Goal: Task Accomplishment & Management: Manage account settings

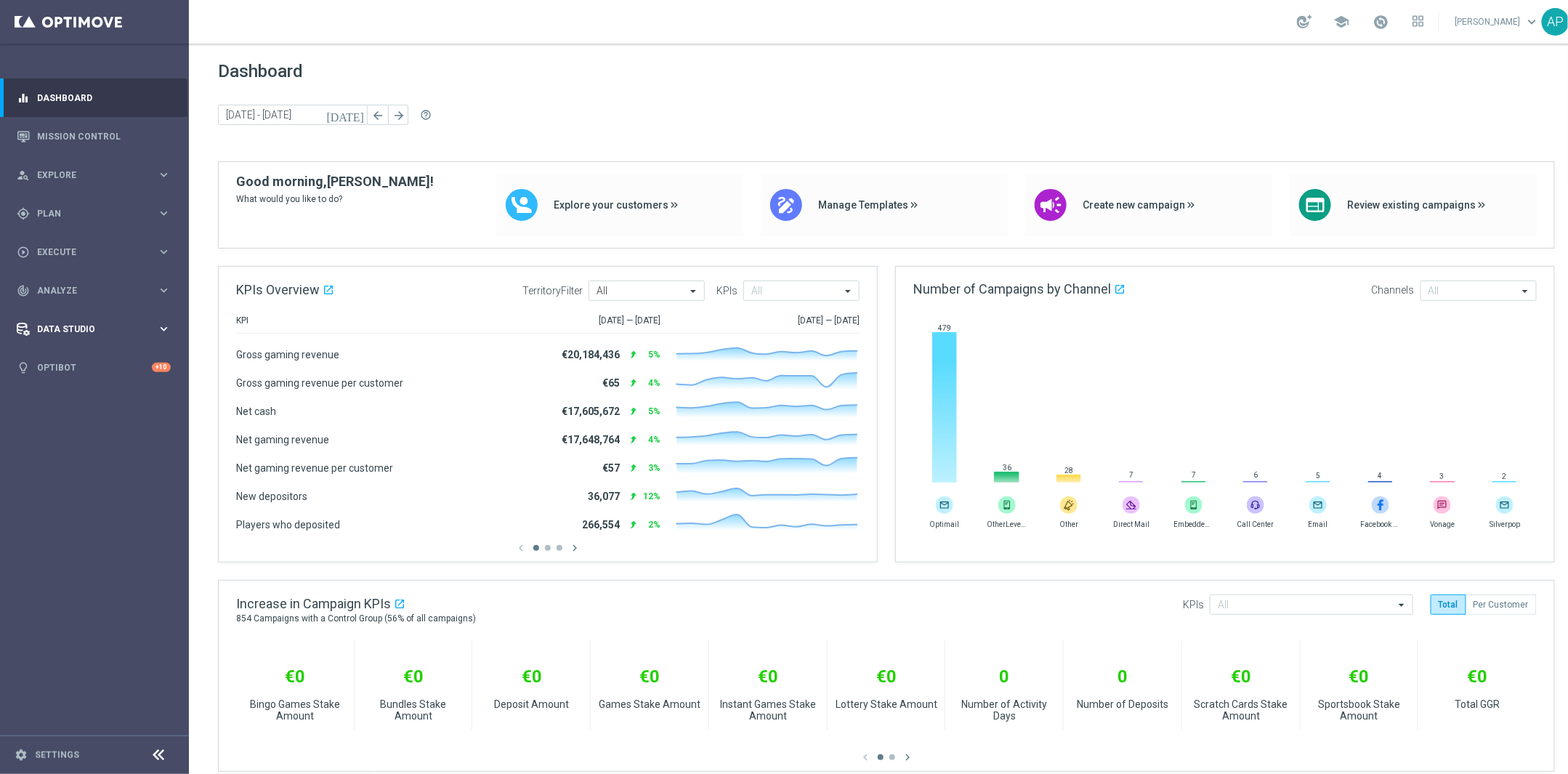
click at [87, 326] on span "Data Studio" at bounding box center [97, 329] width 120 height 9
click at [87, 421] on link "Data Ingestion" at bounding box center [94, 424] width 113 height 11
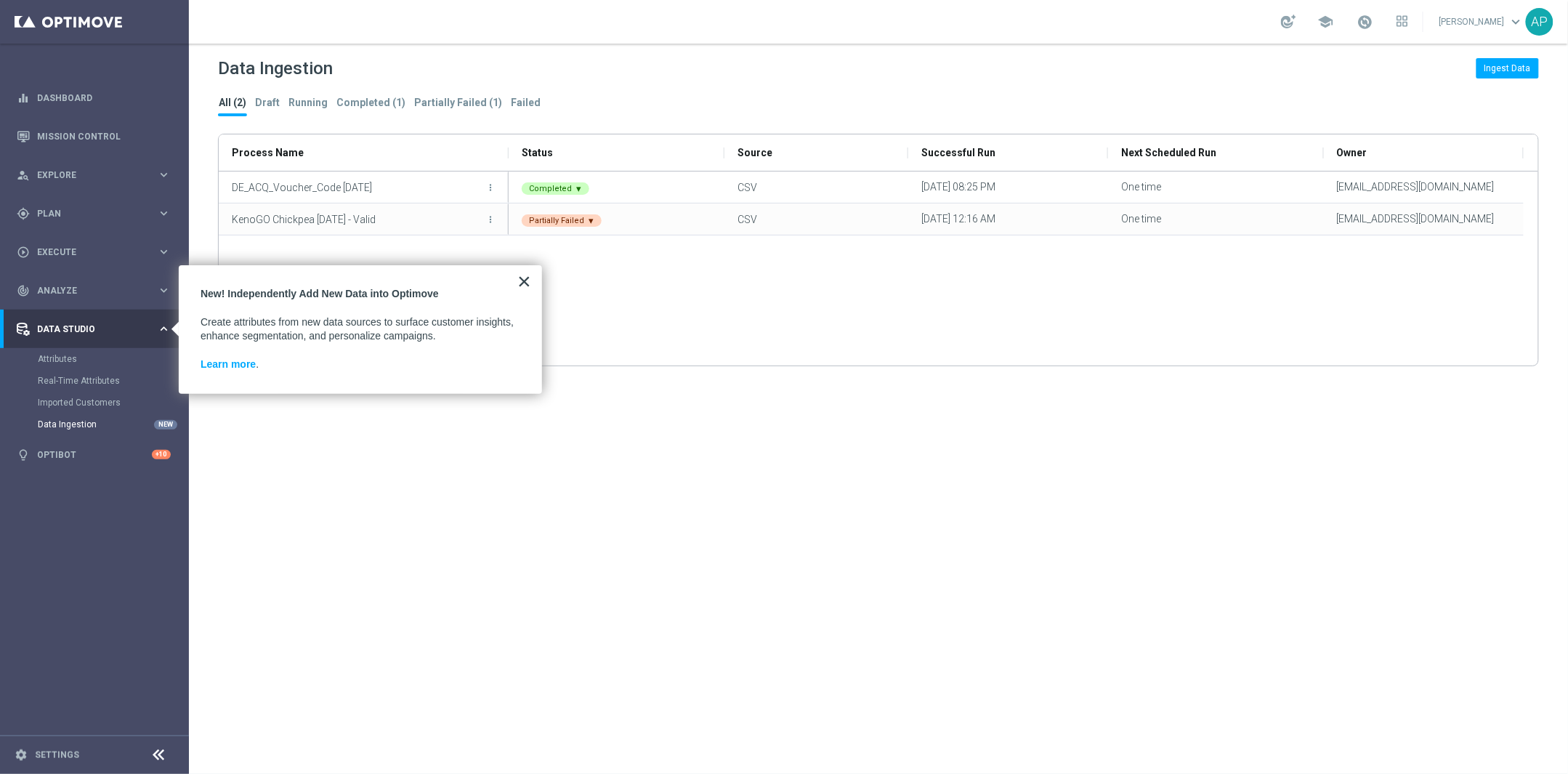
click at [528, 282] on button "×" at bounding box center [524, 281] width 14 height 23
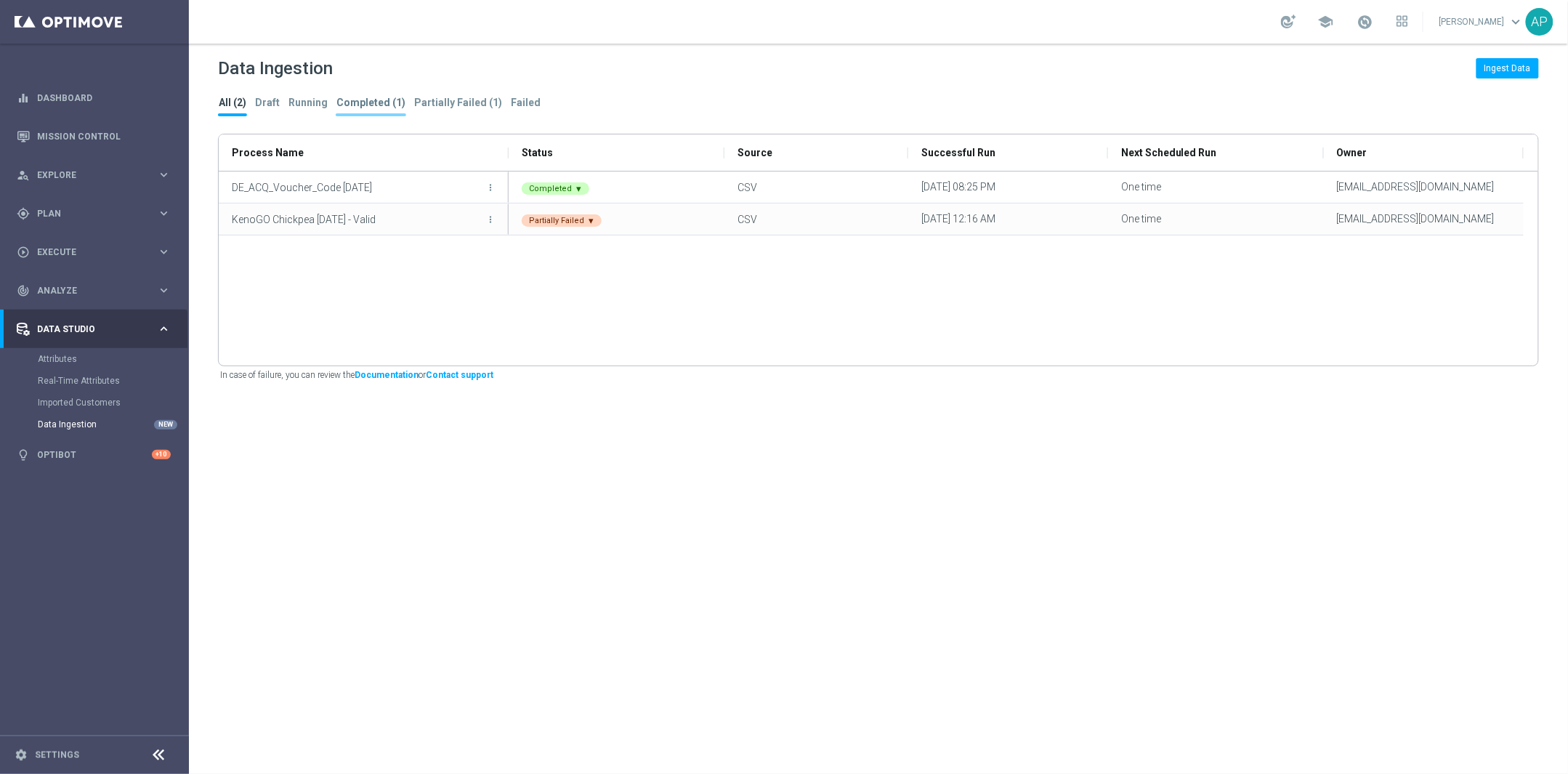
click at [367, 108] on tab-header "Completed (1)" at bounding box center [371, 103] width 69 height 12
click at [235, 97] on tab-header "All (2)" at bounding box center [232, 103] width 28 height 12
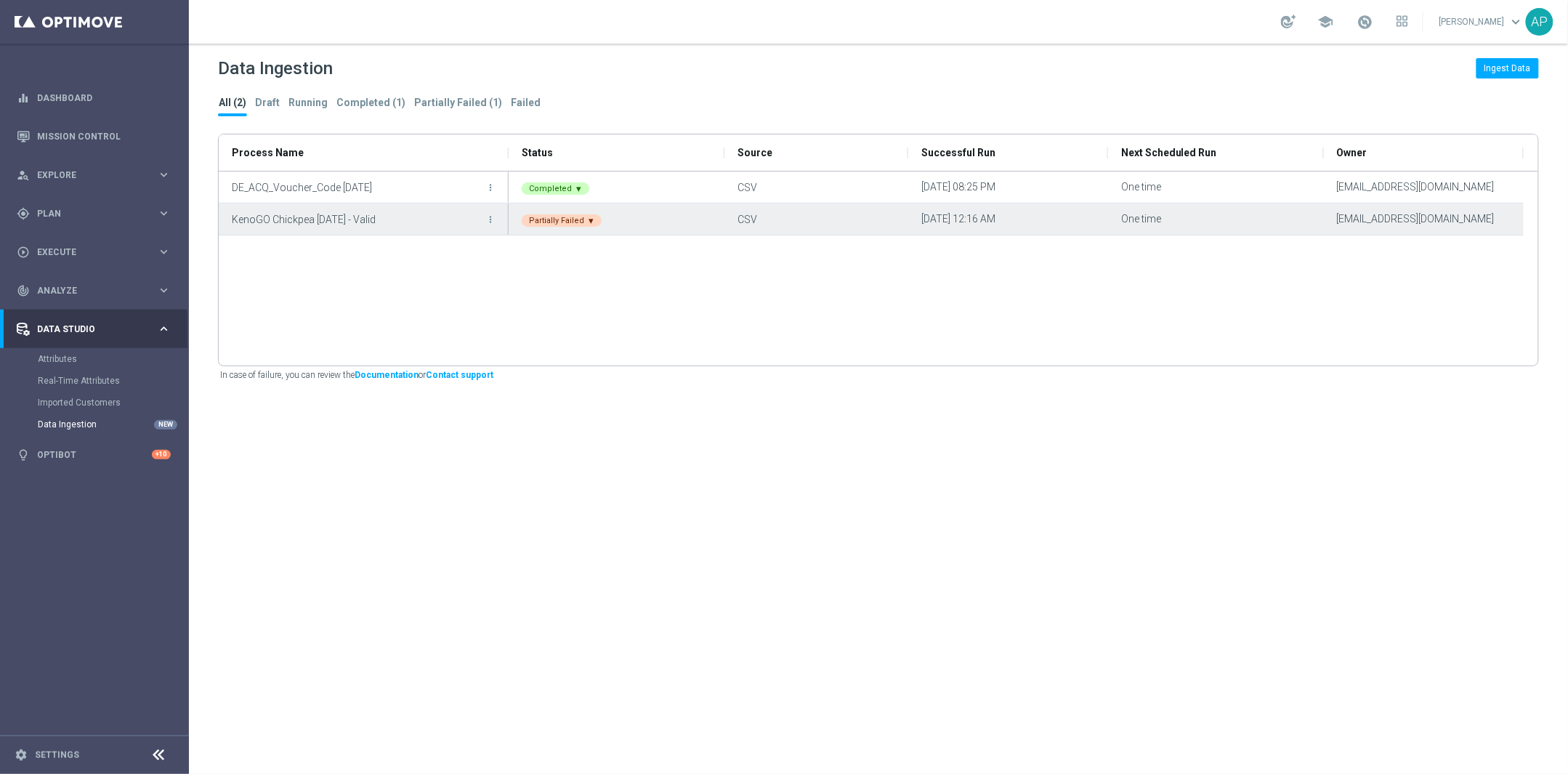
click at [490, 218] on icon "more_vert" at bounding box center [490, 219] width 10 height 10
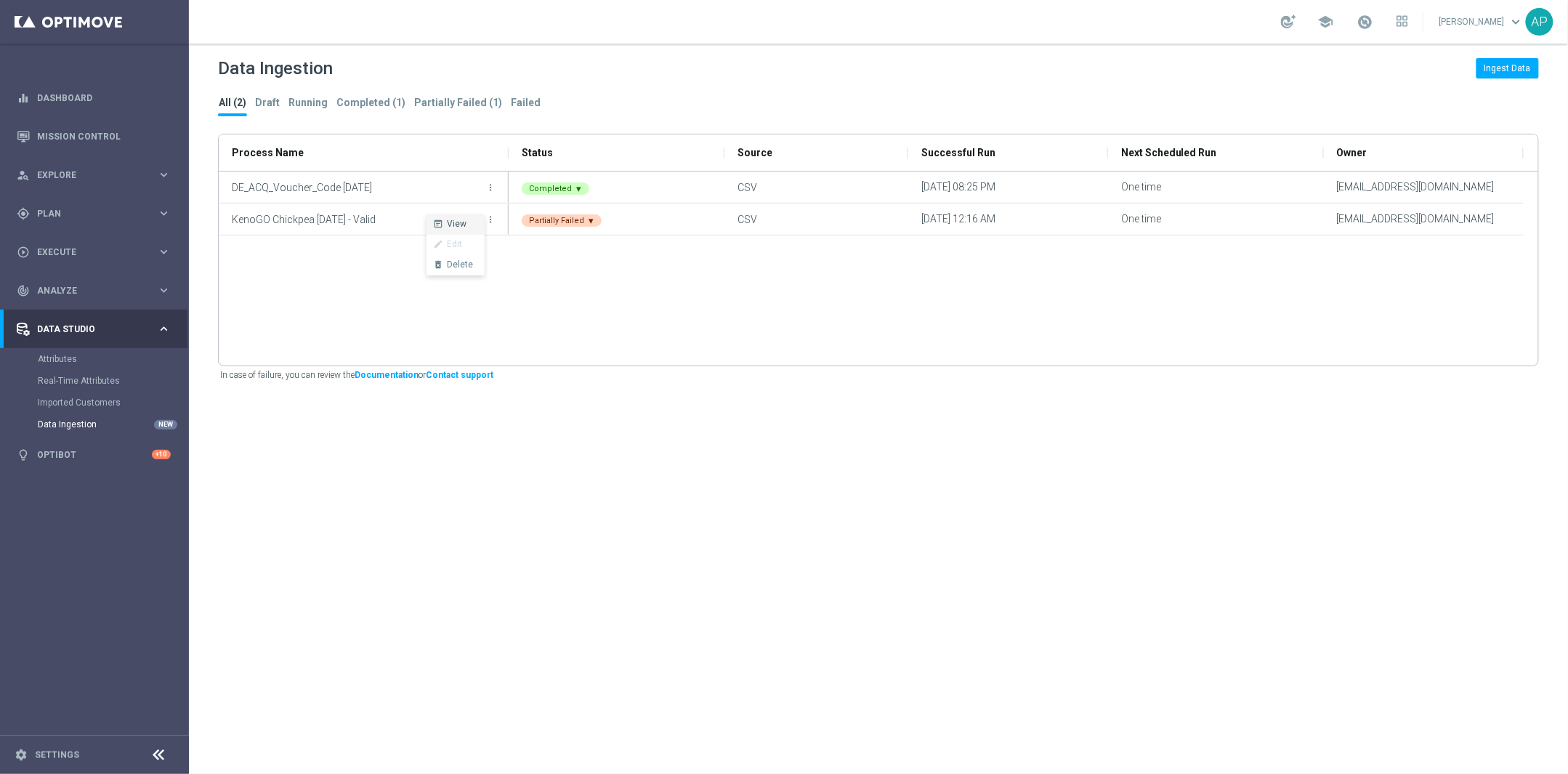
click at [470, 224] on li "wysiwyg View" at bounding box center [455, 224] width 58 height 20
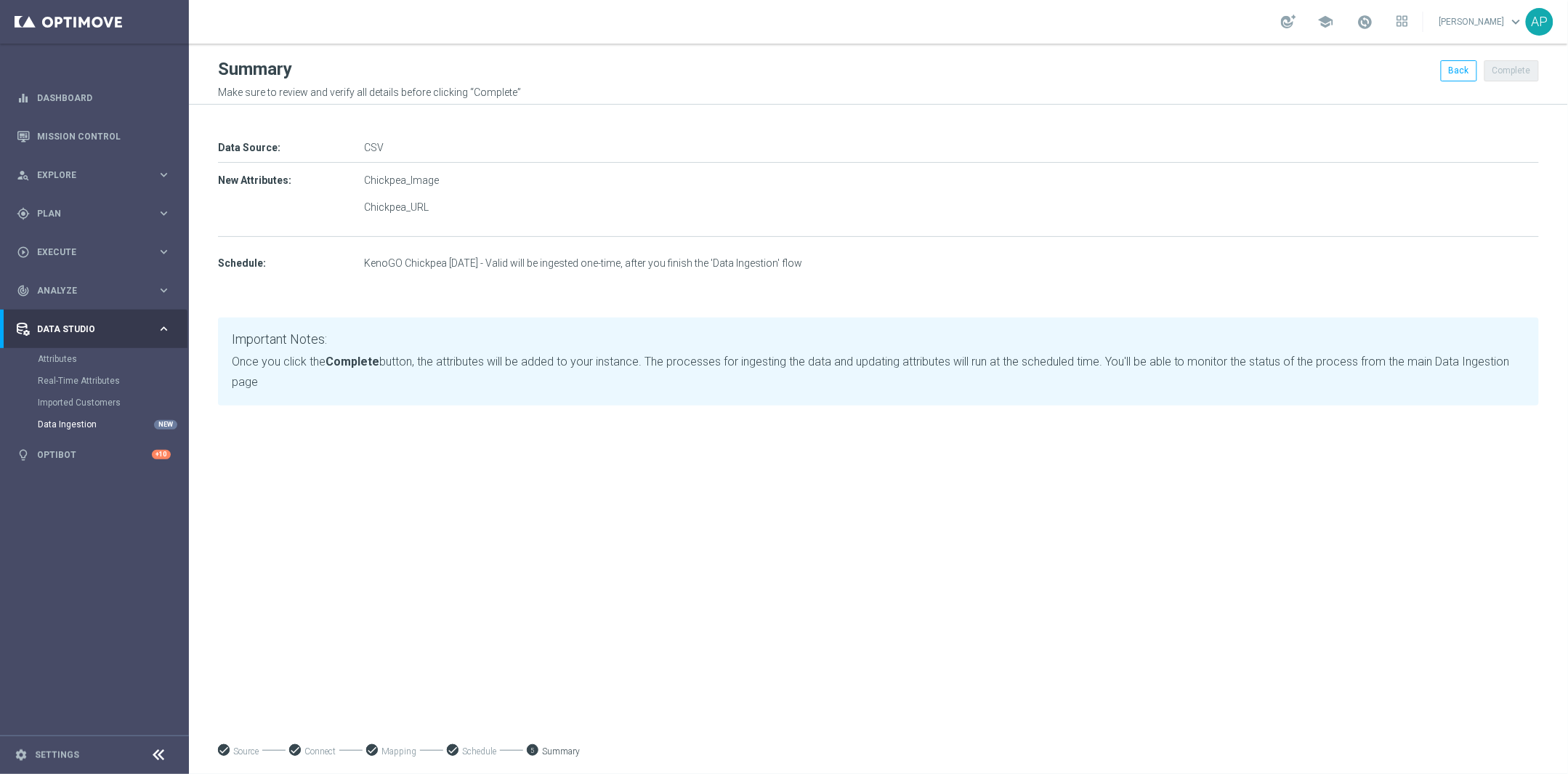
drag, startPoint x: 405, startPoint y: 125, endPoint x: 980, endPoint y: 124, distance: 575.0
click at [560, 132] on div "Data Source: CSV" at bounding box center [878, 133] width 1321 height 58
click at [1457, 69] on button "Back" at bounding box center [1459, 70] width 36 height 20
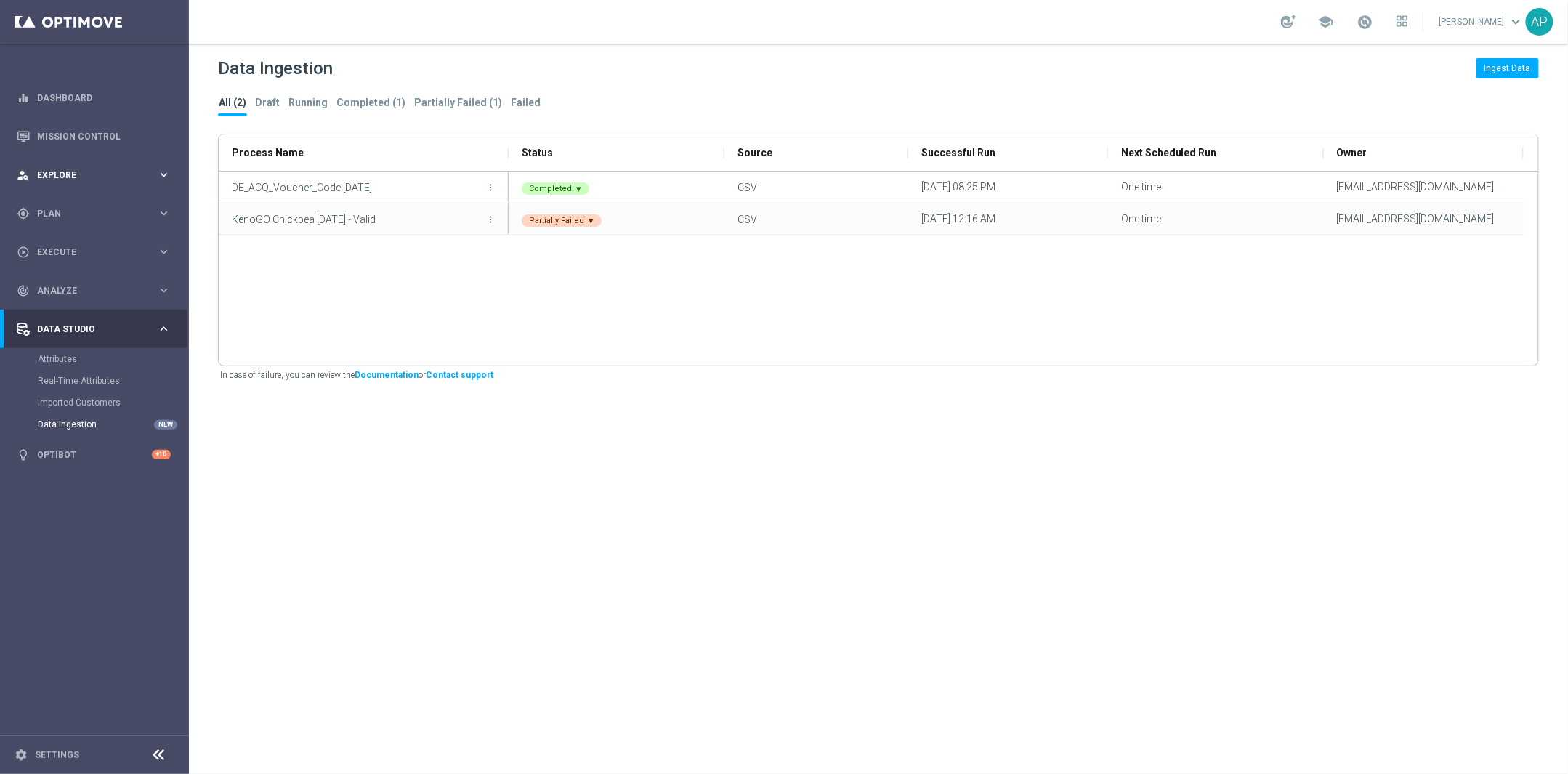
click at [65, 173] on span "Explore" at bounding box center [97, 175] width 120 height 9
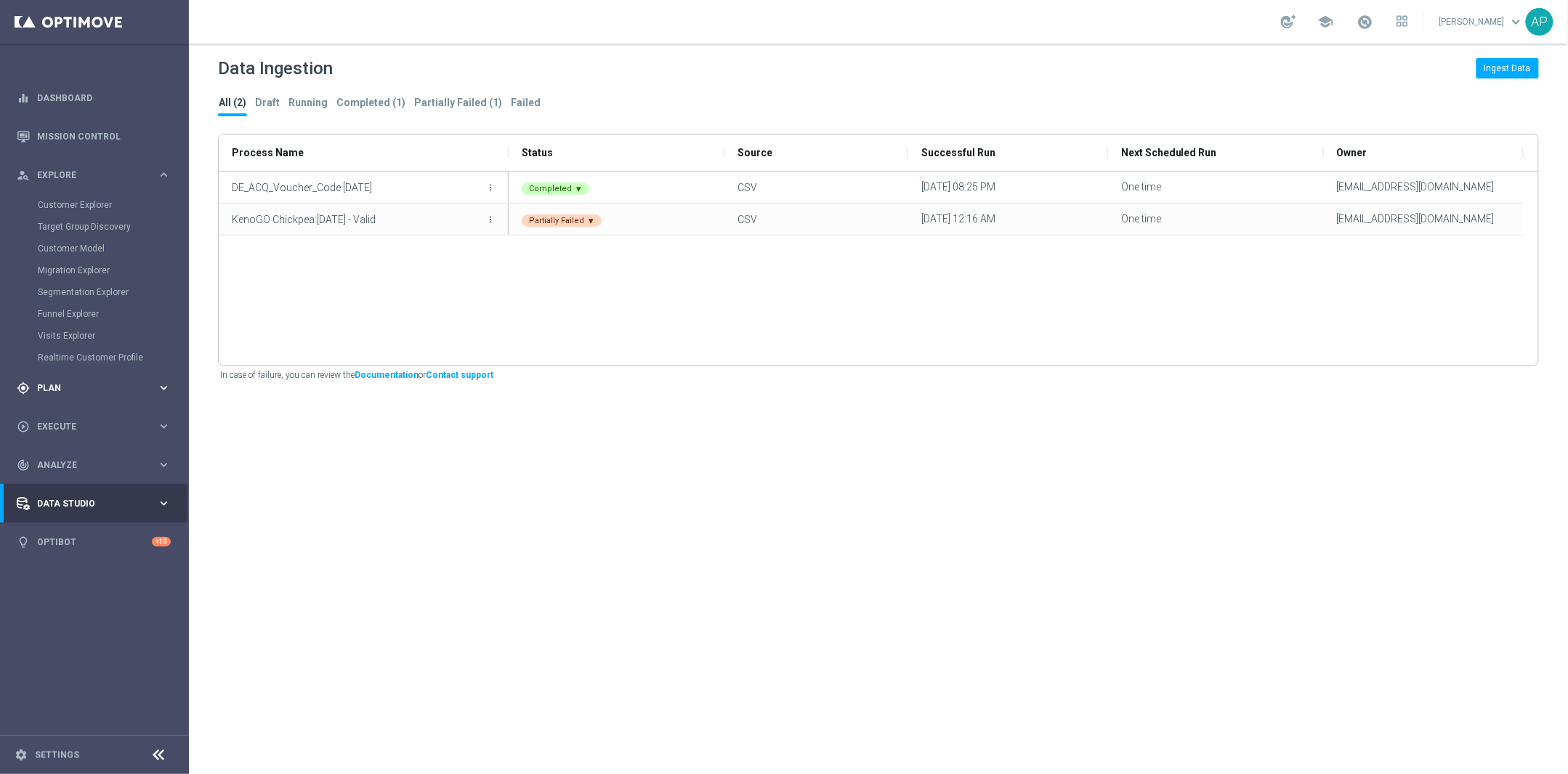
click at [69, 397] on div "gps_fixed Plan keyboard_arrow_right" at bounding box center [94, 387] width 187 height 38
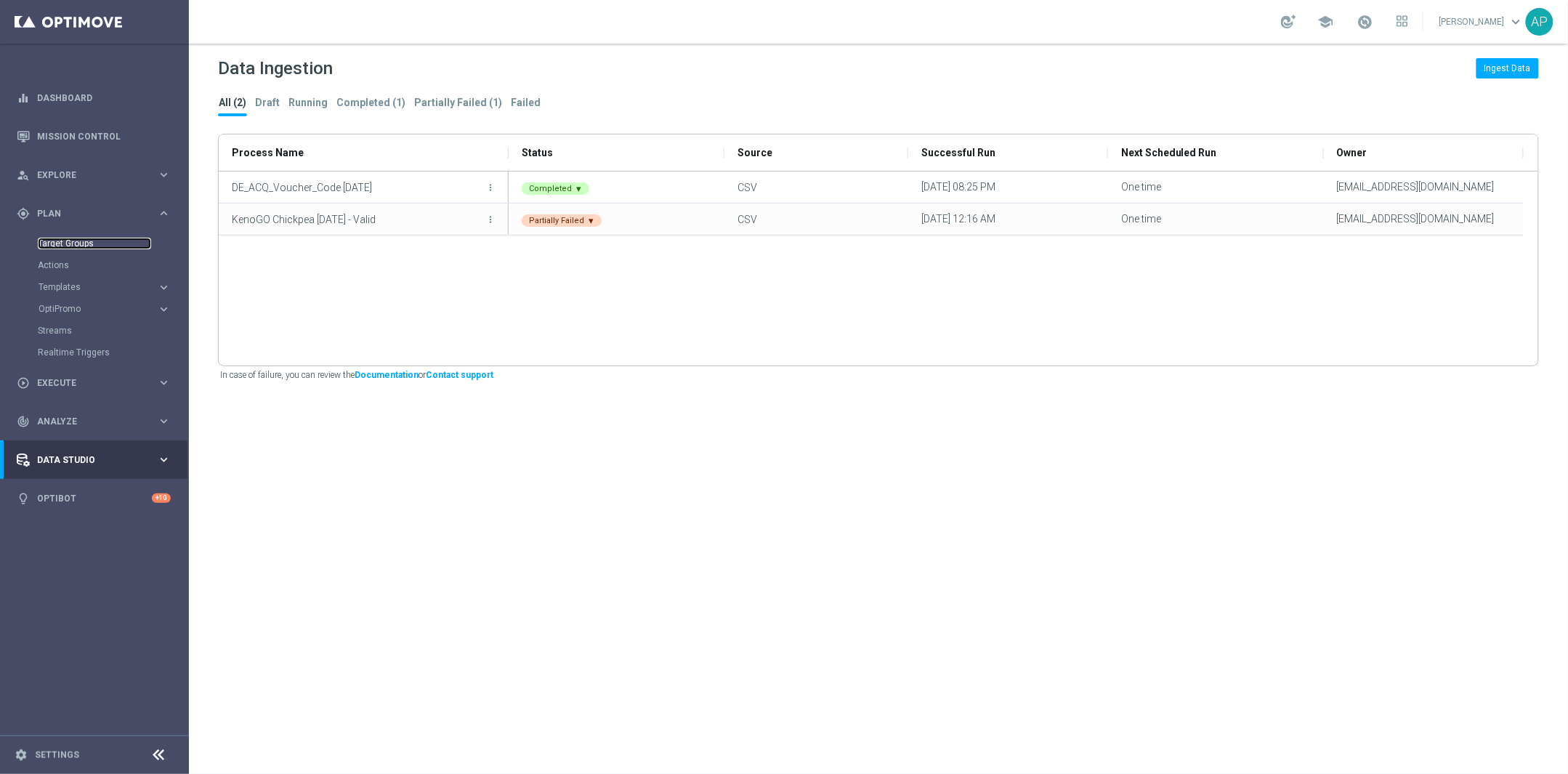
click at [70, 245] on link "Target Groups" at bounding box center [94, 243] width 113 height 11
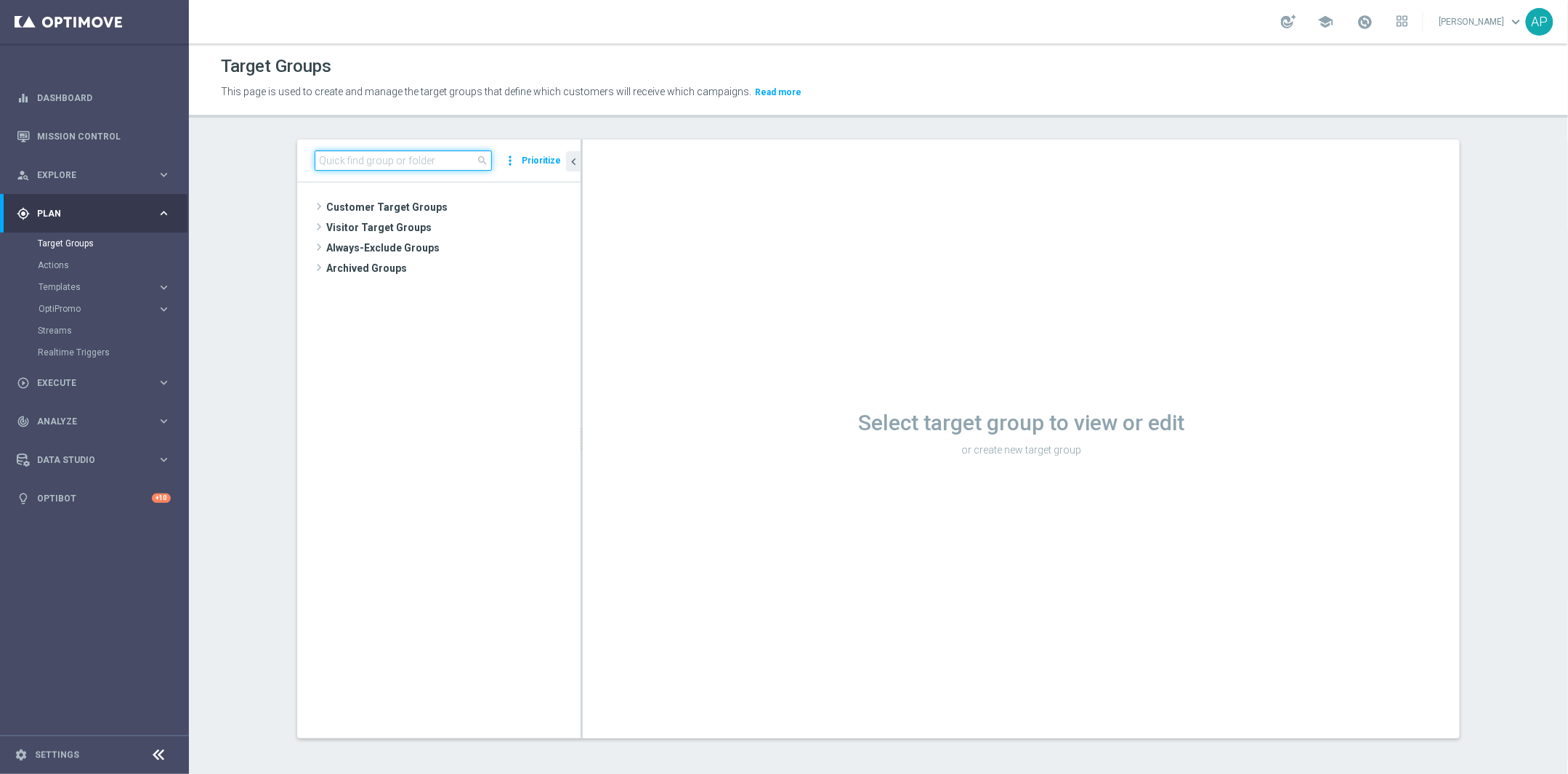
click at [463, 162] on input at bounding box center [403, 160] width 178 height 20
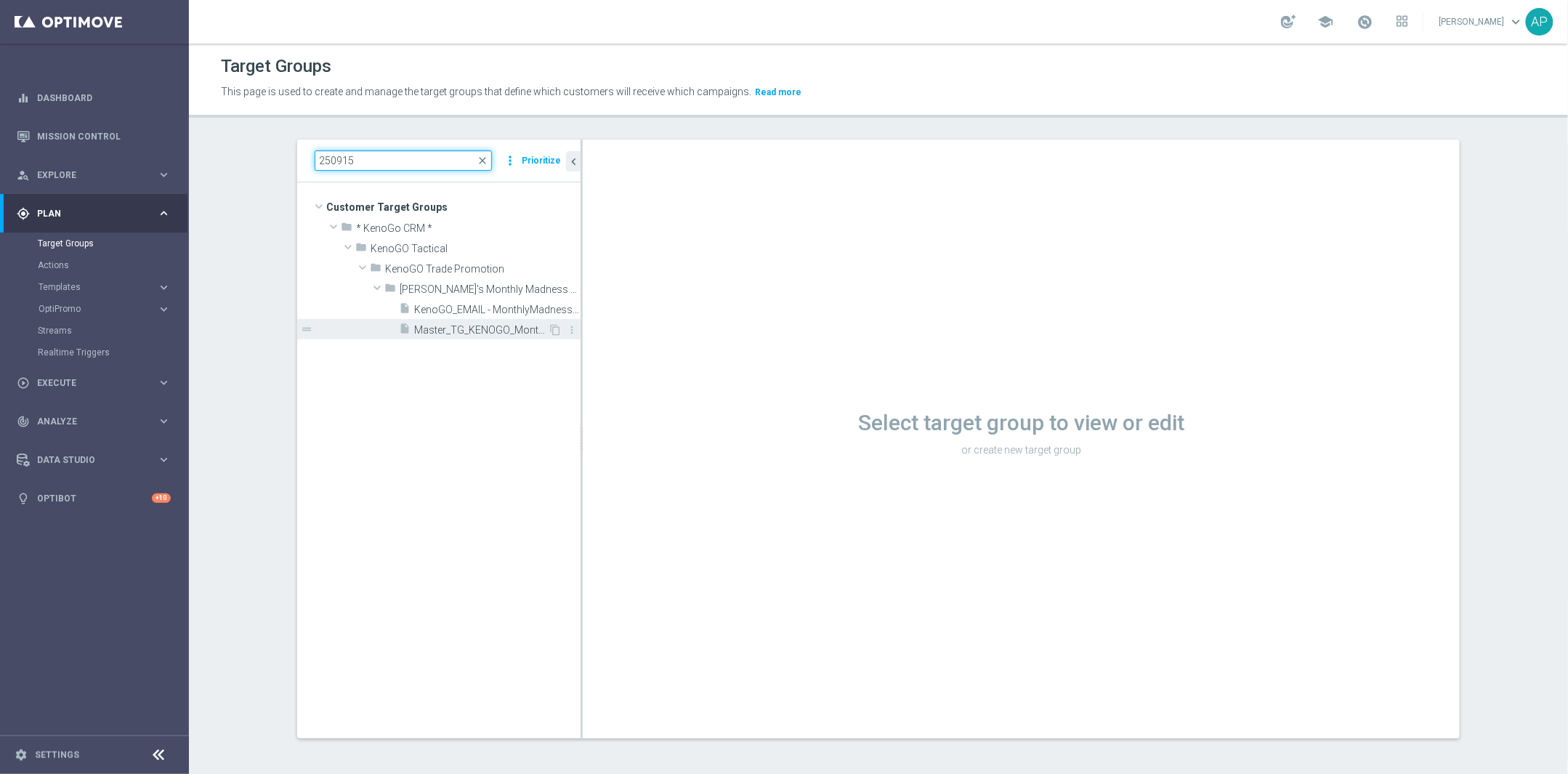
type input "250915"
click at [484, 333] on span "Master_TG_KENOGO_MonthlyMadness_250915" at bounding box center [481, 330] width 133 height 12
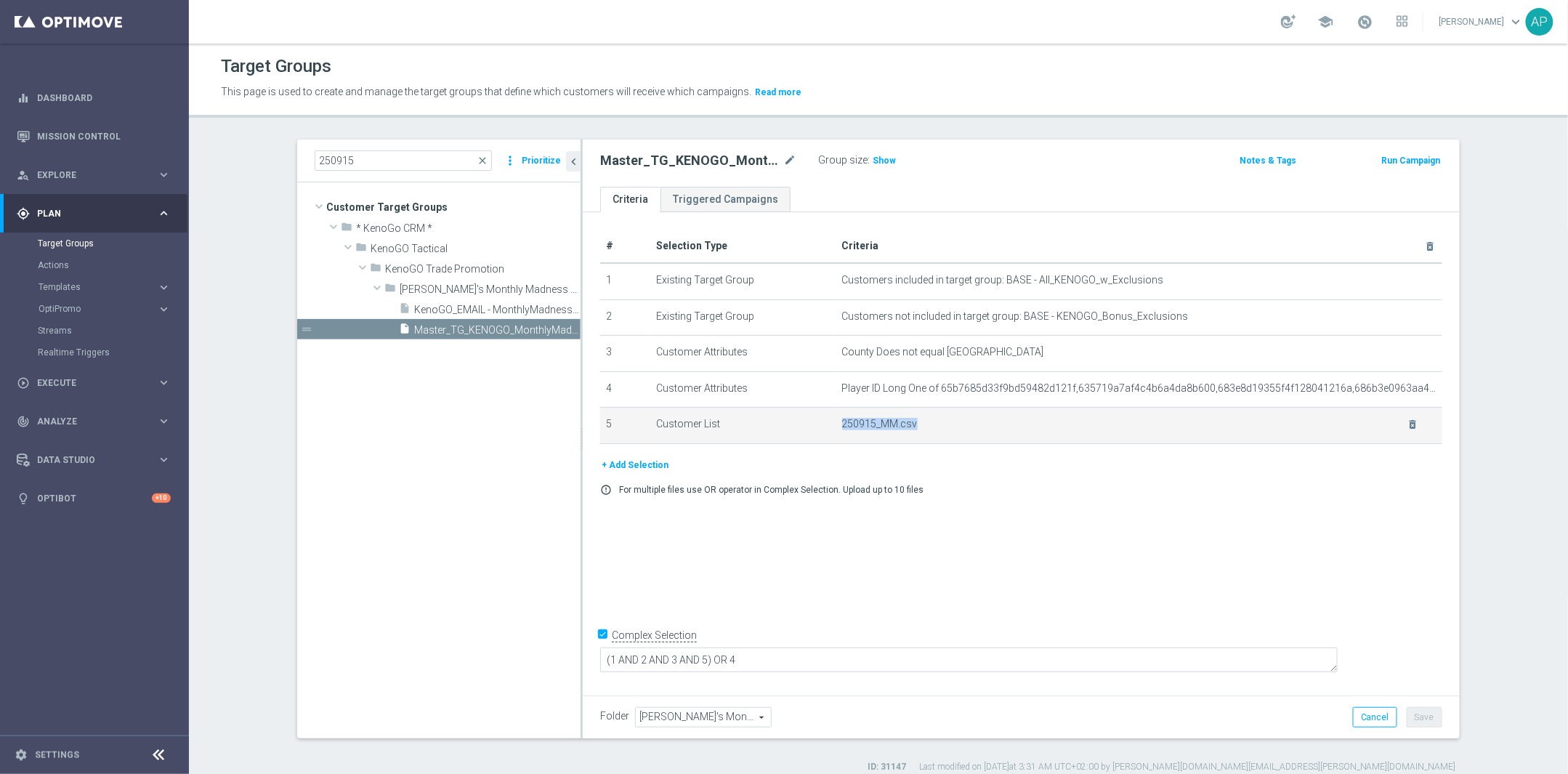
drag, startPoint x: 916, startPoint y: 424, endPoint x: 830, endPoint y: 426, distance: 86.0
click at [836, 426] on td "250915_MM.csv delete_forever" at bounding box center [1139, 426] width 606 height 36
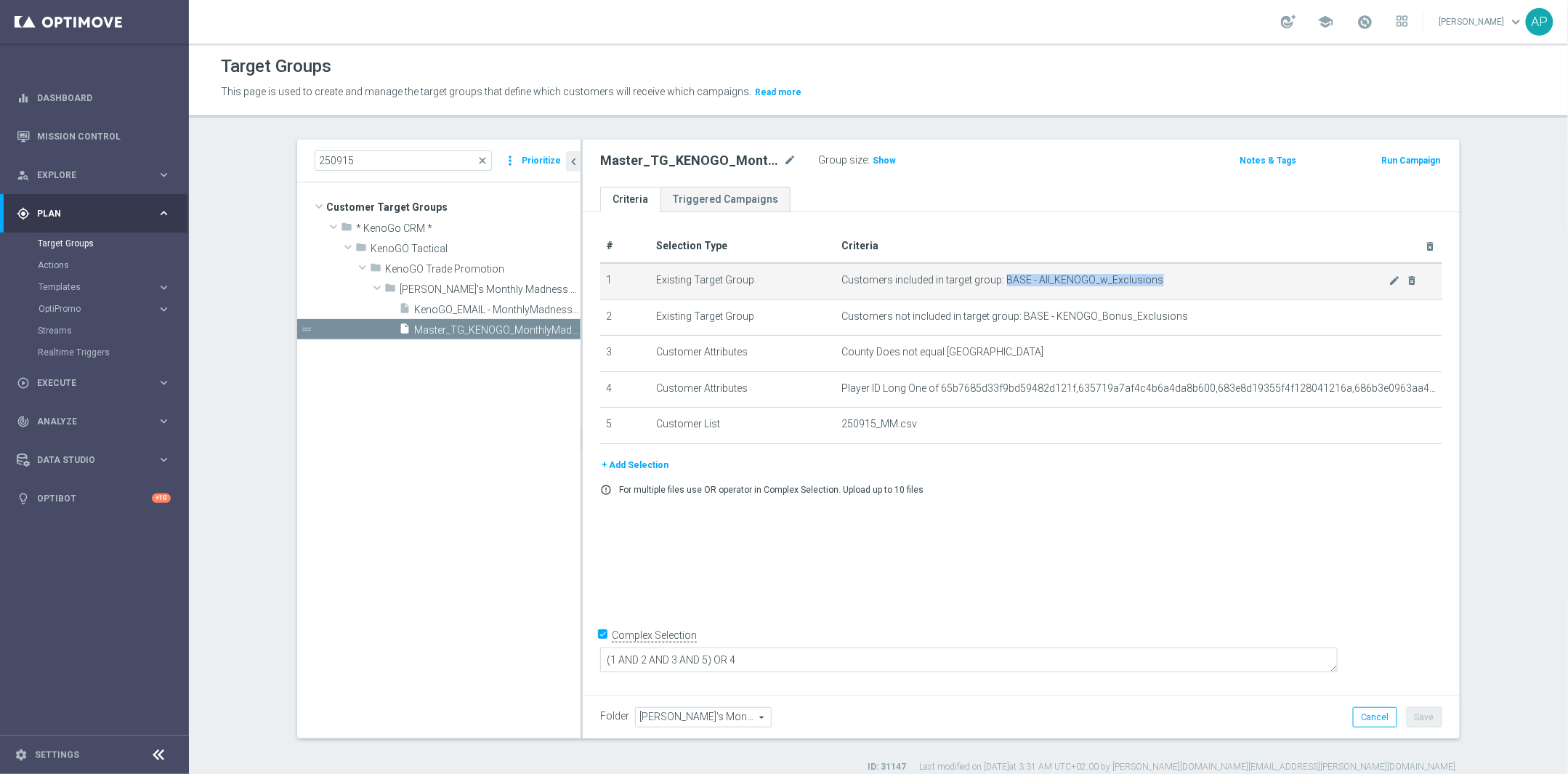
drag, startPoint x: 995, startPoint y: 276, endPoint x: 1155, endPoint y: 282, distance: 160.1
click at [1155, 282] on span "Customers included in target group: BASE - All_KENOGO_w_Exclusions" at bounding box center [1116, 280] width 548 height 12
drag, startPoint x: 976, startPoint y: 281, endPoint x: 1171, endPoint y: 284, distance: 195.0
click at [1170, 284] on span "Customers included in target group: BASE - All_KENOGO_w_Exclusions" at bounding box center [1116, 280] width 548 height 12
click at [1089, 276] on span "Customers included in target group: BASE - All_KENOGO_w_Exclusions" at bounding box center [1116, 280] width 548 height 12
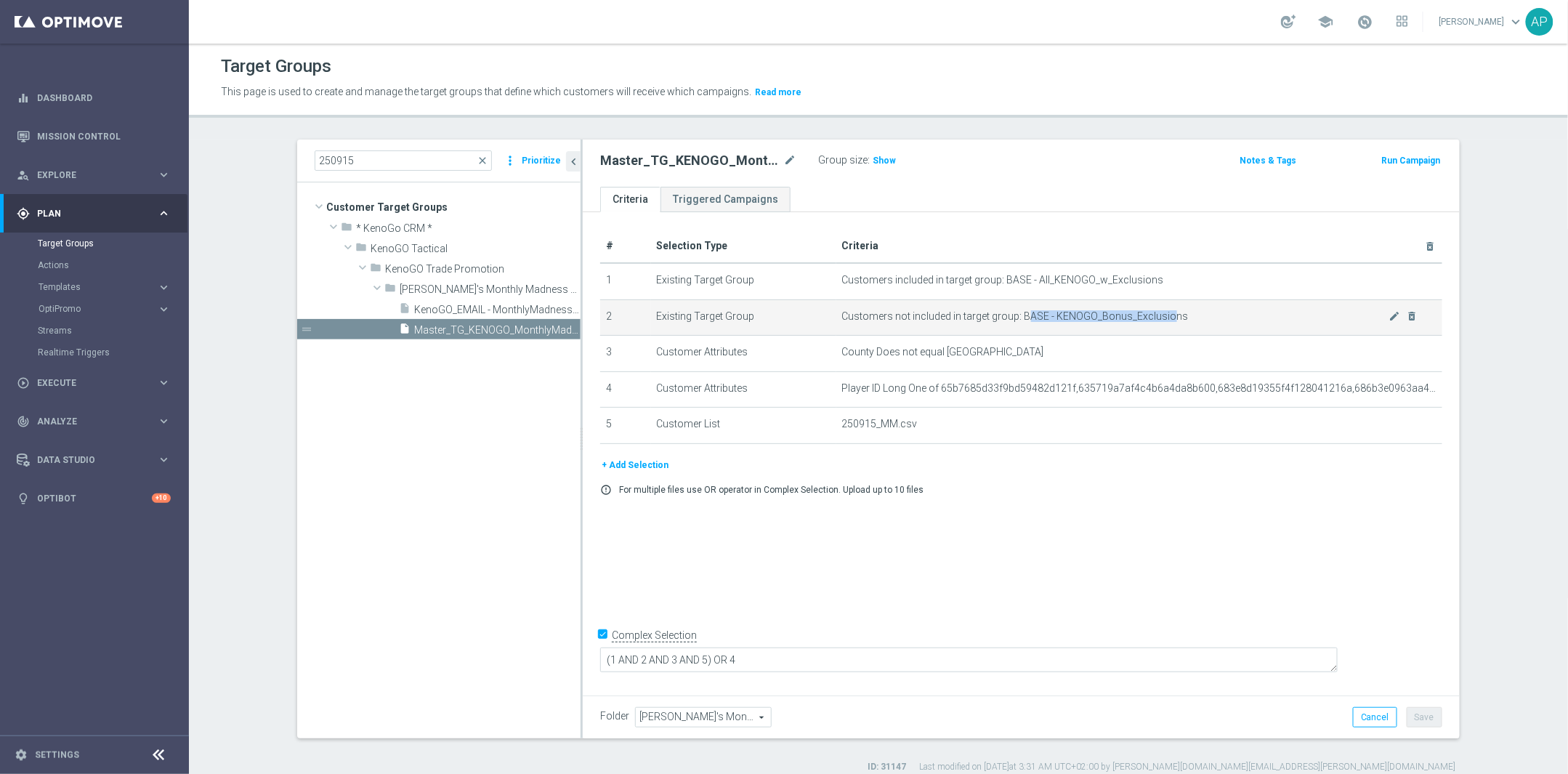
drag, startPoint x: 1016, startPoint y: 315, endPoint x: 1166, endPoint y: 322, distance: 150.2
click at [1164, 322] on span "Customers not included in target group: BASE - KENOGO_Bonus_Exclusions" at bounding box center [1116, 316] width 548 height 12
click at [1178, 322] on span "Customers not included in target group: BASE - KENOGO_Bonus_Exclusions" at bounding box center [1116, 316] width 548 height 12
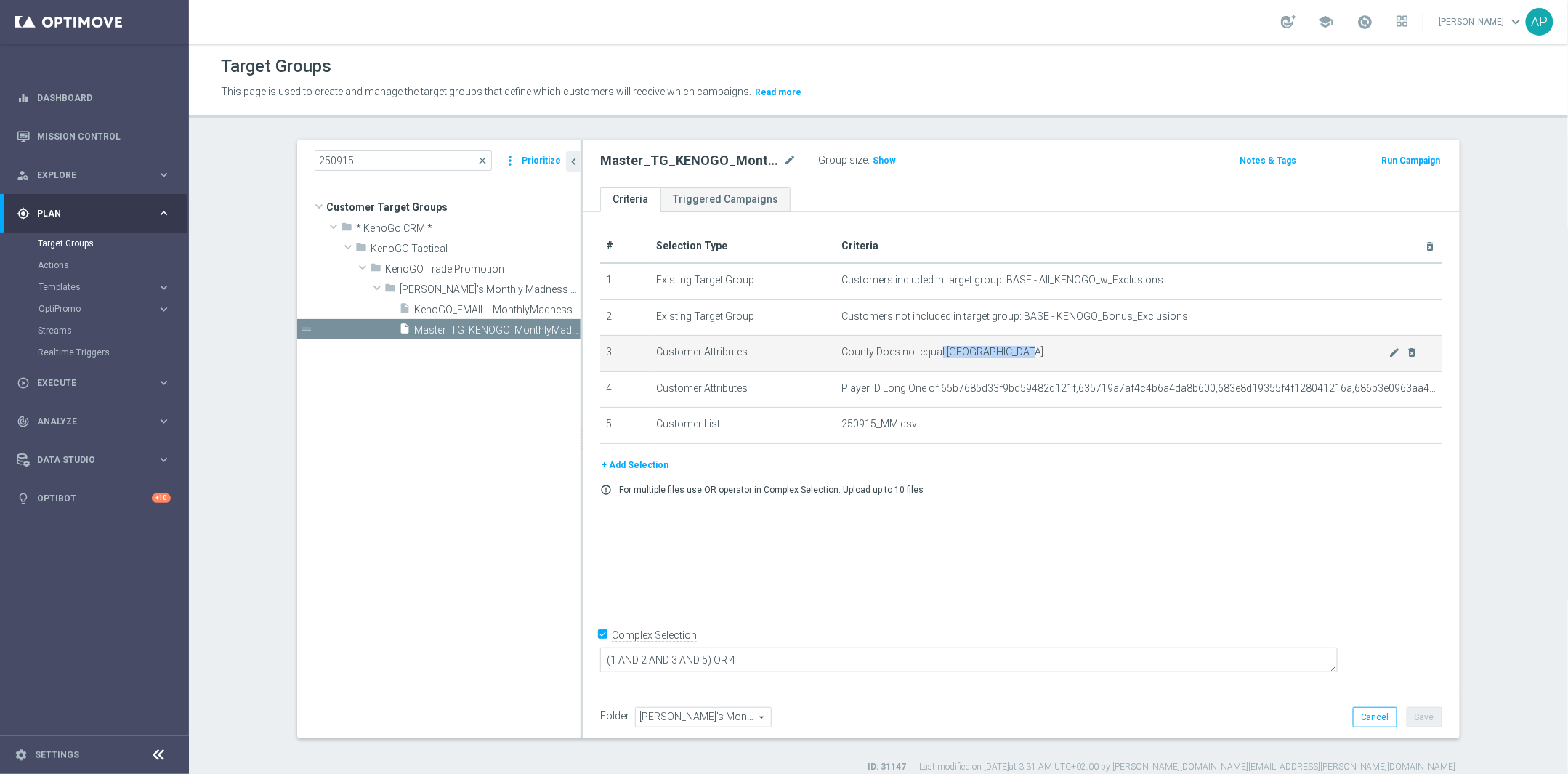
drag, startPoint x: 934, startPoint y: 351, endPoint x: 1132, endPoint y: 369, distance: 198.8
click at [1132, 368] on td "County Does not equal [GEOGRAPHIC_DATA] mode_edit delete_forever" at bounding box center [1139, 354] width 606 height 36
click at [489, 315] on span "KenoGO_EMAIL - MonthlyMadness_250915" at bounding box center [481, 310] width 133 height 12
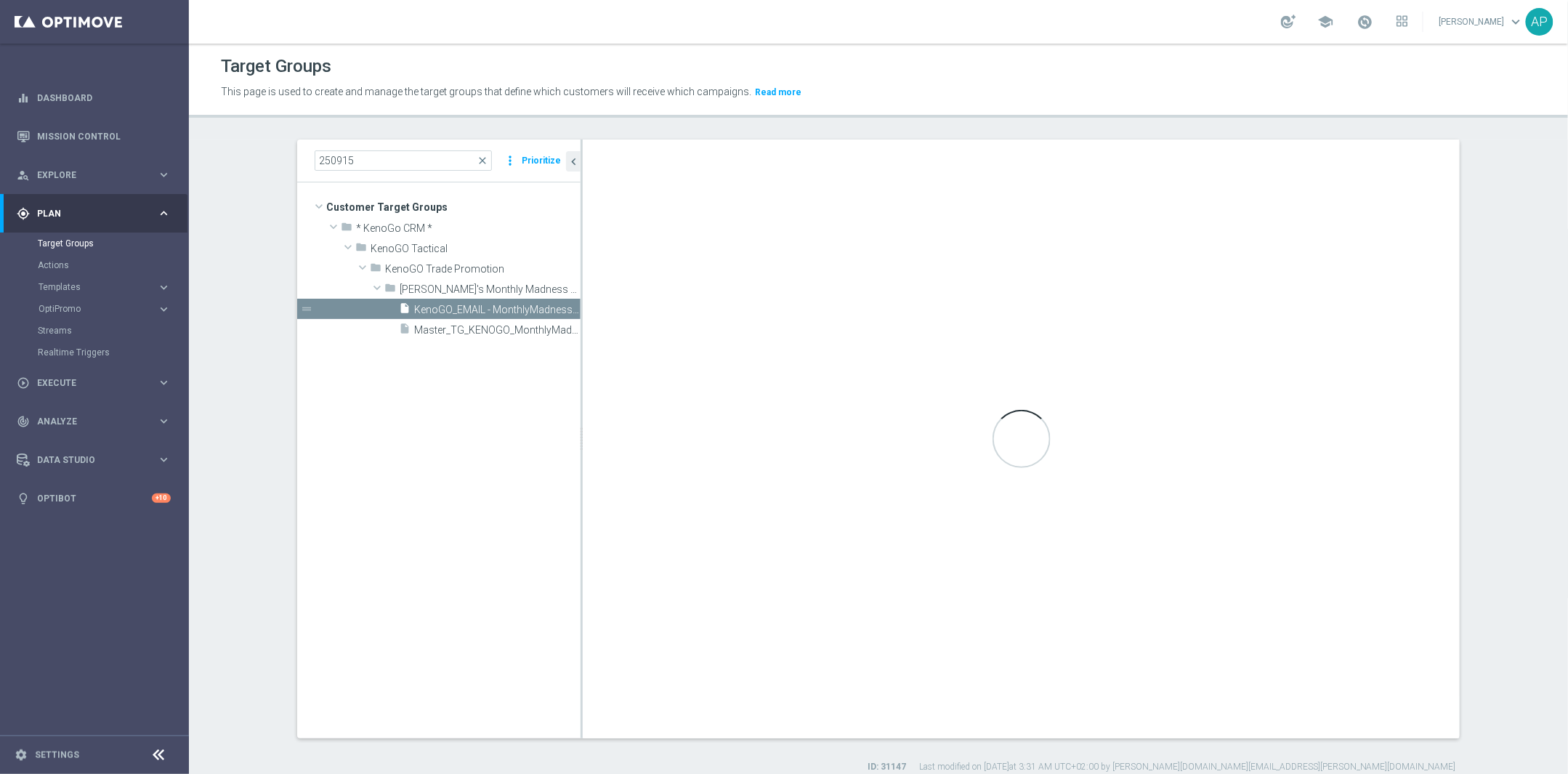
checkbox input "false"
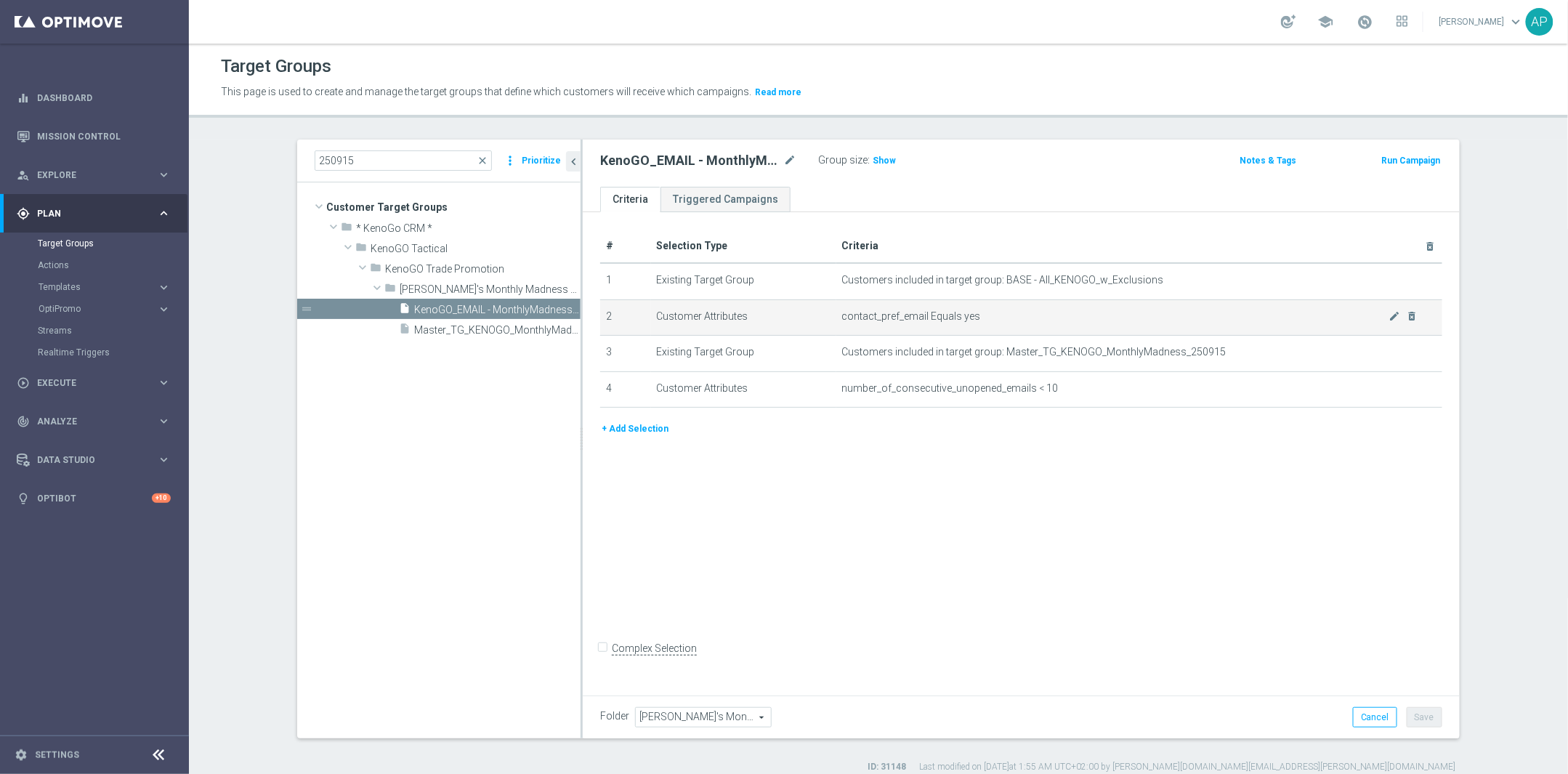
drag, startPoint x: 980, startPoint y: 321, endPoint x: 827, endPoint y: 313, distance: 153.2
click at [836, 313] on td "contact_pref_email Equals yes mode_edit delete_forever" at bounding box center [1139, 318] width 606 height 36
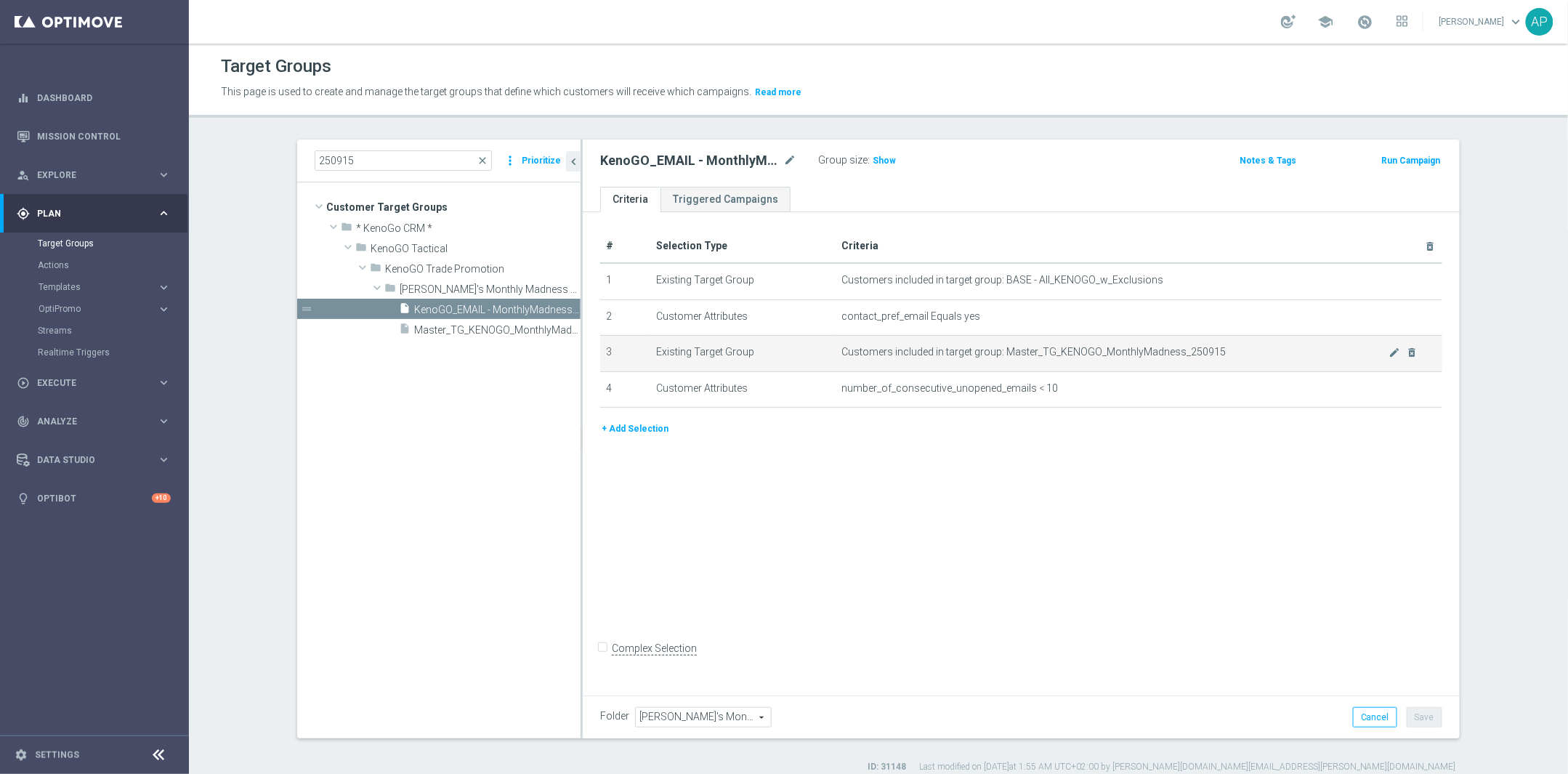
click at [1072, 356] on span "Customers included in target group: Master_TG_KENOGO_MonthlyMadness_250915" at bounding box center [1116, 352] width 548 height 12
click at [1370, 23] on span at bounding box center [1365, 22] width 16 height 16
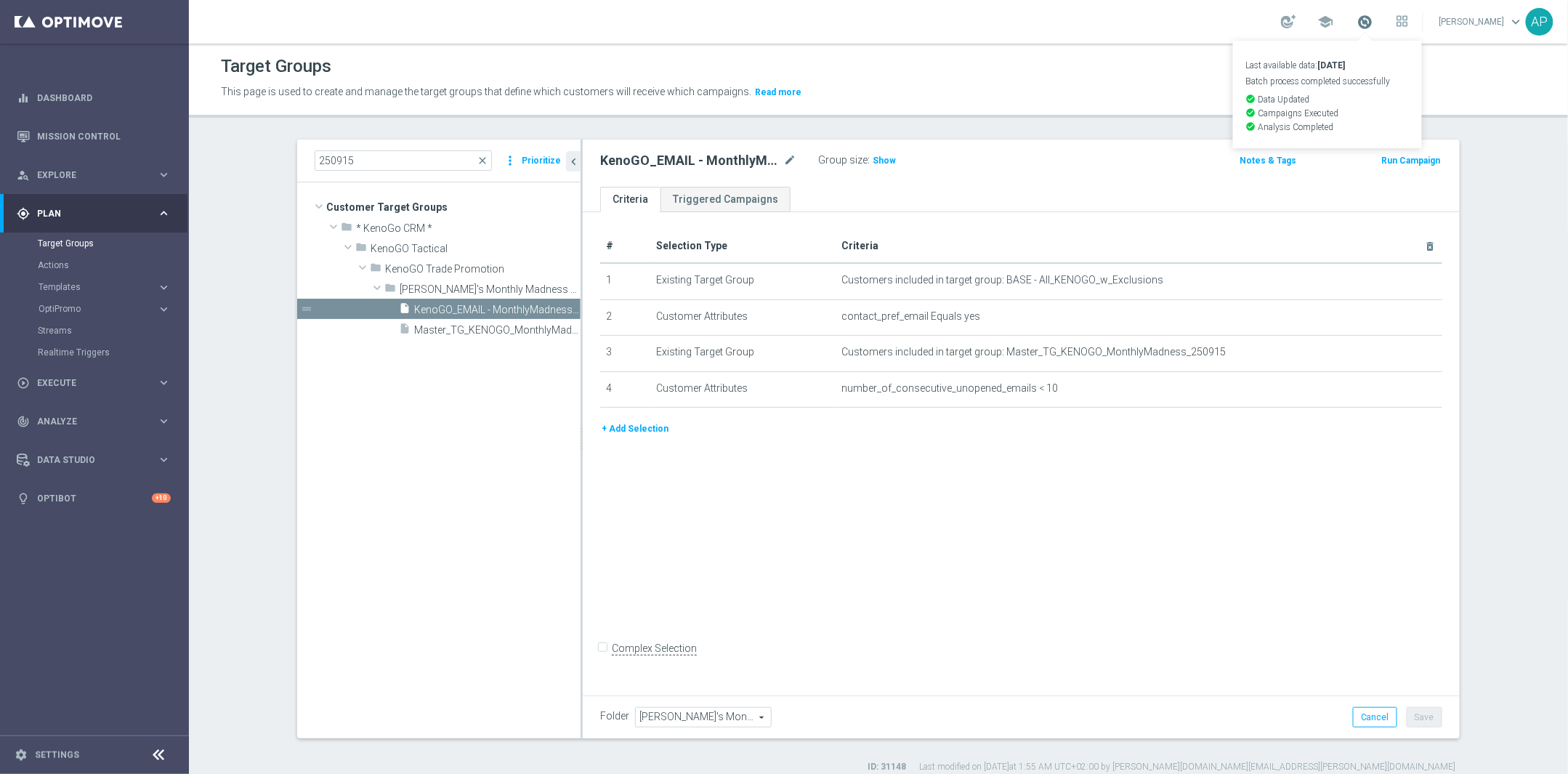
click at [1370, 23] on span at bounding box center [1365, 22] width 16 height 16
click at [1114, 65] on div "Target Groups" at bounding box center [878, 66] width 1315 height 29
click at [1368, 17] on span at bounding box center [1365, 22] width 16 height 16
click at [1406, 14] on button at bounding box center [1402, 22] width 11 height 16
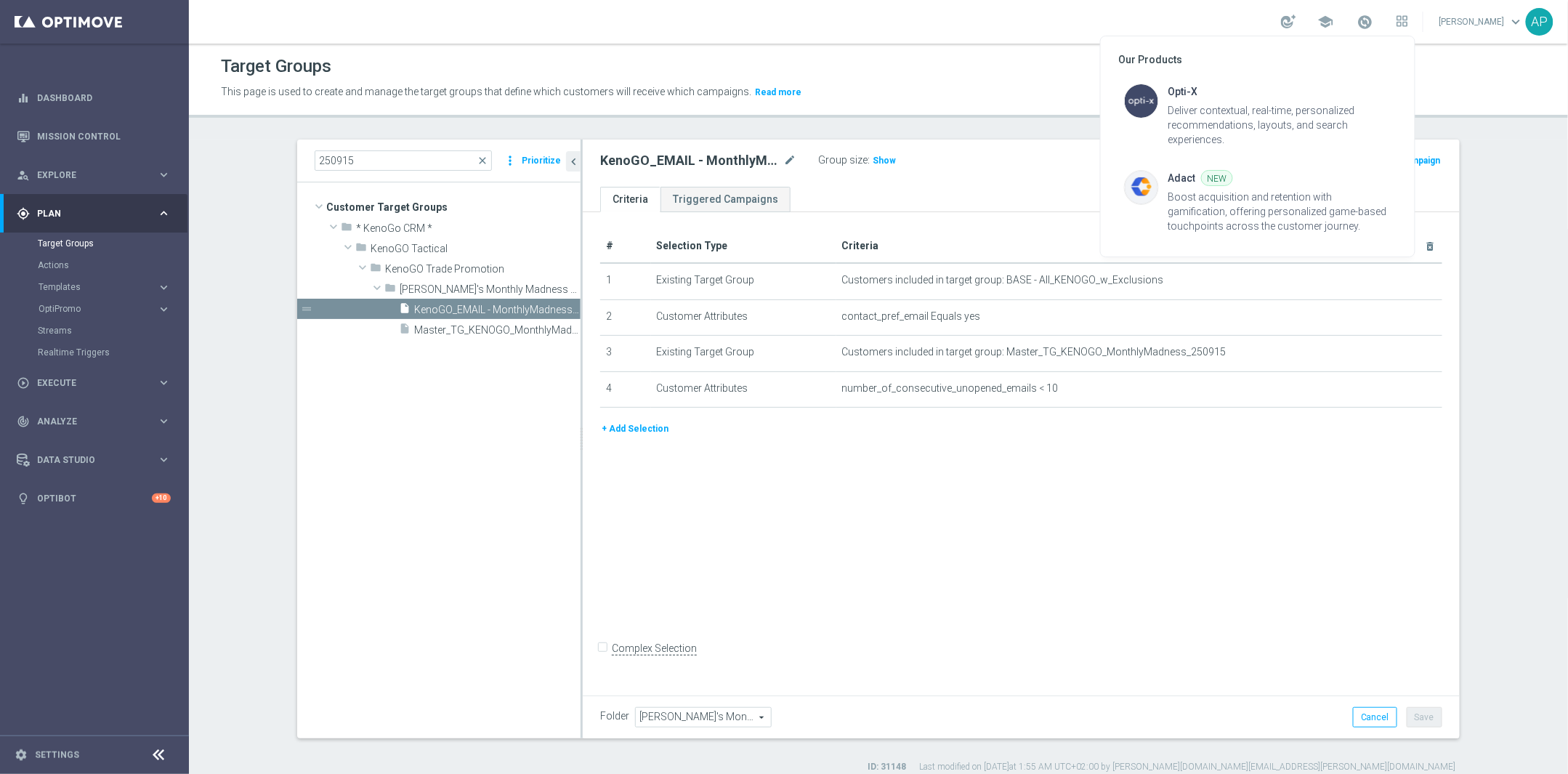
click at [1331, 19] on div at bounding box center [784, 387] width 1568 height 774
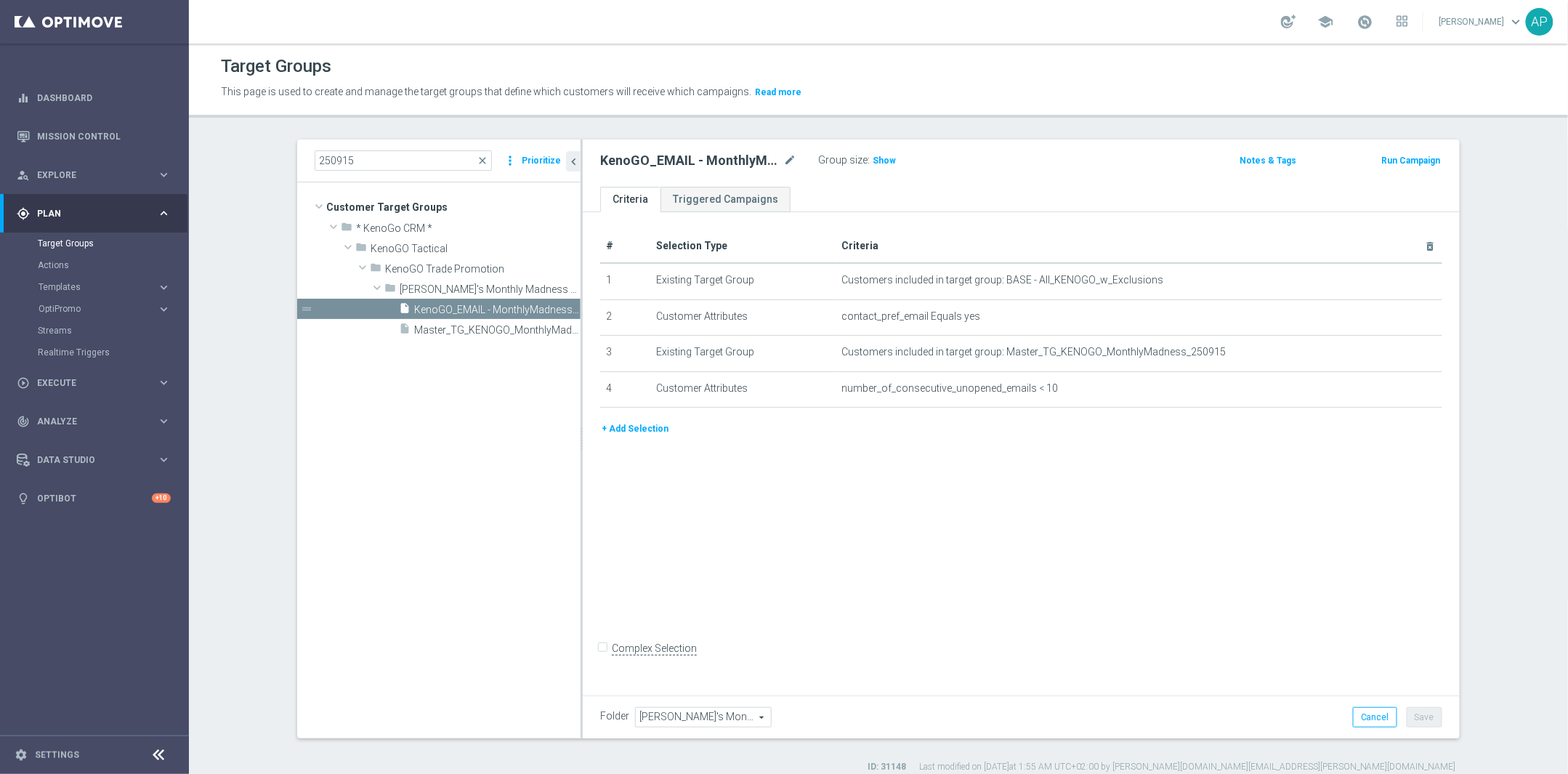
click at [1331, 19] on span "school" at bounding box center [1325, 22] width 16 height 16
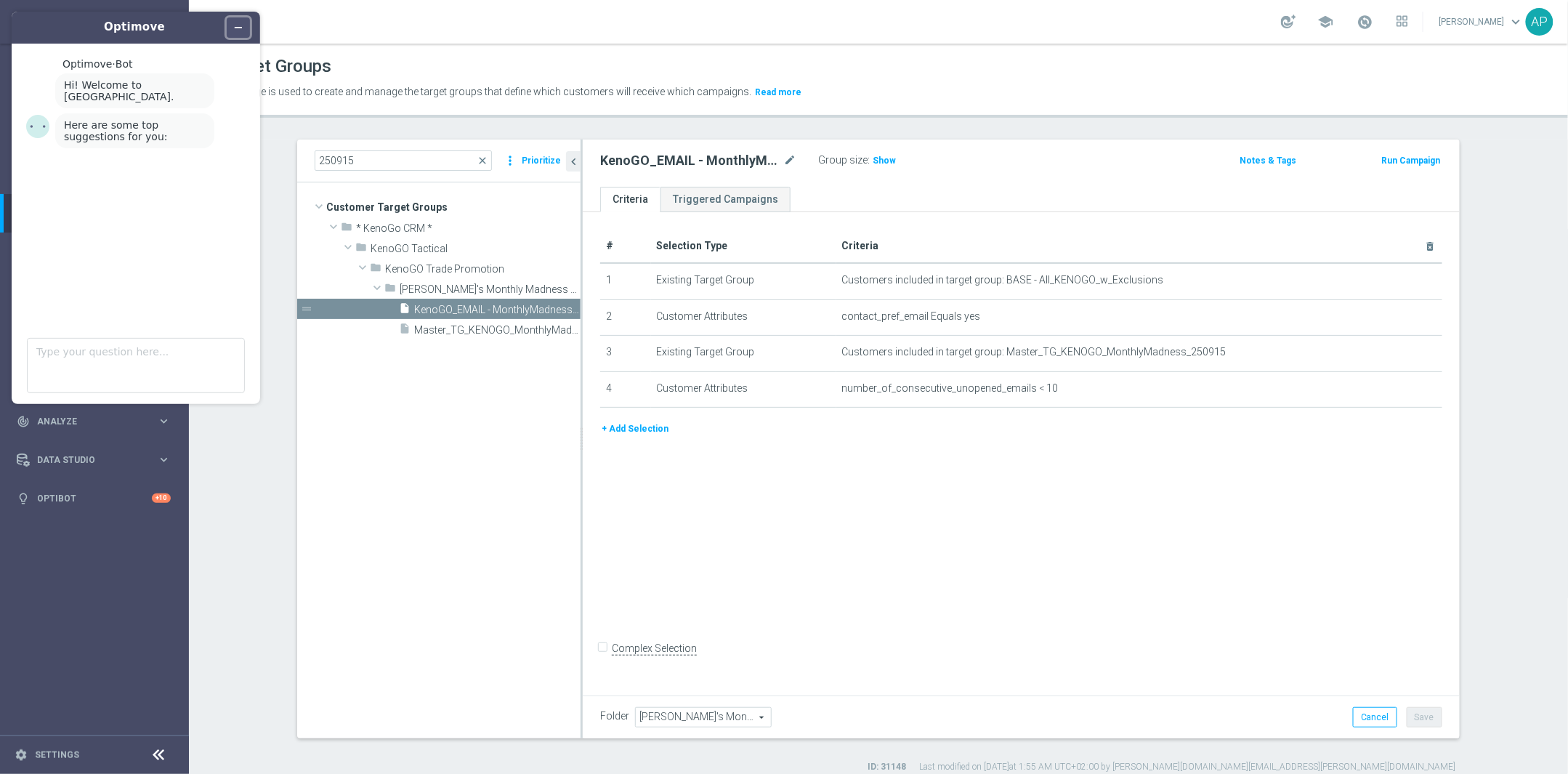
click at [241, 24] on icon "Minimize widget" at bounding box center [238, 28] width 10 height 10
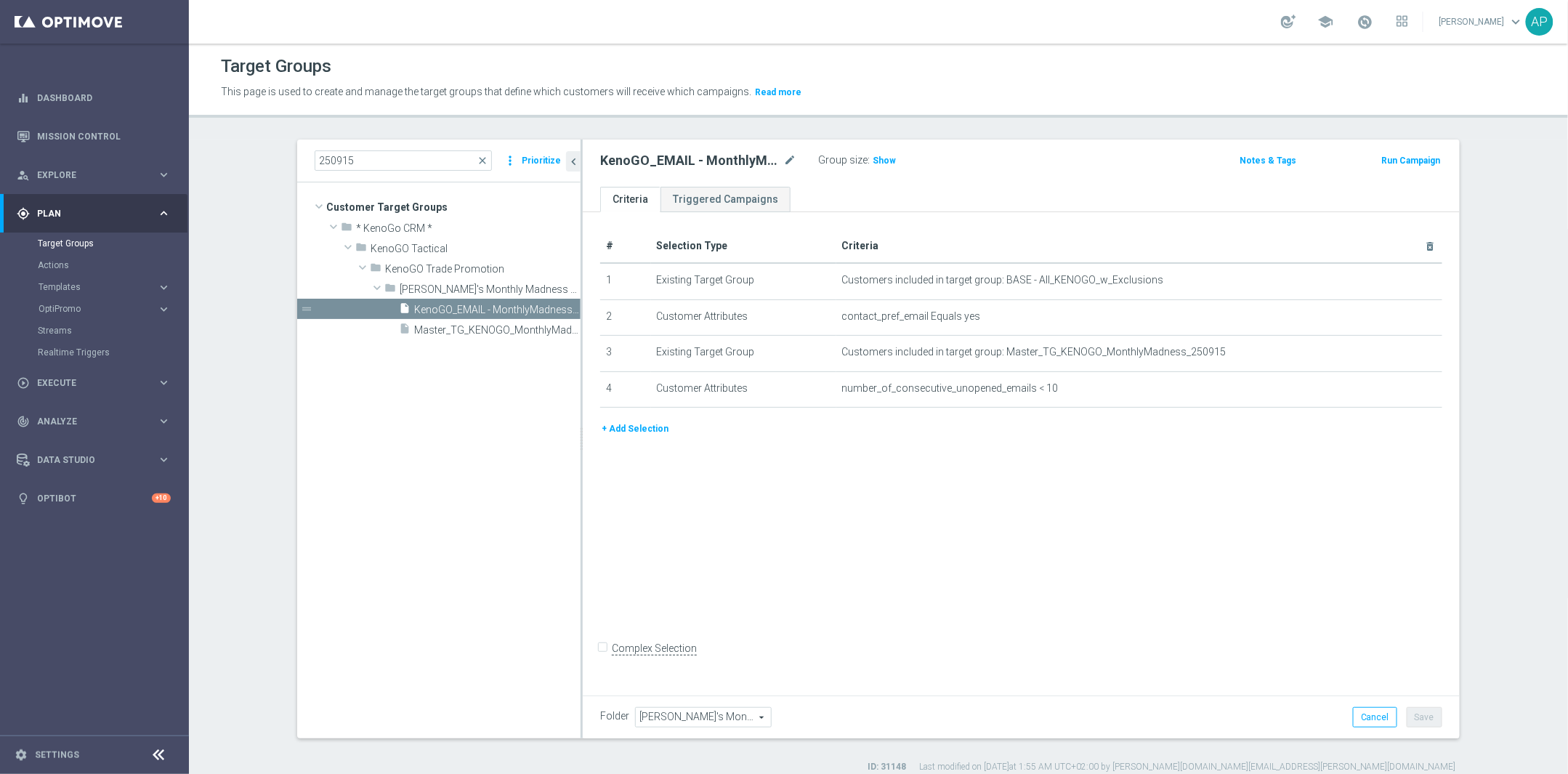
click at [1494, 20] on link "[PERSON_NAME] keyboard_arrow_down" at bounding box center [1481, 22] width 87 height 22
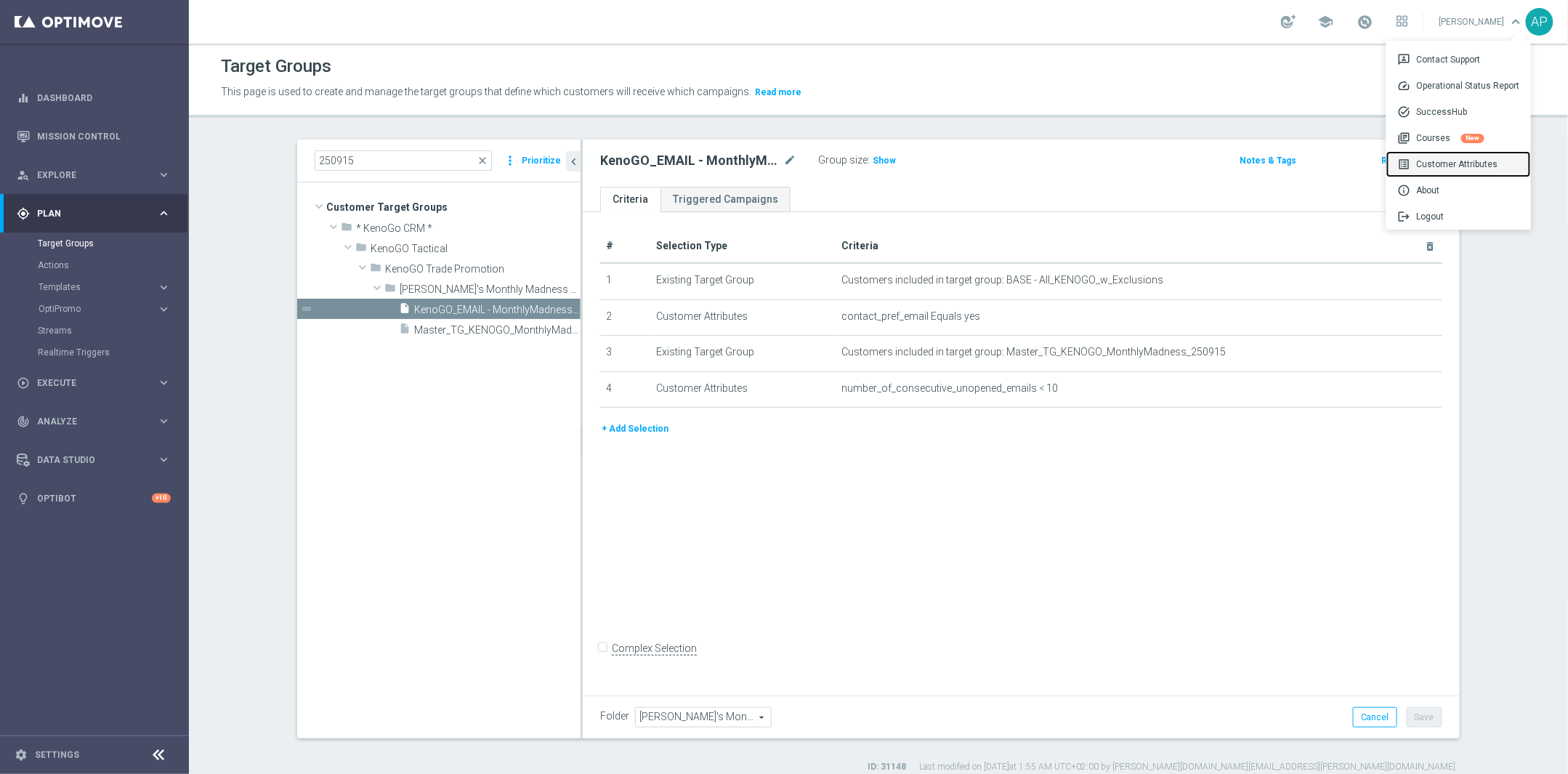
click at [1455, 159] on div "list_alt Customer Attributes" at bounding box center [1458, 164] width 145 height 26
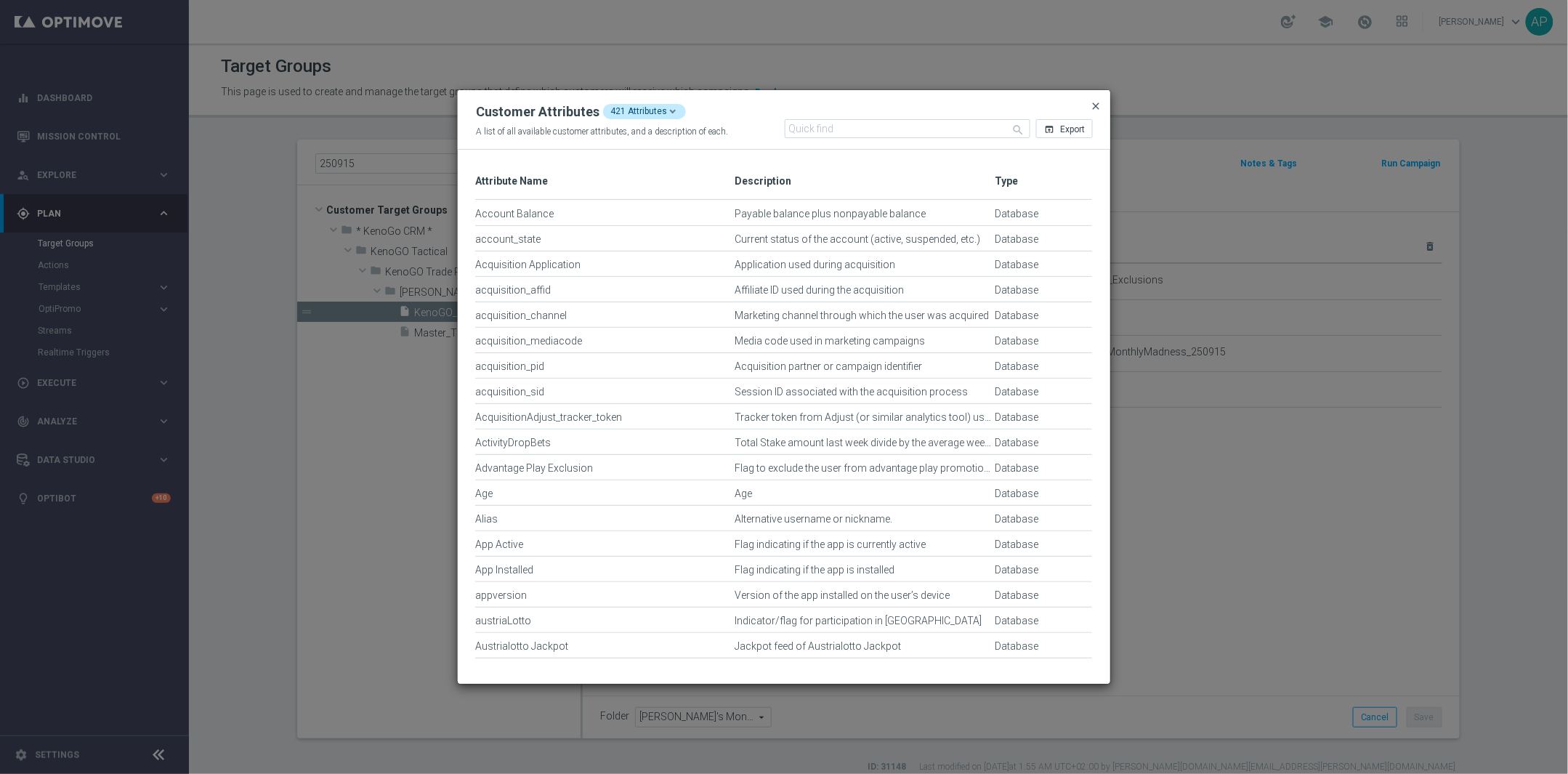
click at [1100, 101] on span "close" at bounding box center [1095, 106] width 11 height 11
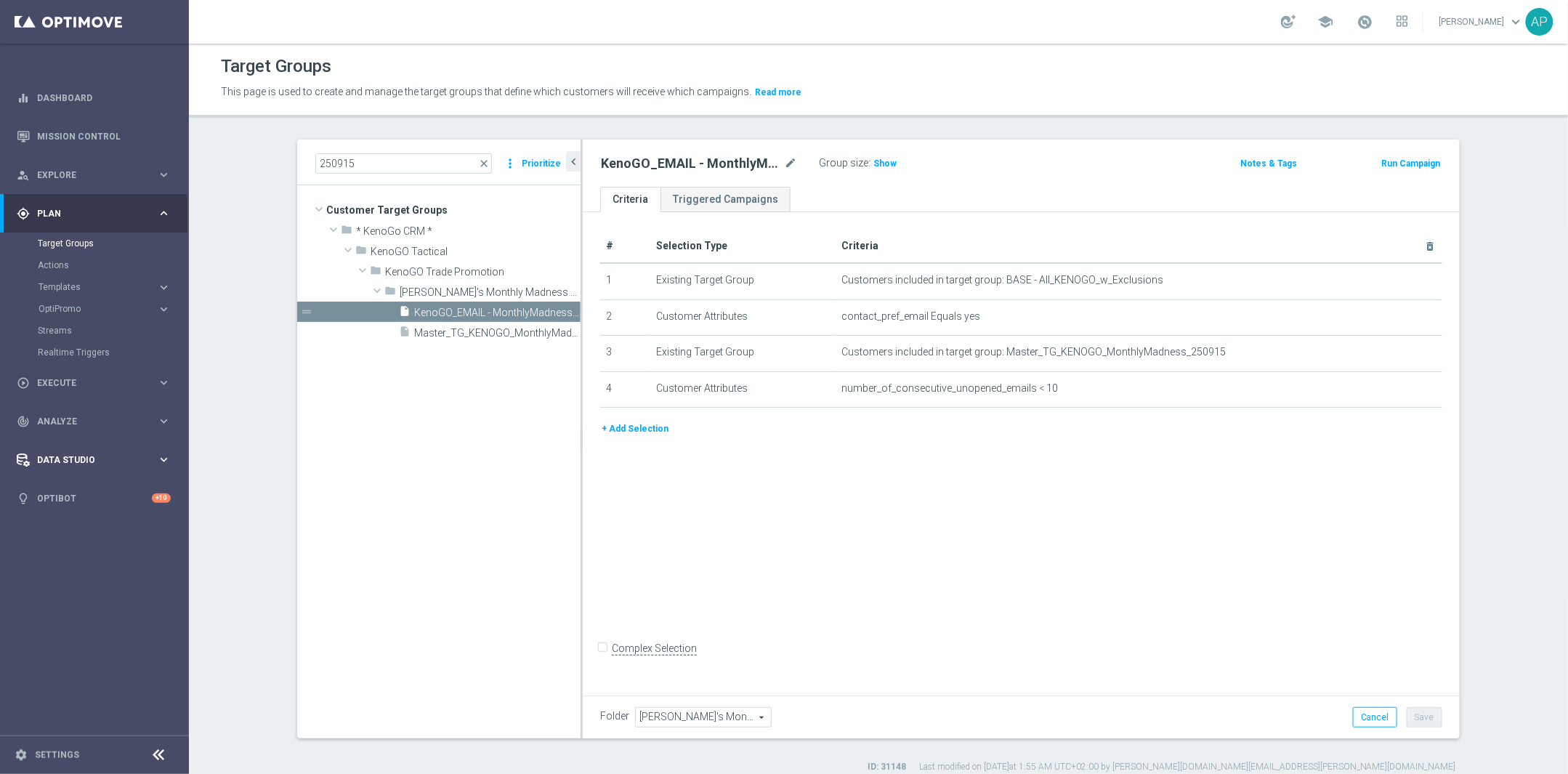
click at [52, 458] on span "Data Studio" at bounding box center [97, 460] width 120 height 9
click at [104, 416] on div "Data Ingestion NEW" at bounding box center [113, 424] width 150 height 22
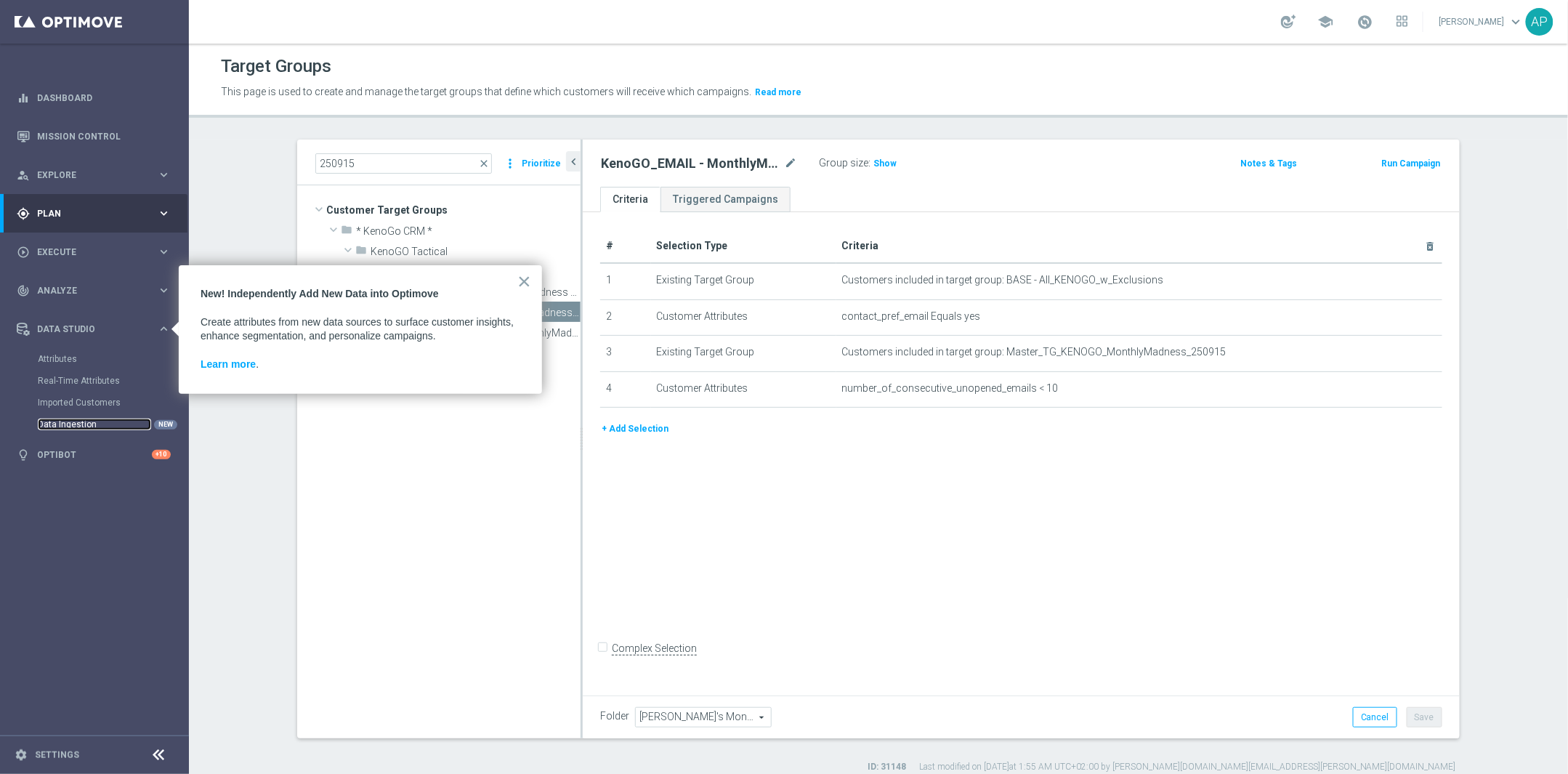
click at [102, 420] on link "Data Ingestion" at bounding box center [94, 424] width 113 height 11
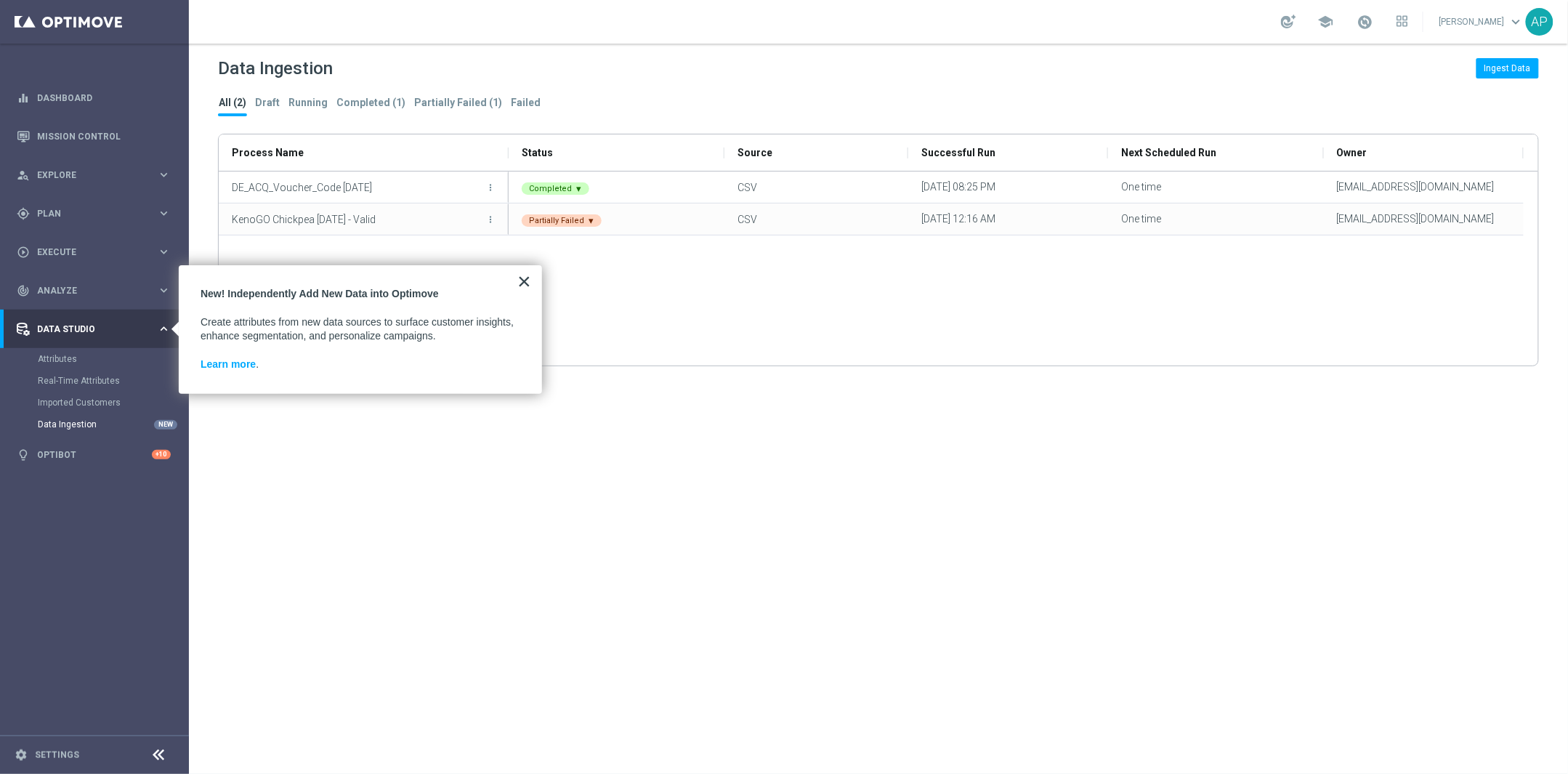
click at [522, 277] on button "×" at bounding box center [524, 281] width 14 height 23
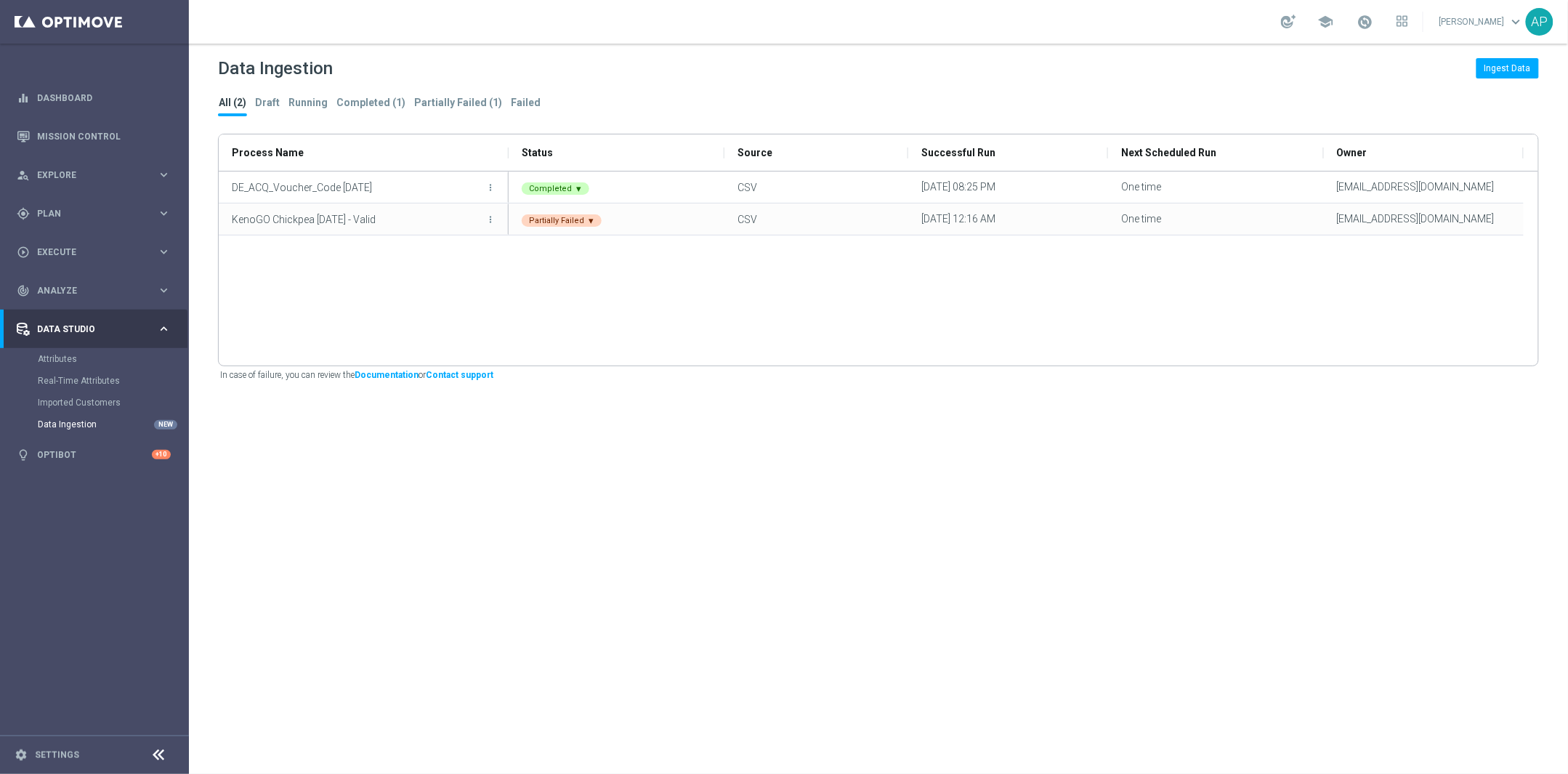
click at [1239, 319] on div "more_vert KenoGO Chickpea [DATE] - Valid Partially Failed ▾ CSV [DATE] 12:16 AM…" at bounding box center [878, 269] width 1319 height 194
click at [120, 148] on link "Mission Control" at bounding box center [104, 136] width 133 height 38
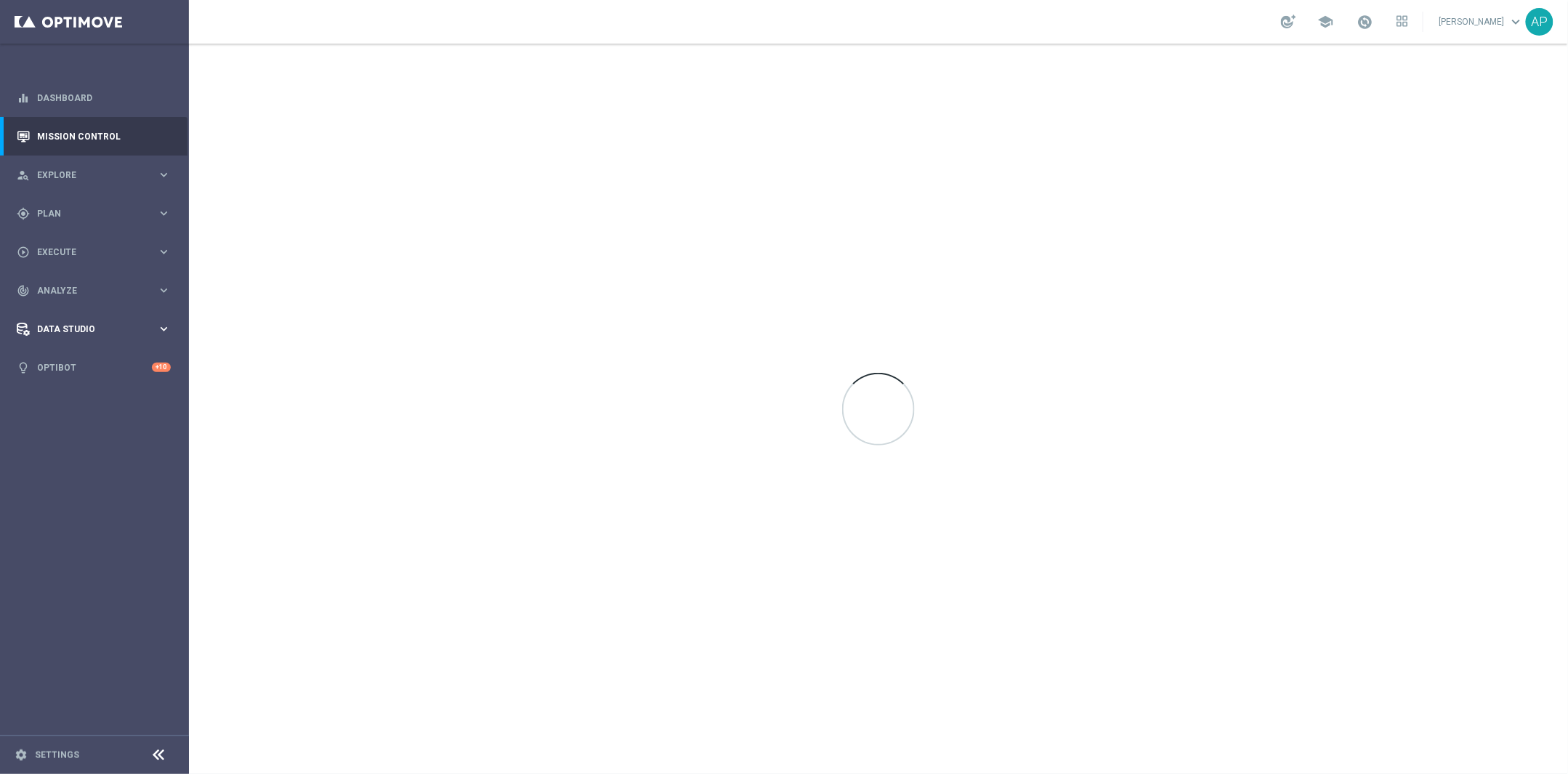
click at [56, 332] on span "Data Studio" at bounding box center [97, 329] width 120 height 9
click at [68, 426] on link "Data Ingestion" at bounding box center [94, 424] width 113 height 11
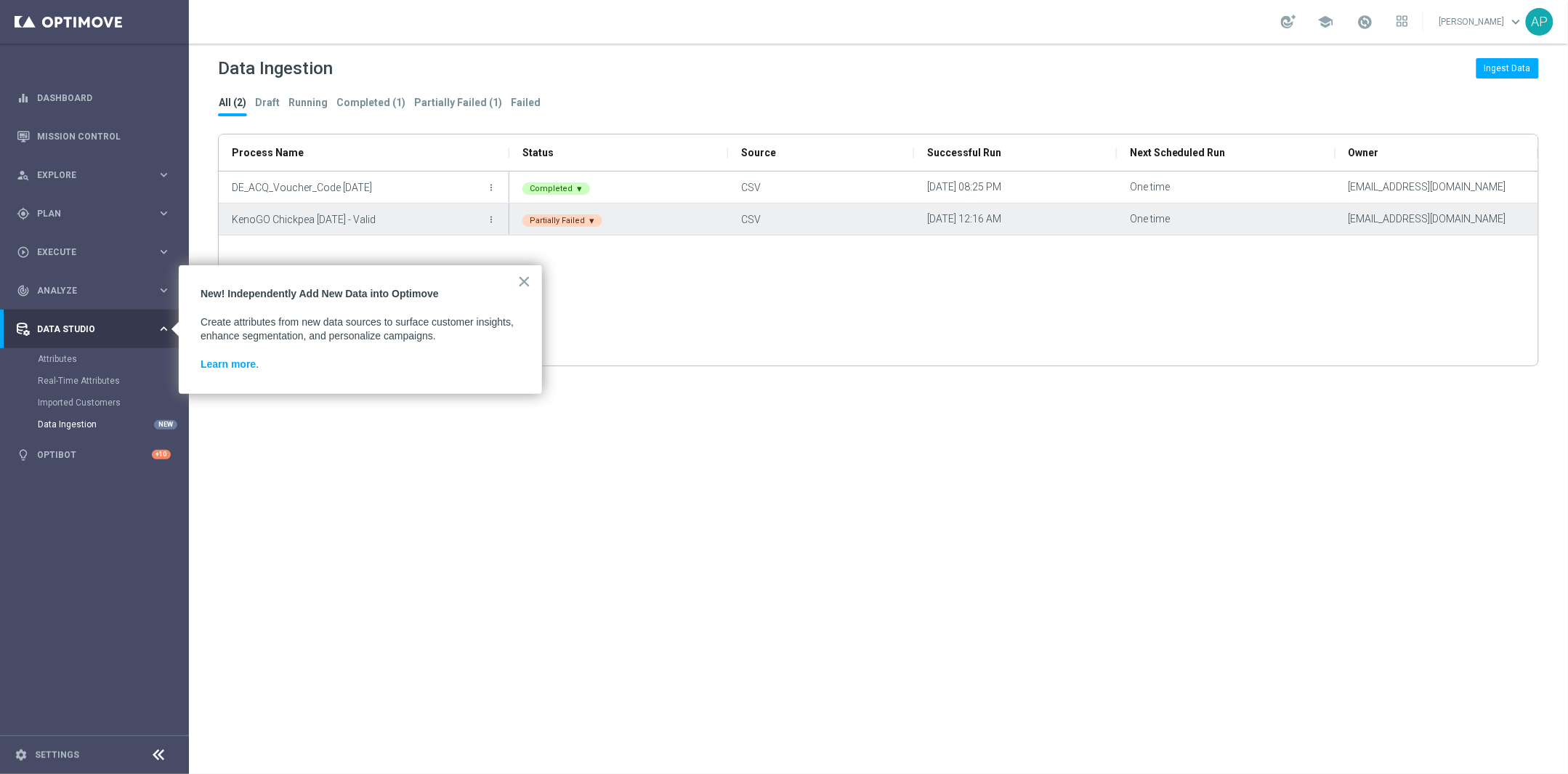
click at [583, 218] on div "Partially Failed ▾" at bounding box center [562, 220] width 80 height 12
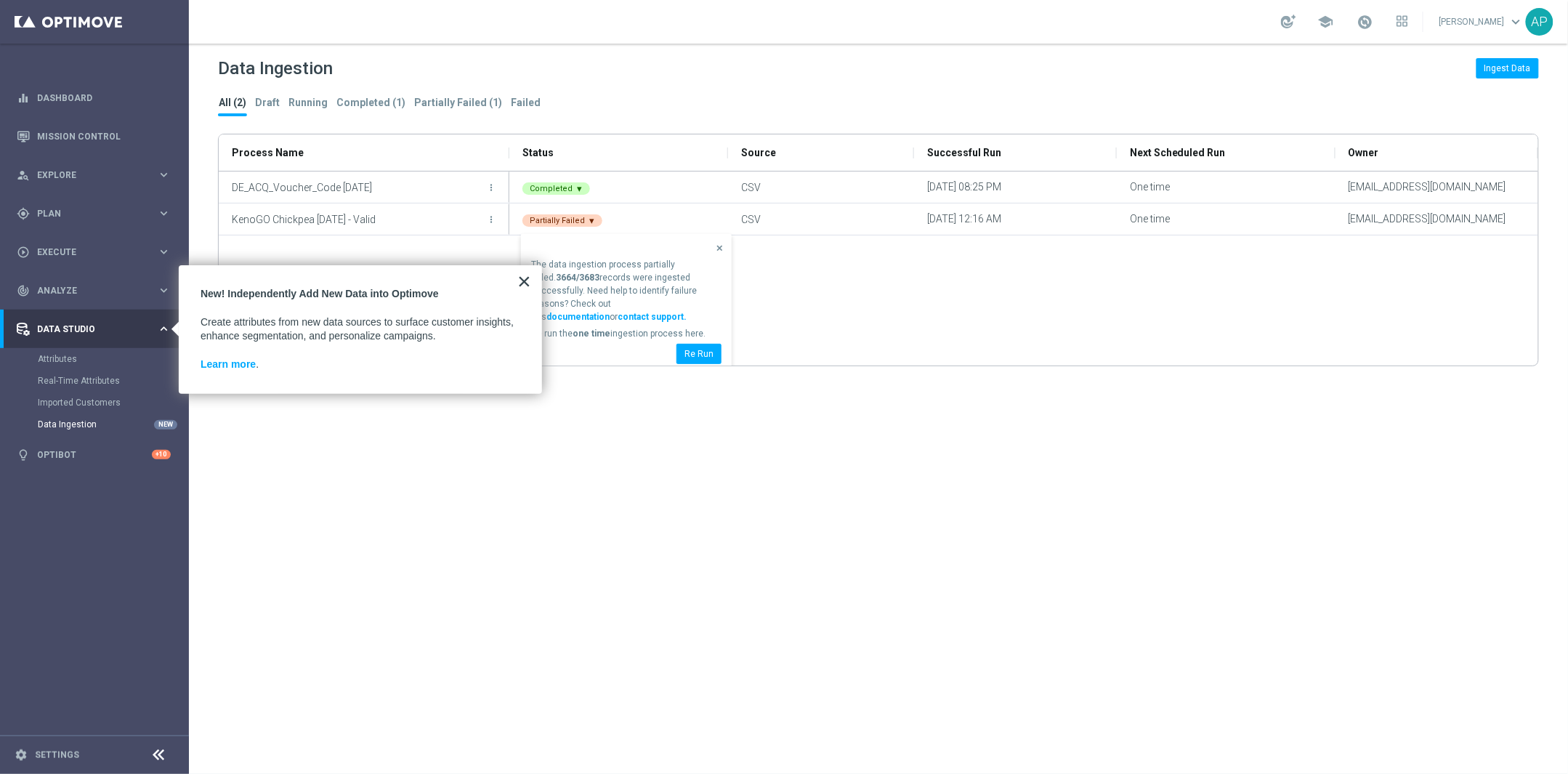
click at [527, 282] on button "×" at bounding box center [524, 281] width 14 height 23
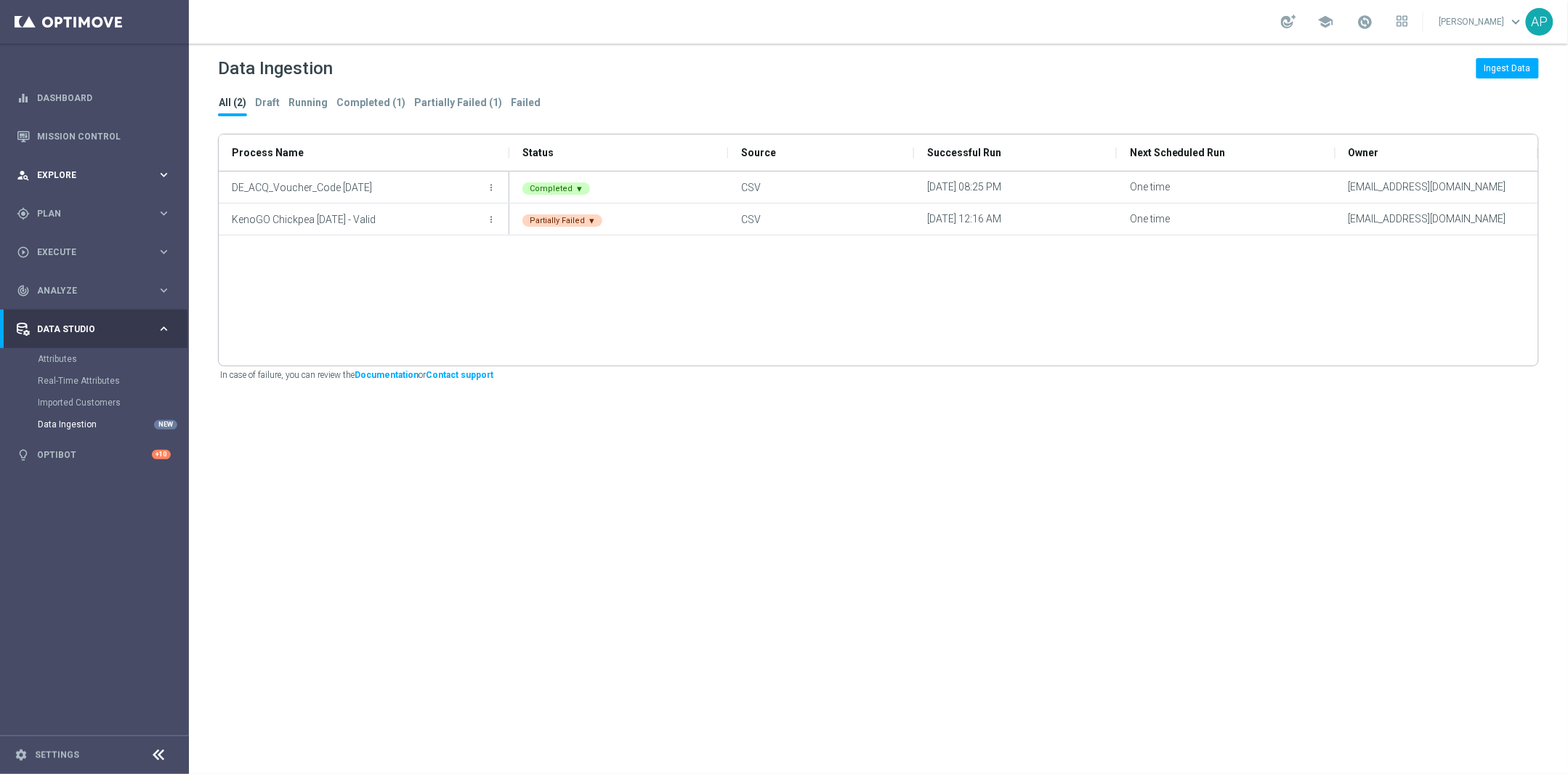
click at [105, 169] on div "person_search Explore" at bounding box center [87, 175] width 140 height 13
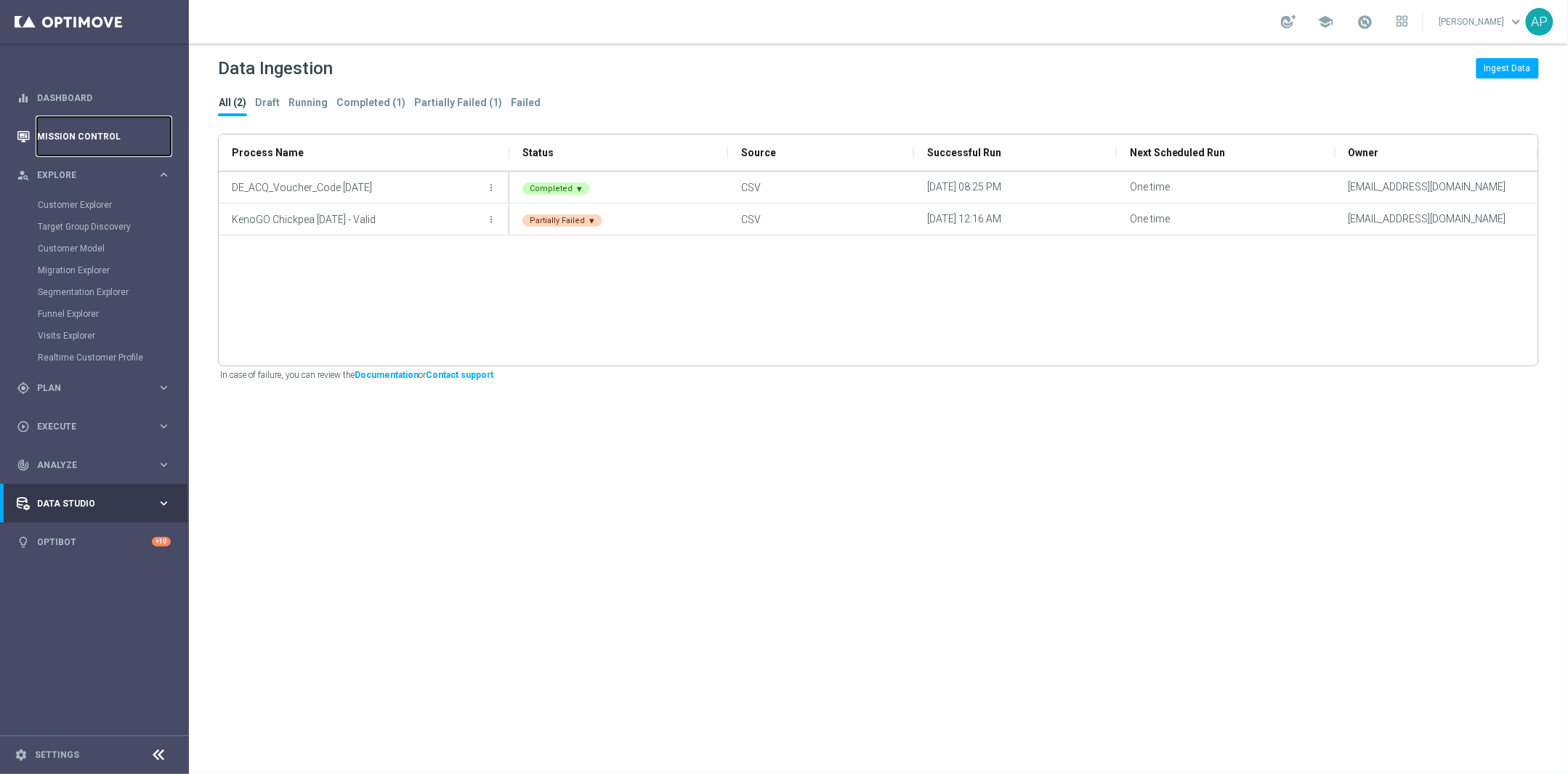
click at [91, 140] on link "Mission Control" at bounding box center [104, 136] width 133 height 38
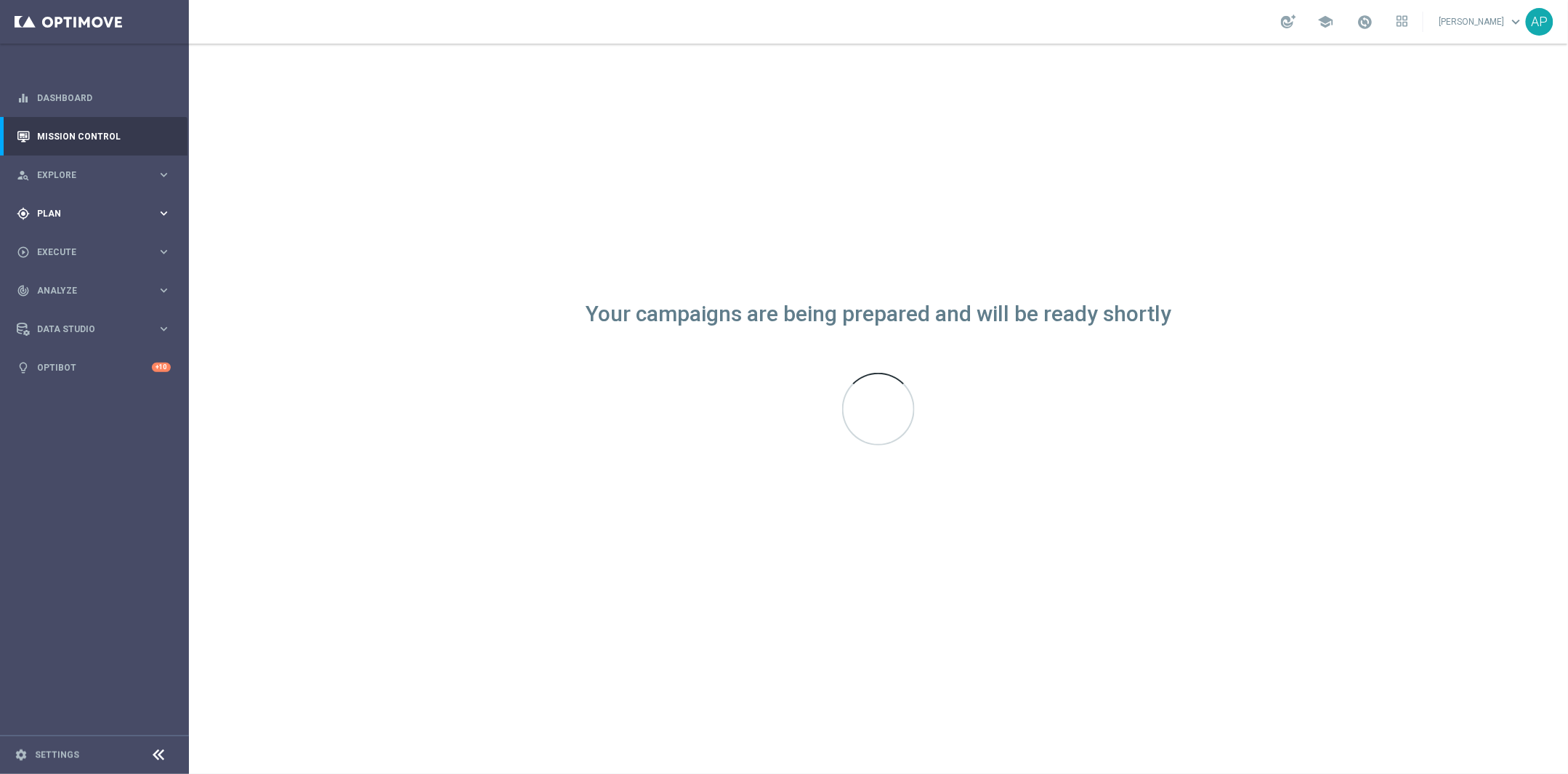
click at [110, 207] on div "gps_fixed Plan" at bounding box center [87, 213] width 140 height 13
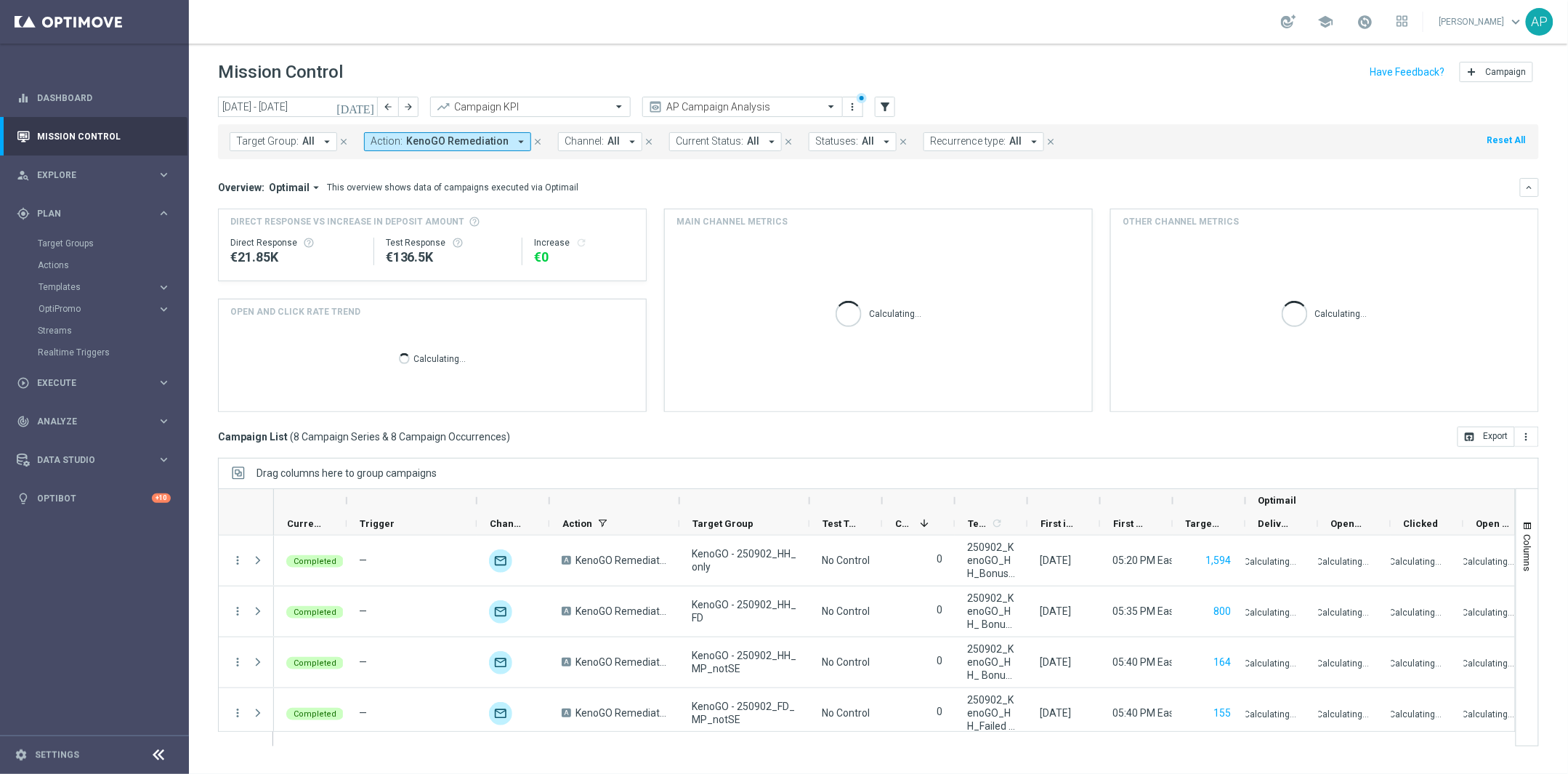
click at [391, 137] on span "Action:" at bounding box center [386, 141] width 32 height 12
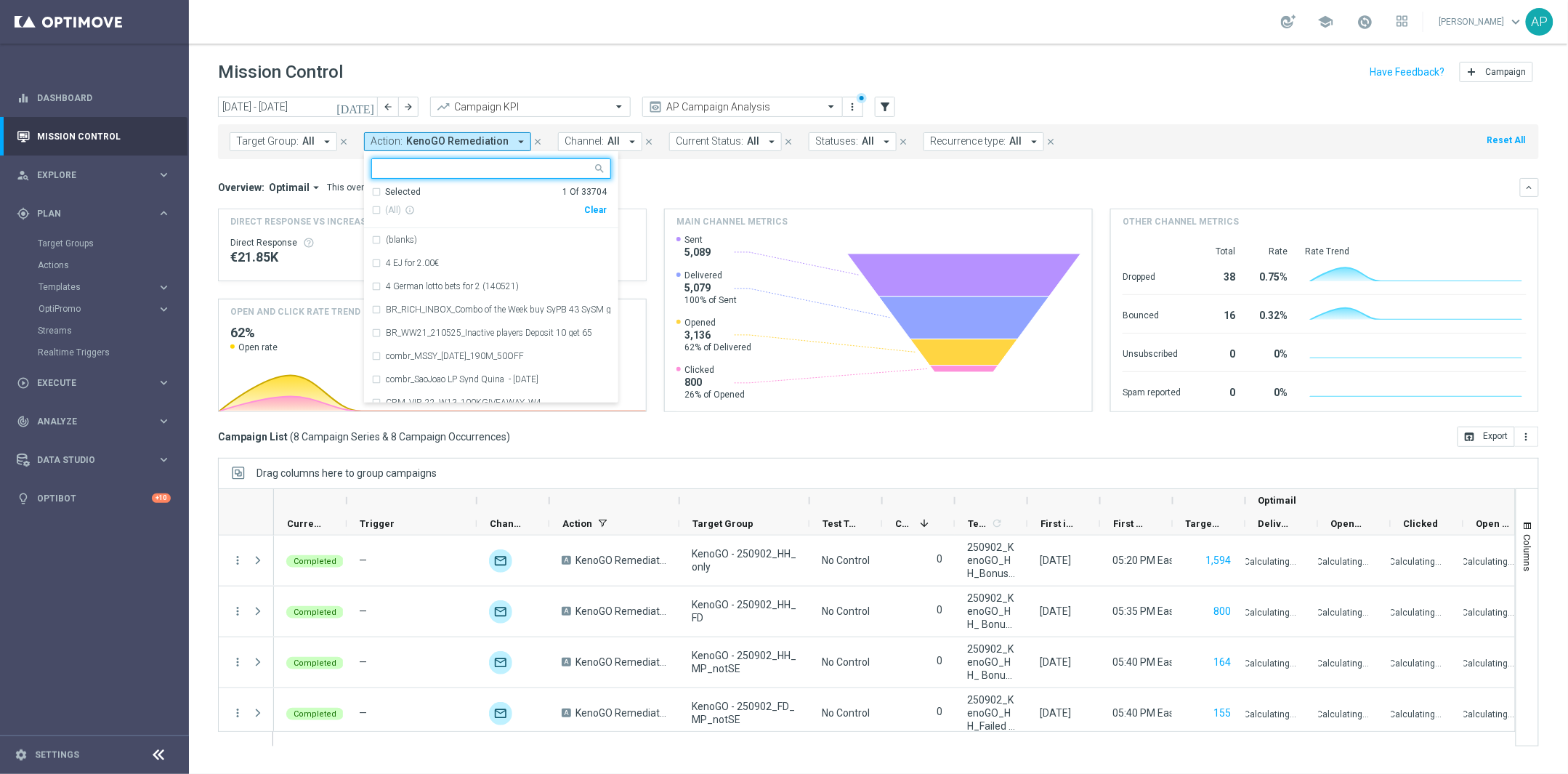
click at [0, 0] on div "Clear" at bounding box center [0, 0] width 0 height 0
click at [451, 157] on div "Selected 0 Of 33704 (All) info_outline Clear (blanks) 4 EJ for 2.00€ 4 German l…" at bounding box center [491, 276] width 255 height 252
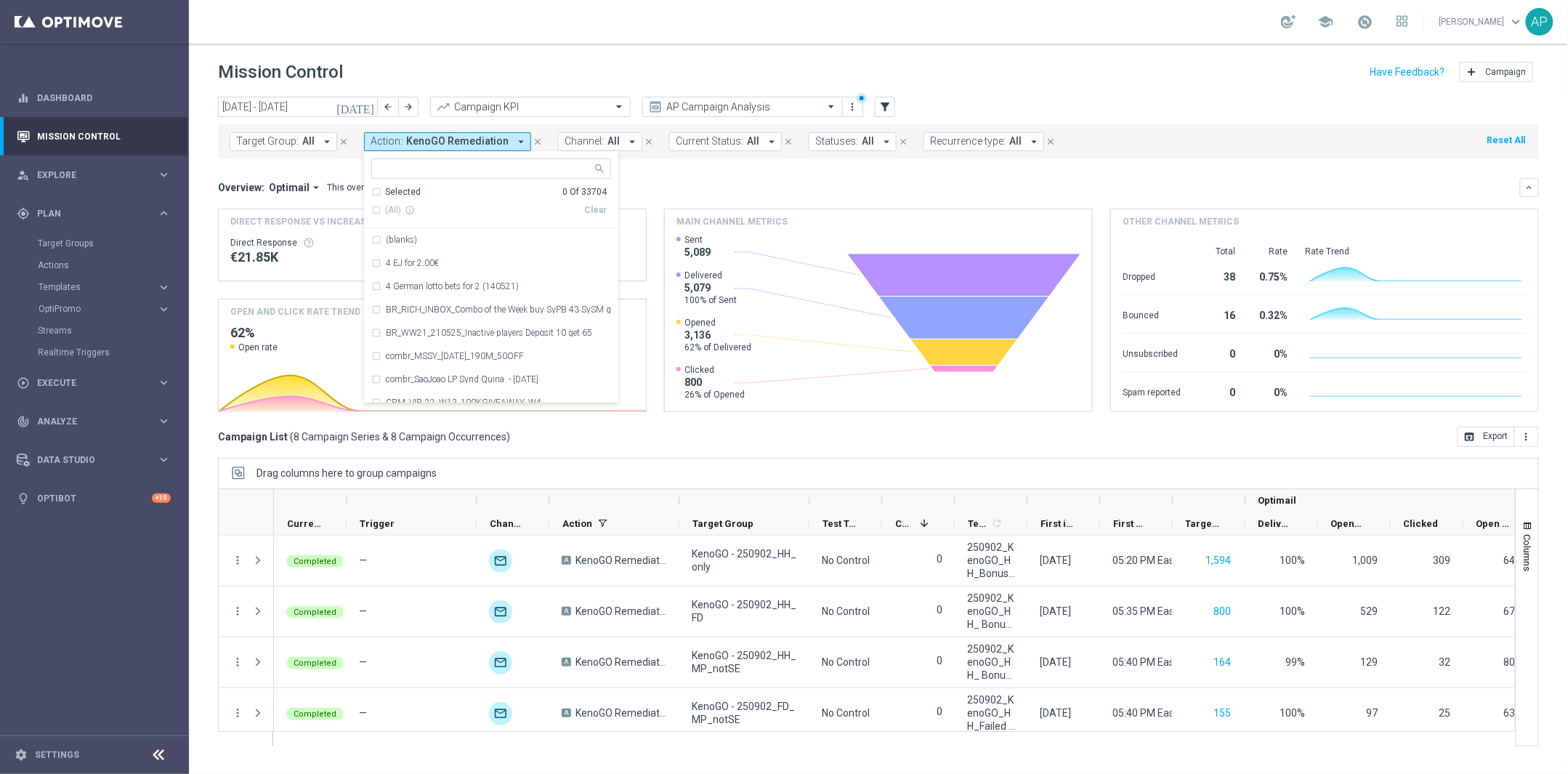
click at [450, 165] on input "text" at bounding box center [486, 169] width 213 height 12
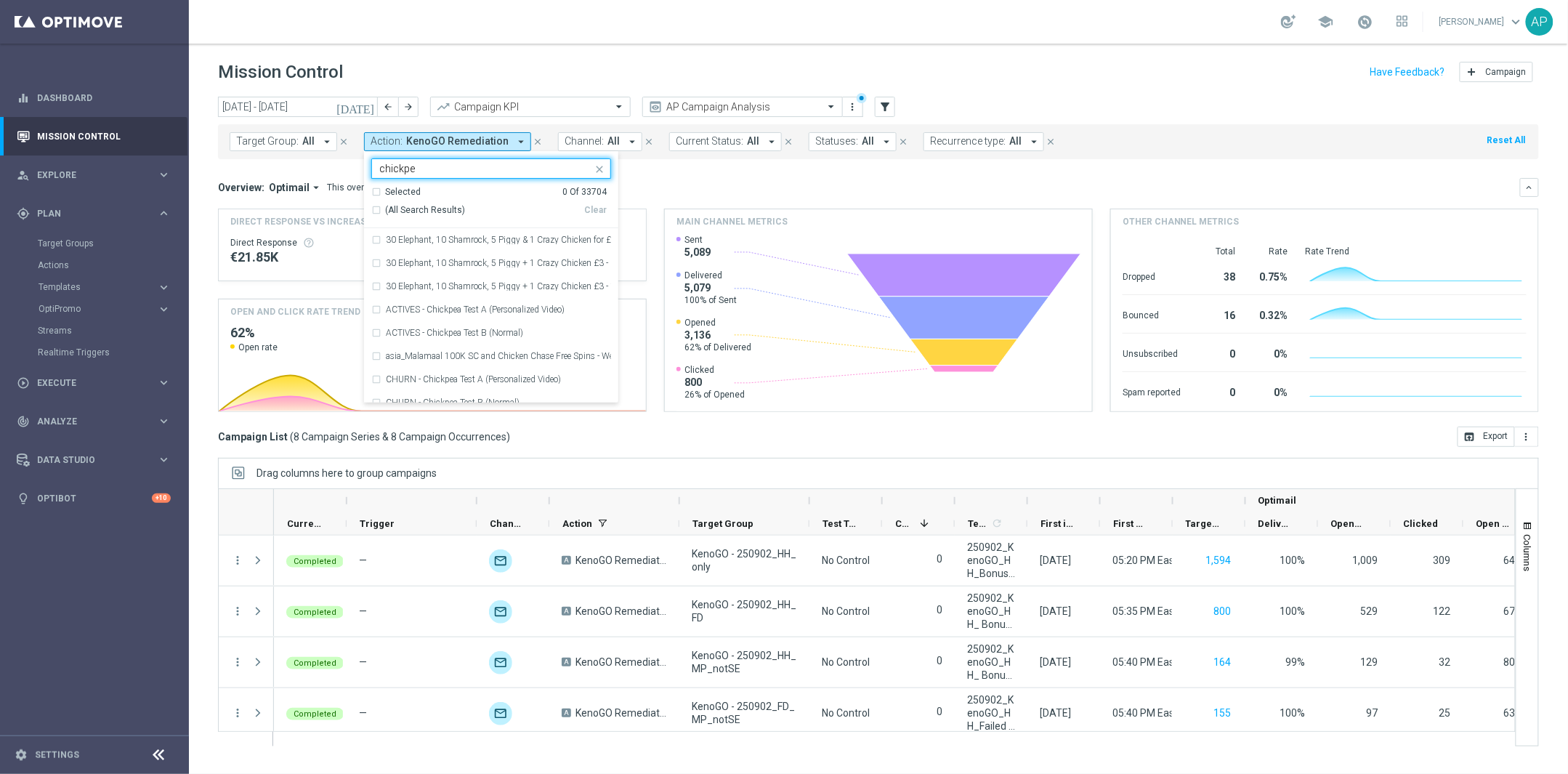
type input "chickpea"
drag, startPoint x: 440, startPoint y: 164, endPoint x: 341, endPoint y: 178, distance: 100.0
click at [342, 178] on div "[DATE] [DATE] - [DATE] arrow_back arrow_forward Campaign KPI trending_up AP Cam…" at bounding box center [878, 429] width 1379 height 665
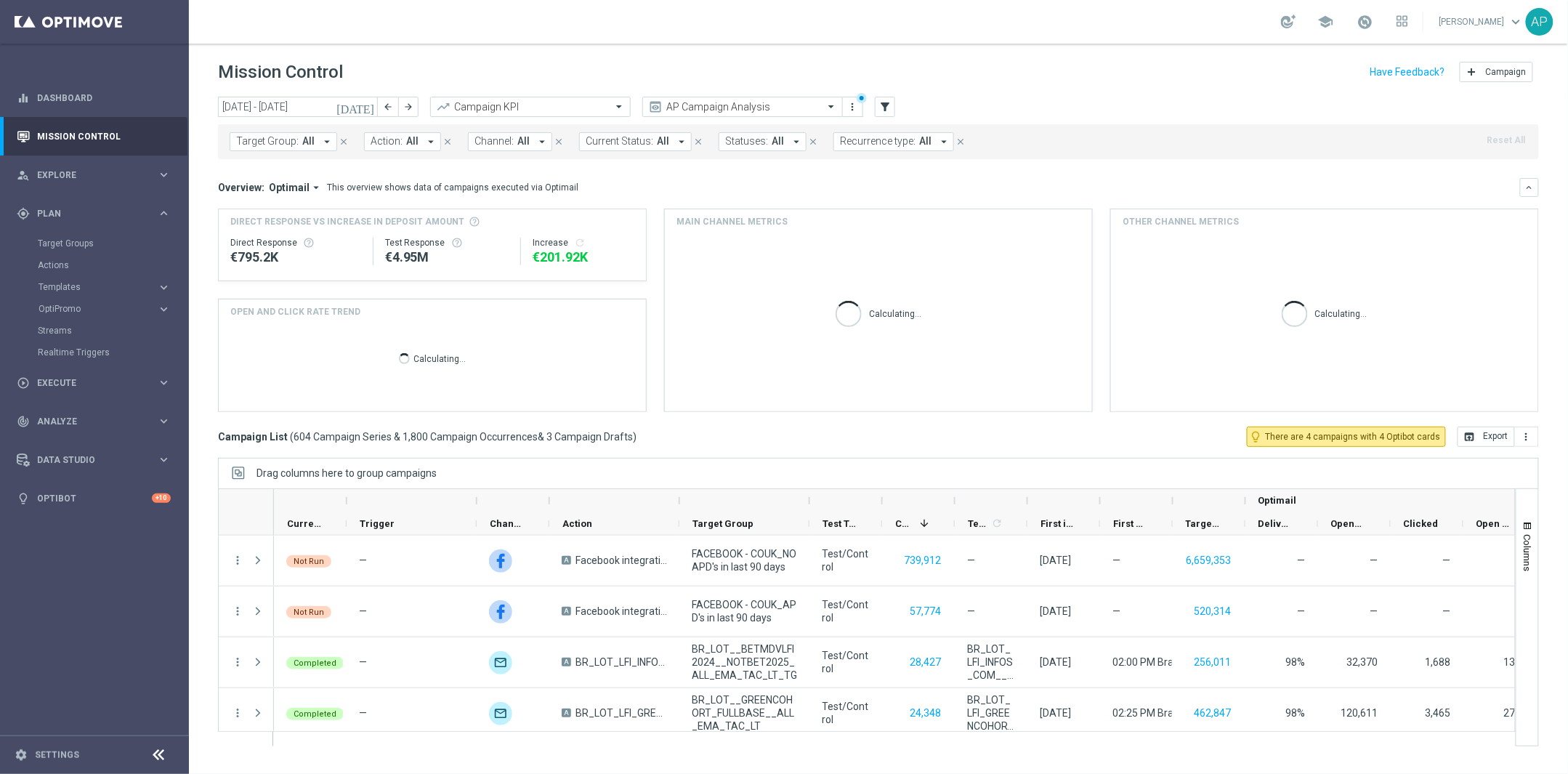
click at [247, 142] on span "Target Group:" at bounding box center [268, 141] width 62 height 12
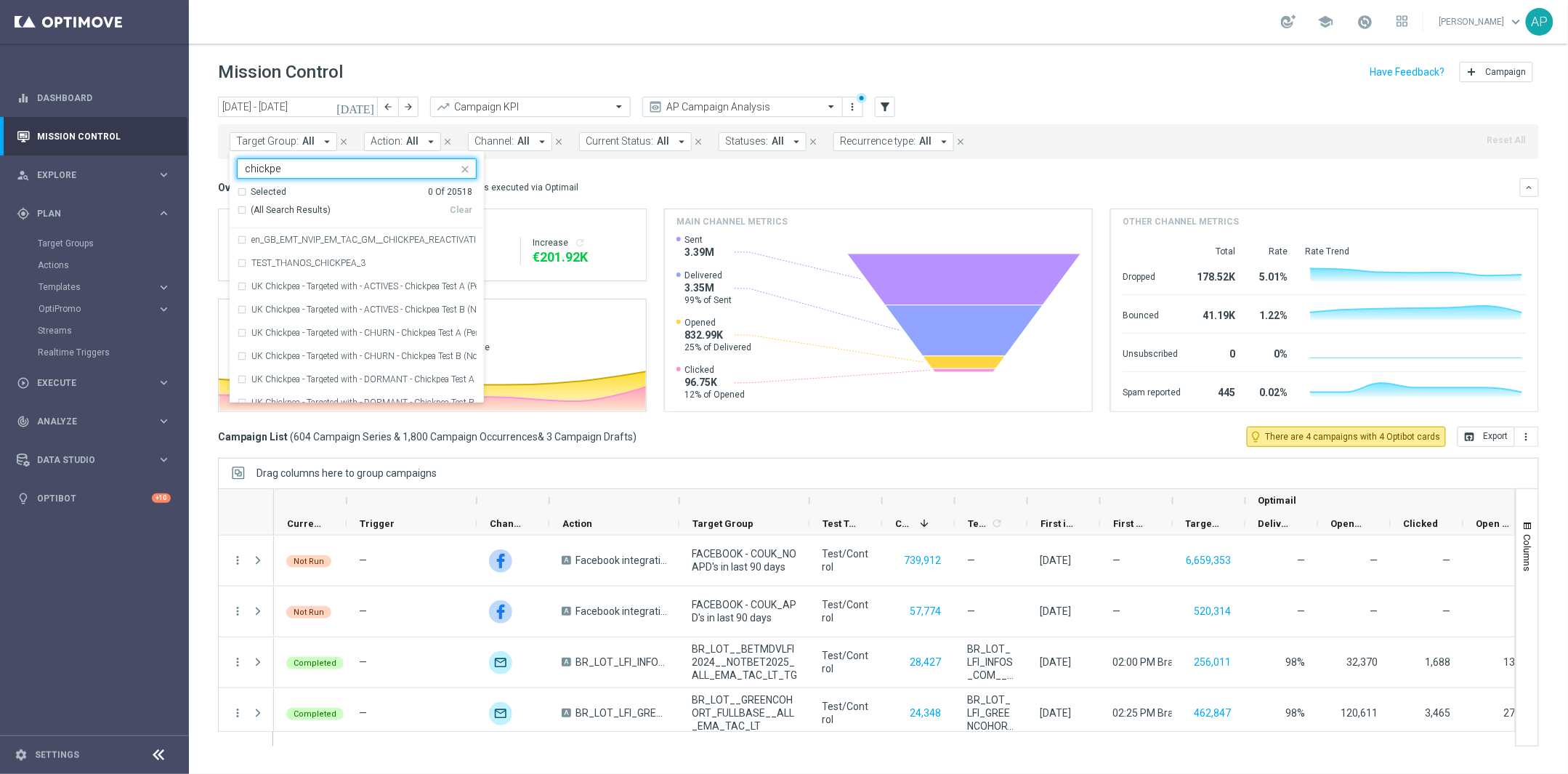
type input "chickpea"
drag, startPoint x: 300, startPoint y: 173, endPoint x: 173, endPoint y: 163, distance: 127.4
click at [173, 163] on main "equalizer Dashboard Mission Control" at bounding box center [784, 387] width 1568 height 774
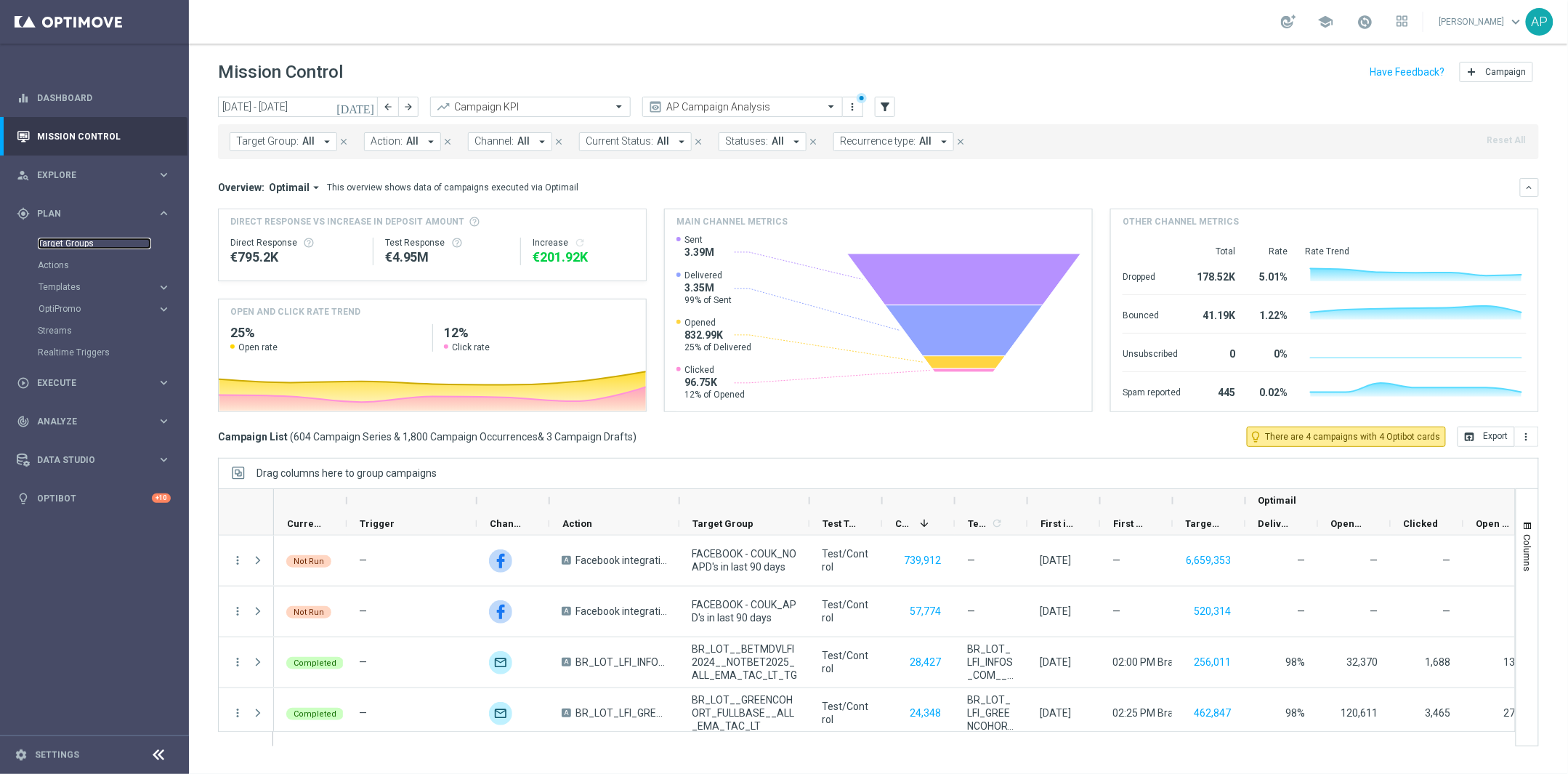
click at [83, 246] on link "Target Groups" at bounding box center [94, 243] width 113 height 11
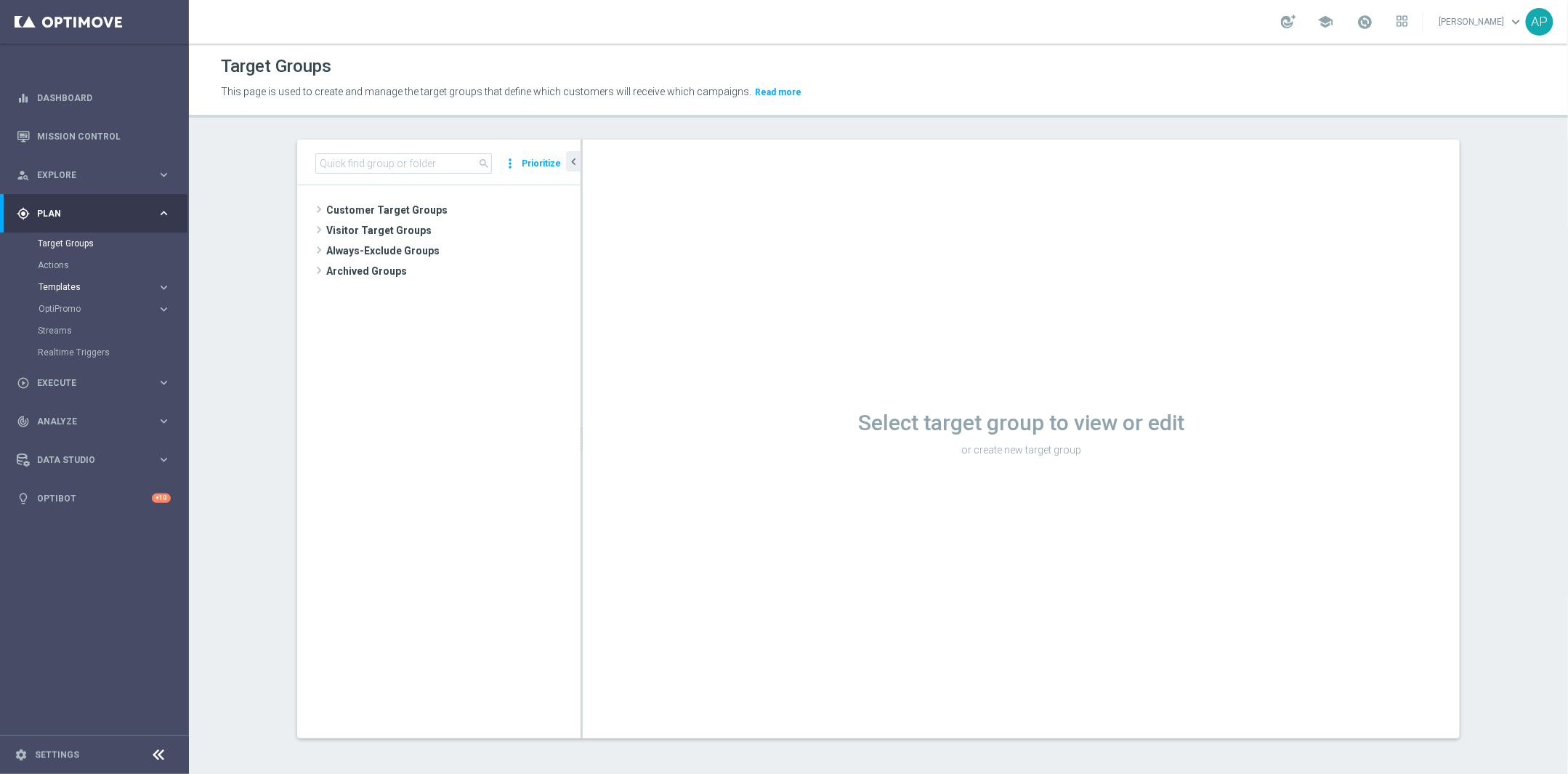
click at [75, 286] on span "Templates" at bounding box center [90, 287] width 104 height 9
click at [69, 309] on link "Optimail" at bounding box center [98, 309] width 106 height 11
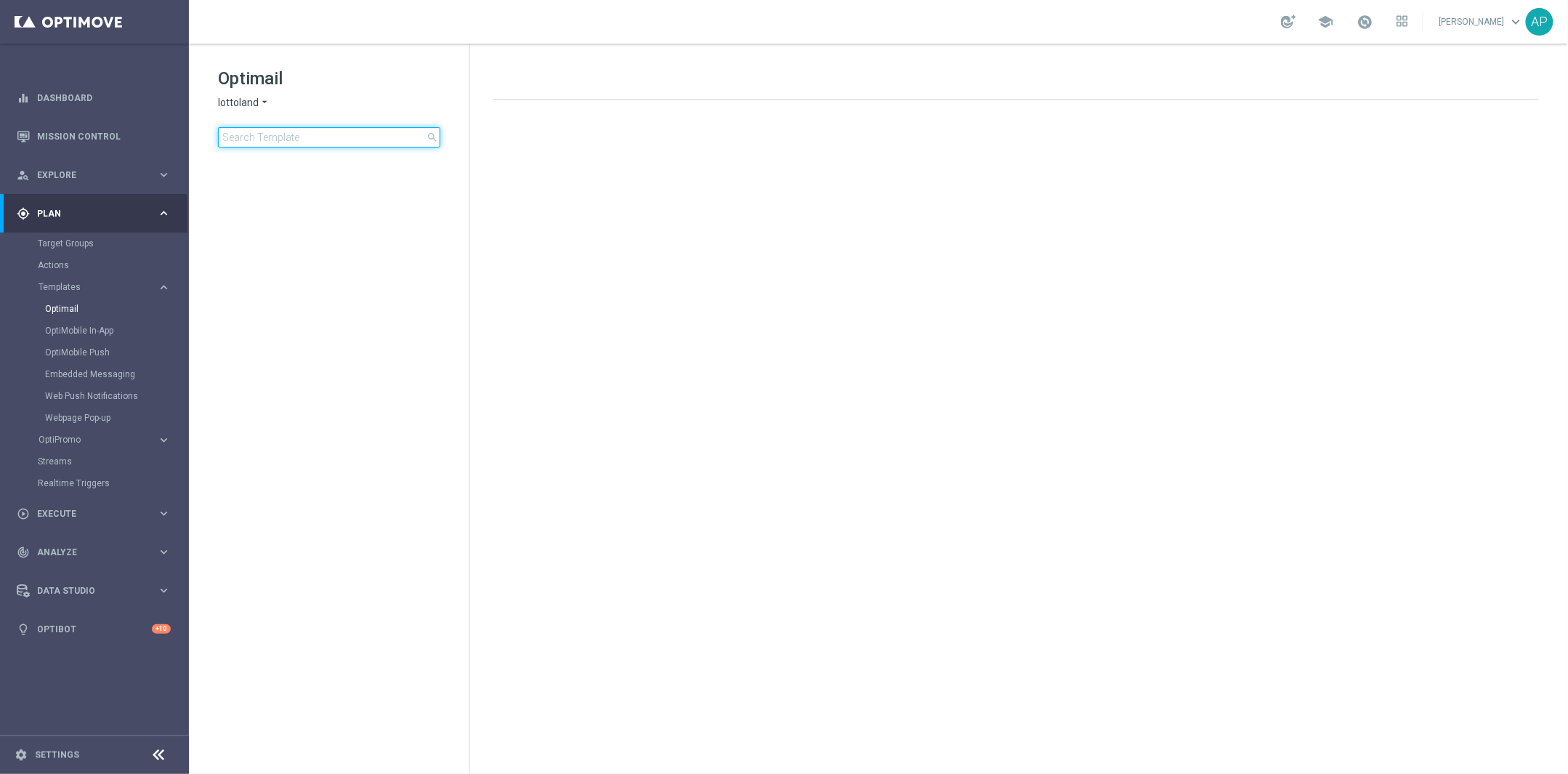
click at [259, 115] on div "Optimail lottoland arrow_drop_down × lottoland search" at bounding box center [344, 107] width 251 height 81
click at [236, 103] on span "lottoland" at bounding box center [238, 103] width 41 height 14
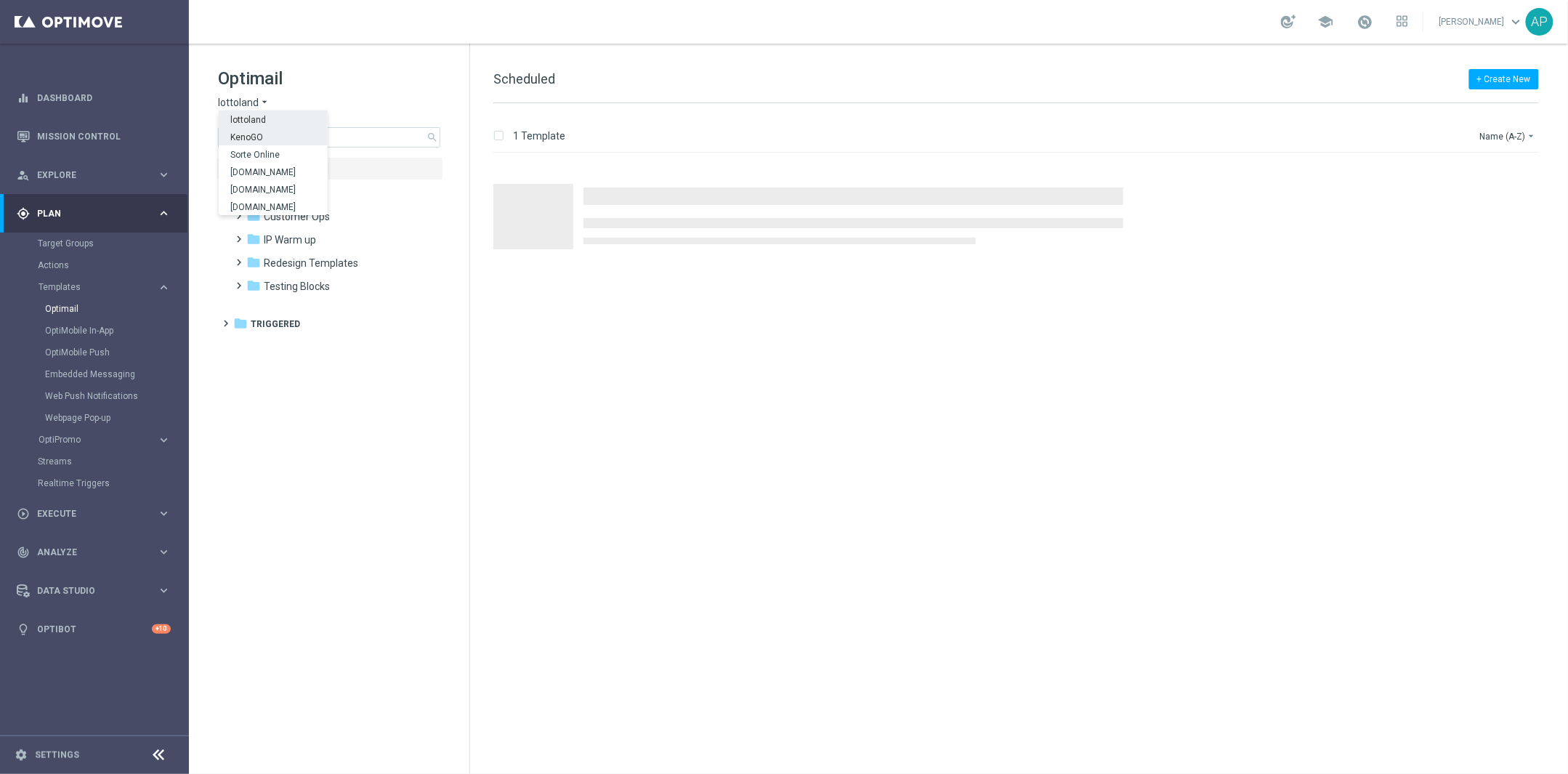
click at [0, 0] on span "KenoGO" at bounding box center [0, 0] width 0 height 0
click at [263, 140] on input at bounding box center [329, 137] width 223 height 20
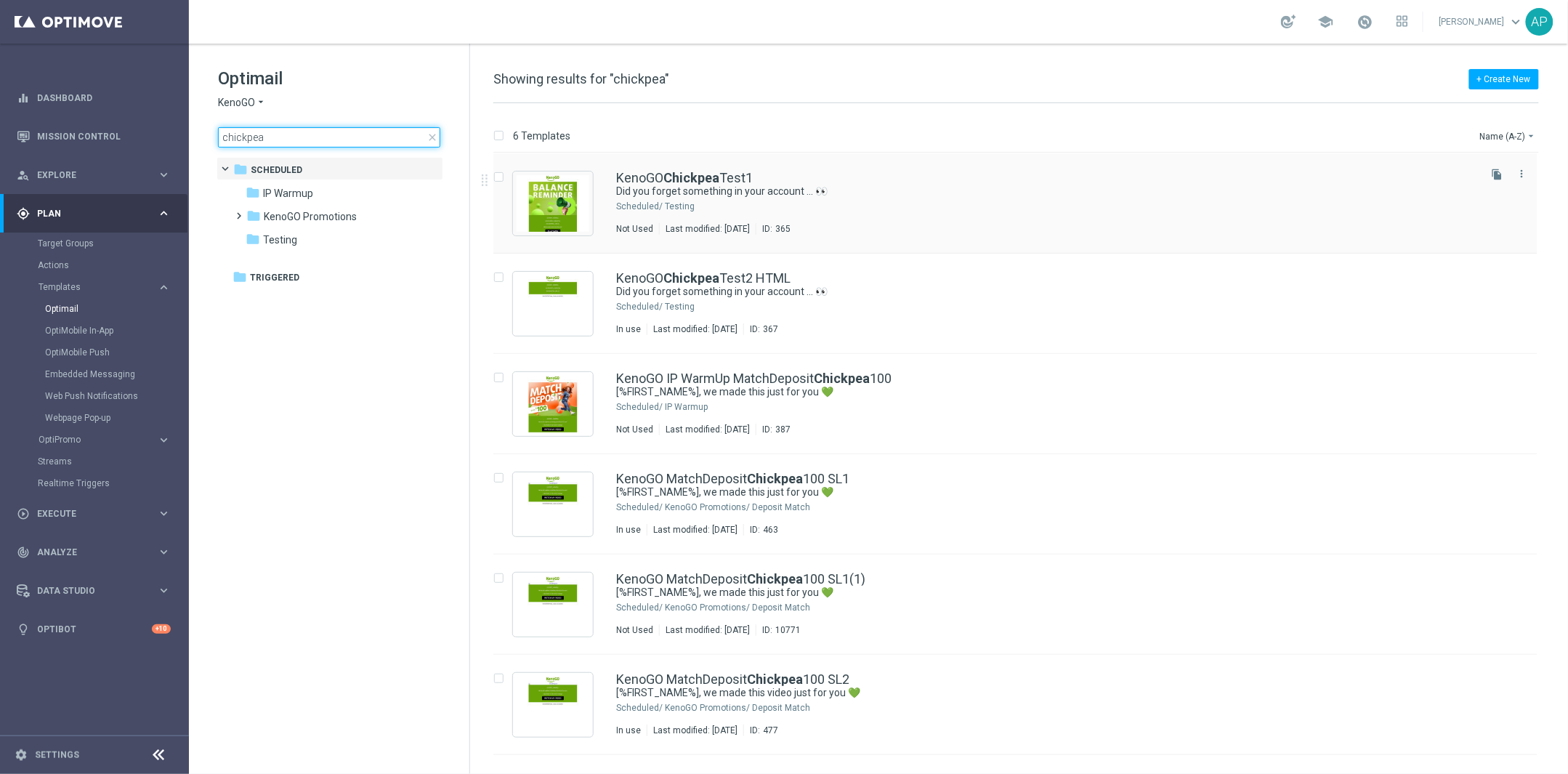
type input "chickpea"
click at [692, 183] on b "Chickpea" at bounding box center [691, 178] width 56 height 16
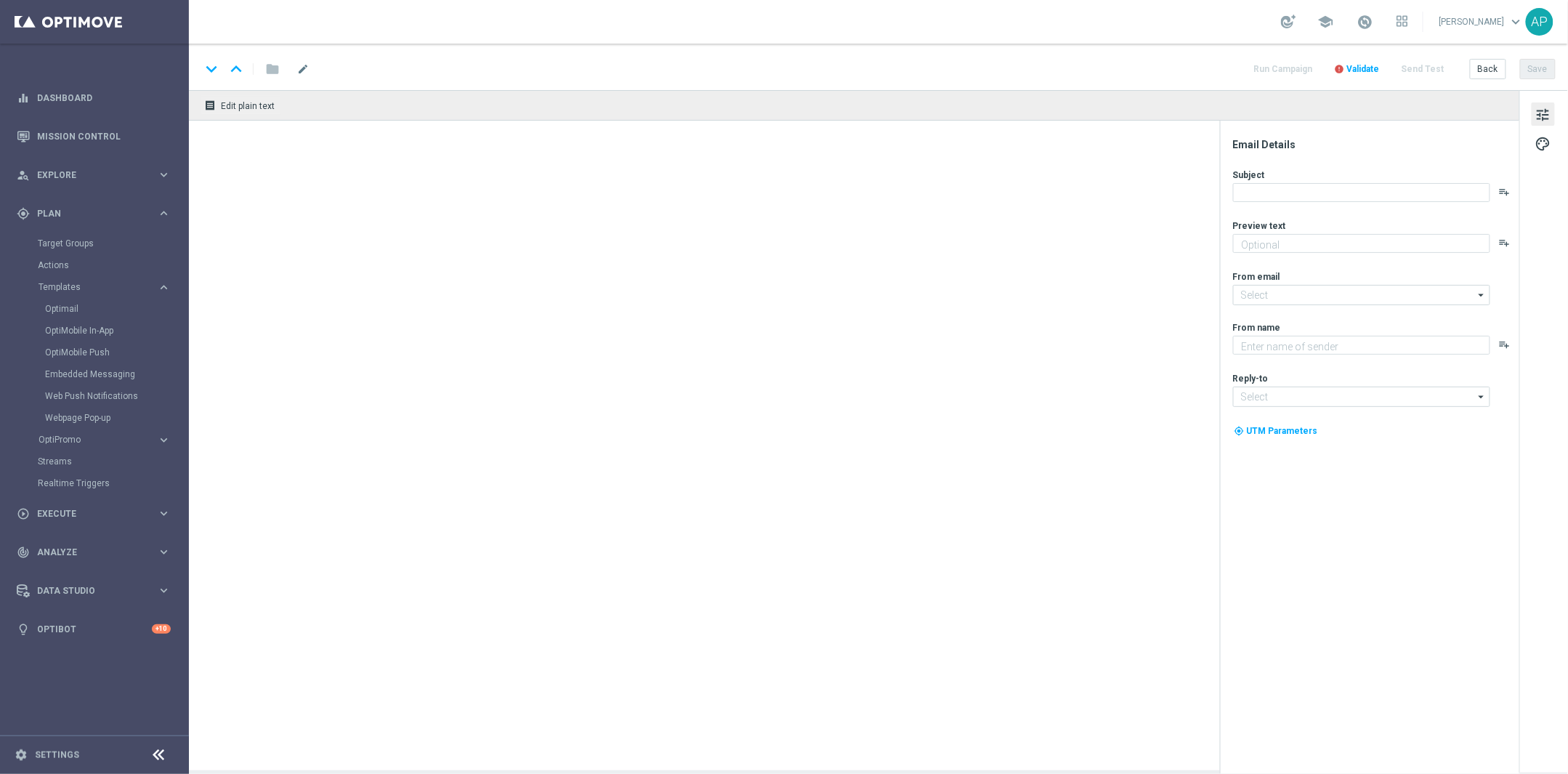
type textarea "The answer might surprise you…"
type input "[EMAIL_ADDRESS][DOMAIN_NAME]"
type textarea "KenoGO"
type input "[EMAIL_ADDRESS][DOMAIN_NAME]"
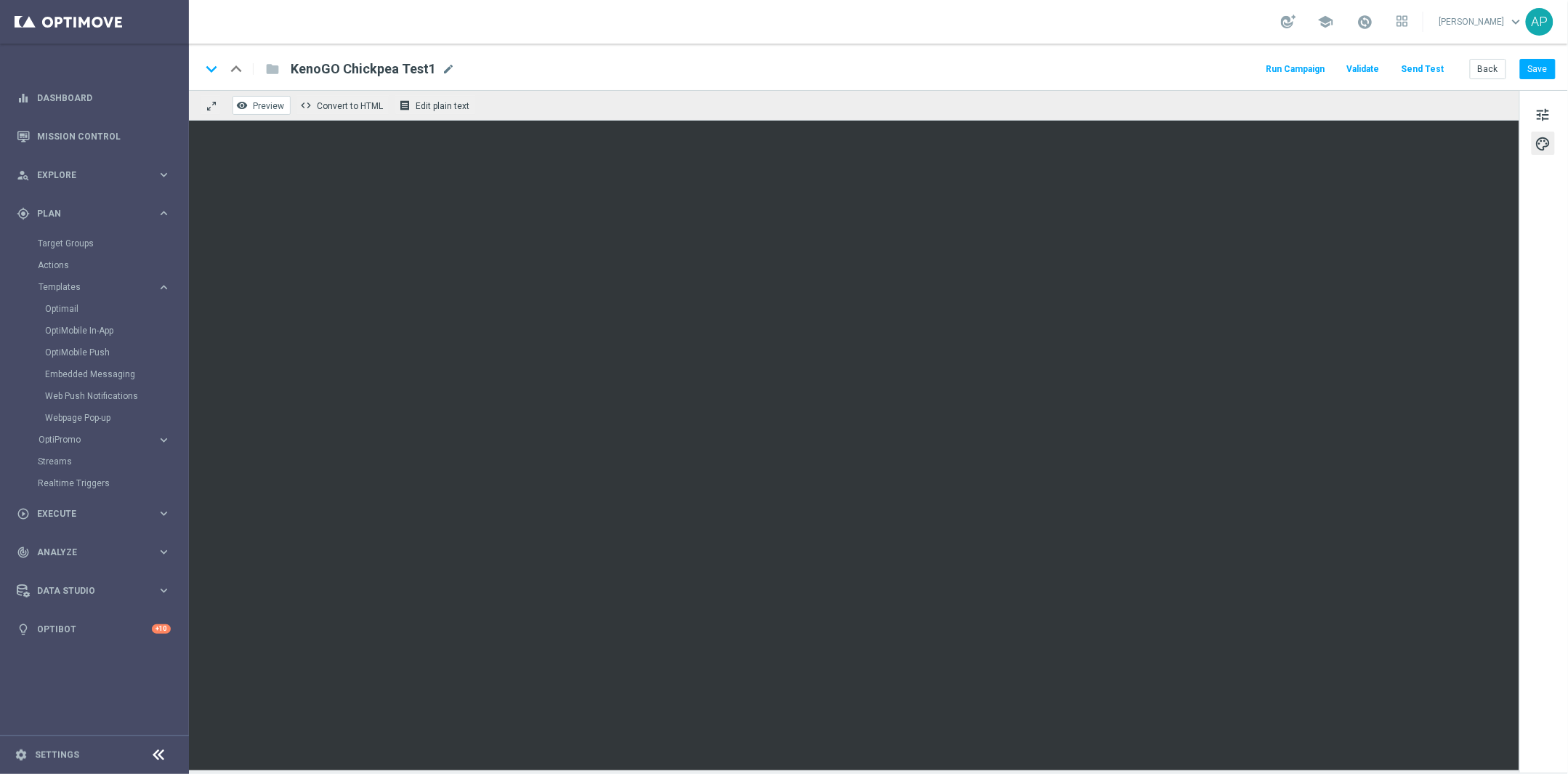
click at [267, 108] on span "Preview" at bounding box center [269, 107] width 31 height 10
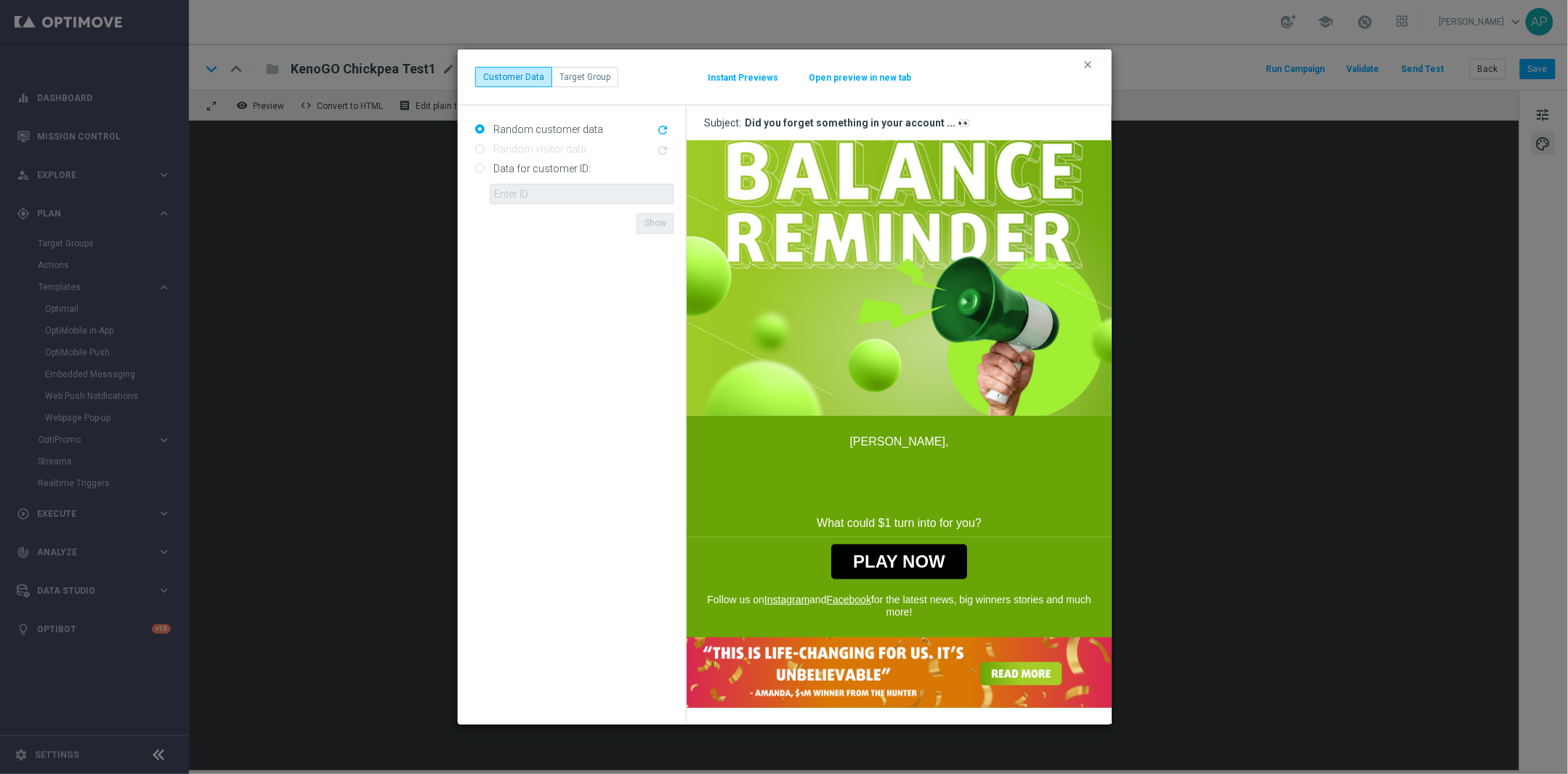
scroll to position [54, 0]
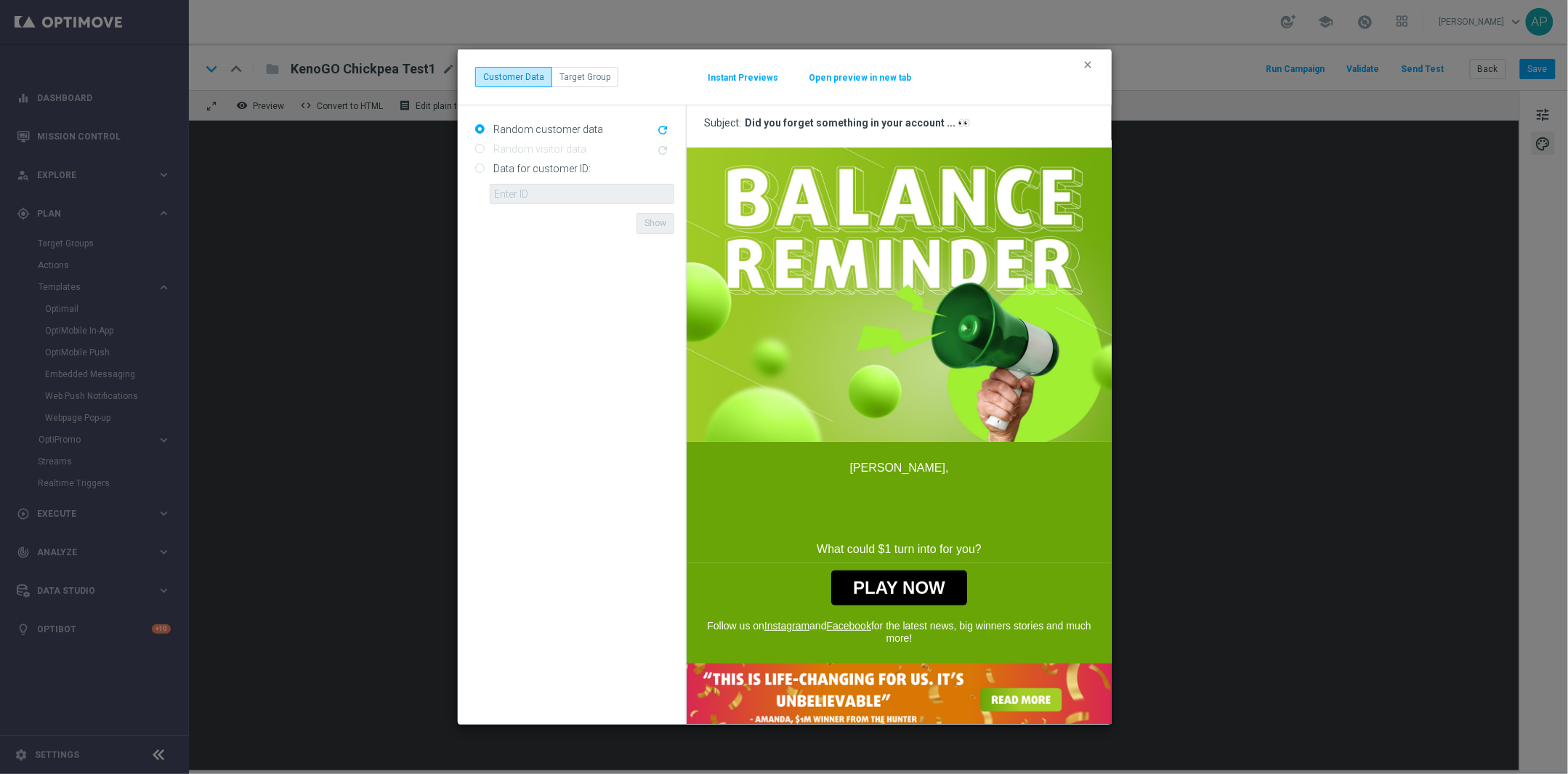
click at [669, 124] on icon "refresh" at bounding box center [662, 130] width 13 height 13
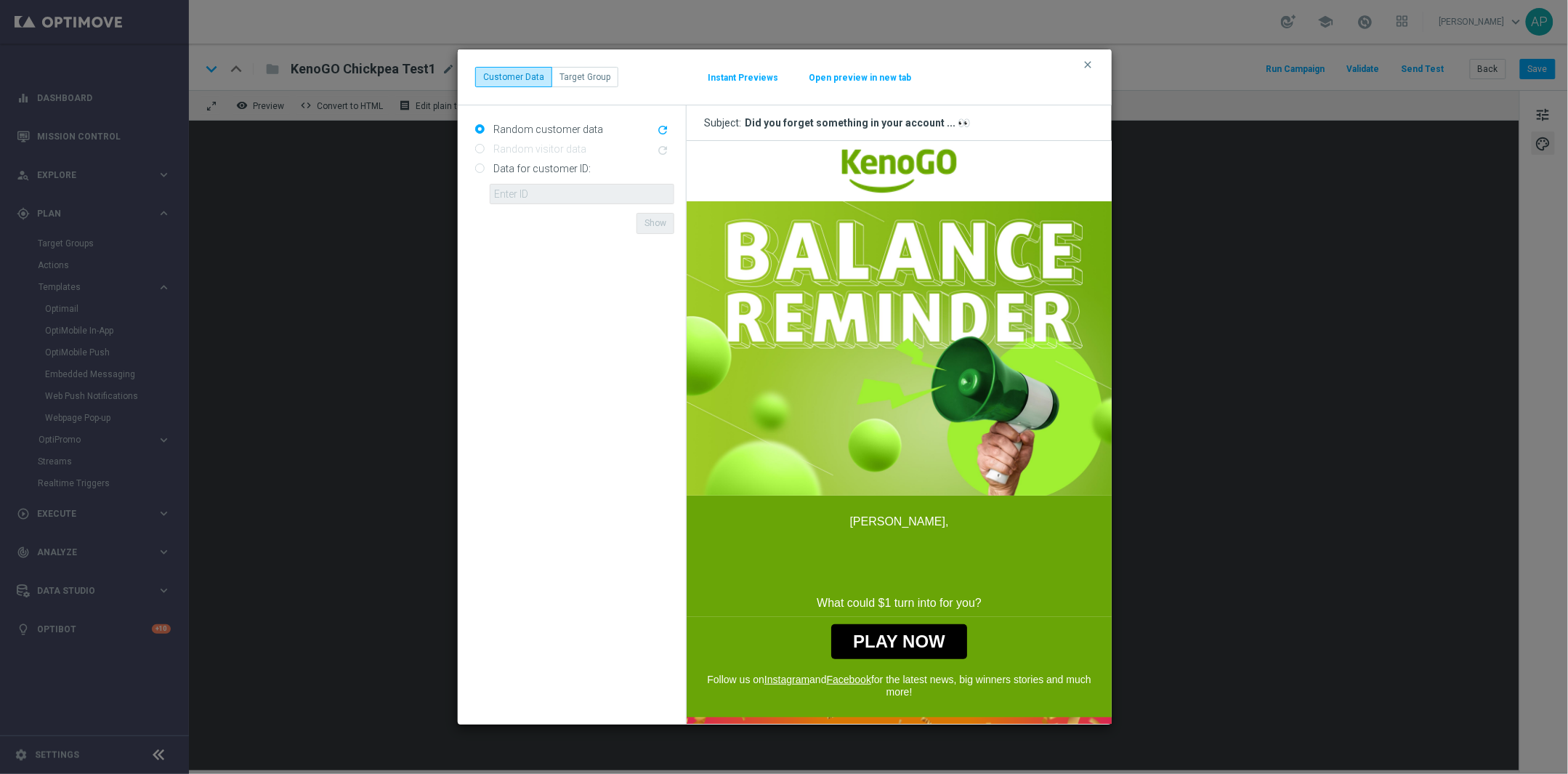
scroll to position [0, 0]
click at [548, 168] on label "Data for customer ID:" at bounding box center [540, 168] width 101 height 13
click at [484, 168] on input "Data for customer ID:" at bounding box center [479, 169] width 10 height 10
radio input "true"
click at [536, 196] on input "text" at bounding box center [581, 193] width 185 height 20
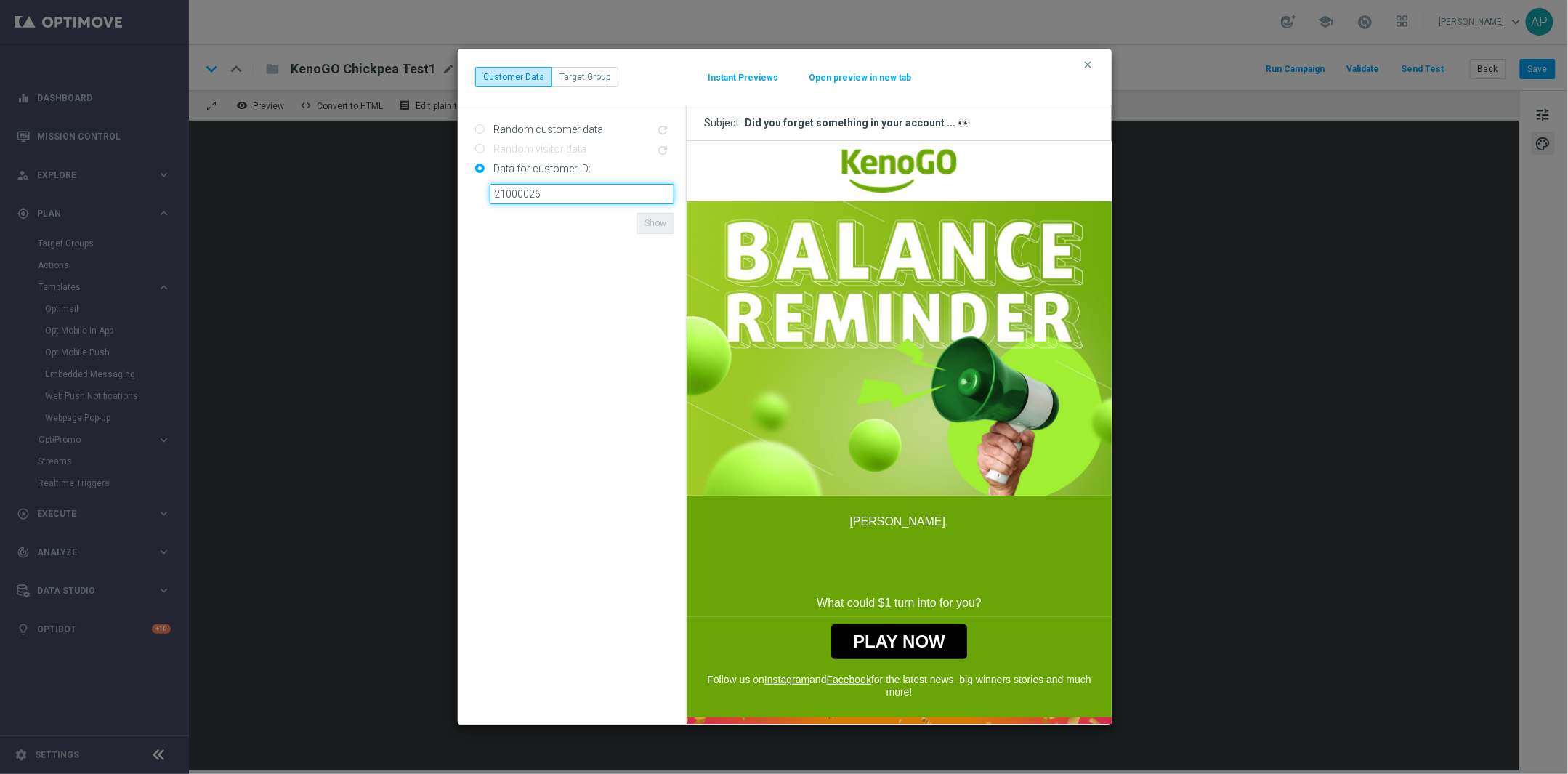
type input "21000026"
click at [630, 255] on form "Random customer data refresh Random visitor data refresh Data for customer ID: …" at bounding box center [574, 415] width 199 height 596
click at [641, 228] on button "Show" at bounding box center [656, 223] width 38 height 20
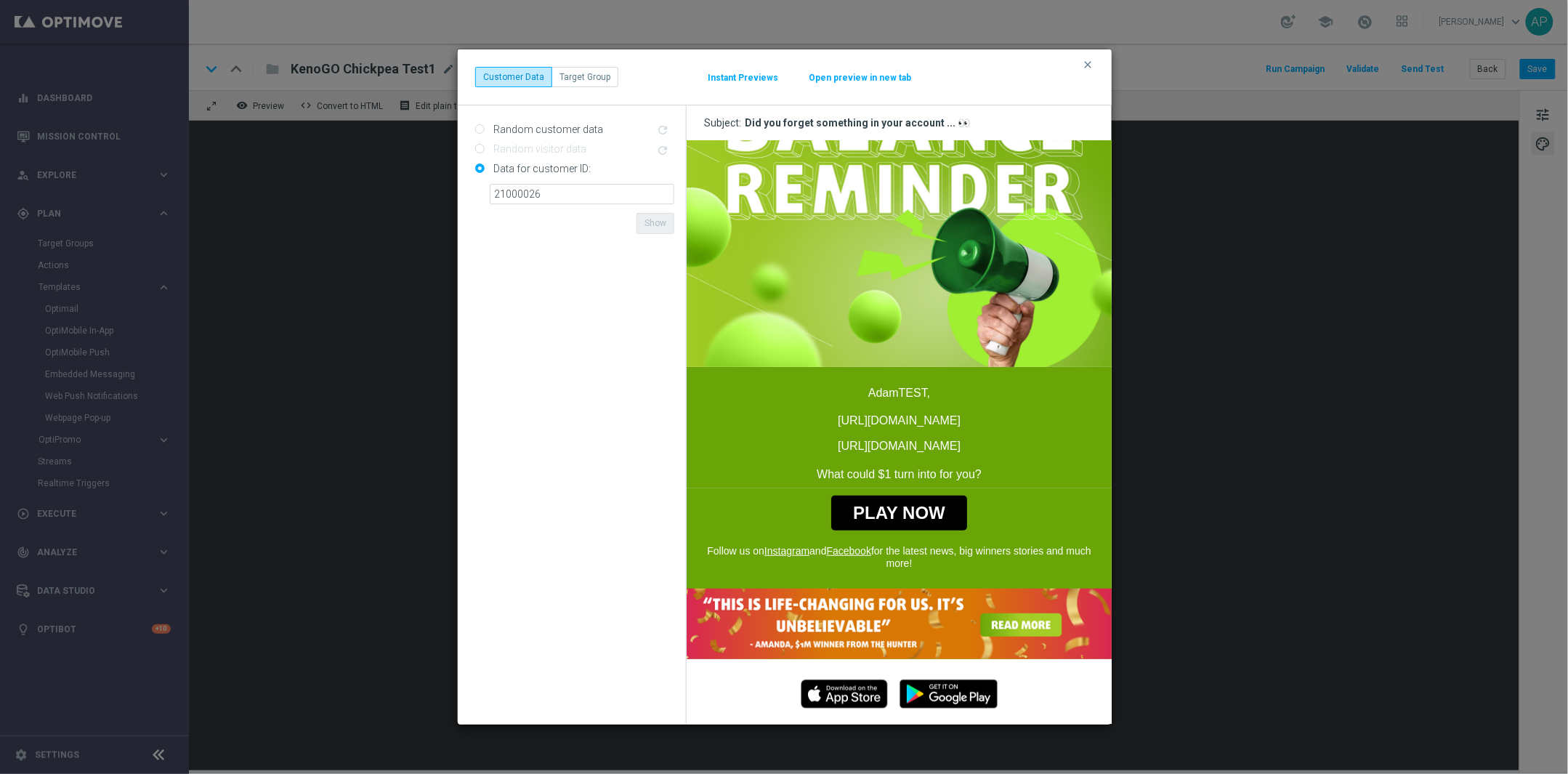
scroll to position [163, 0]
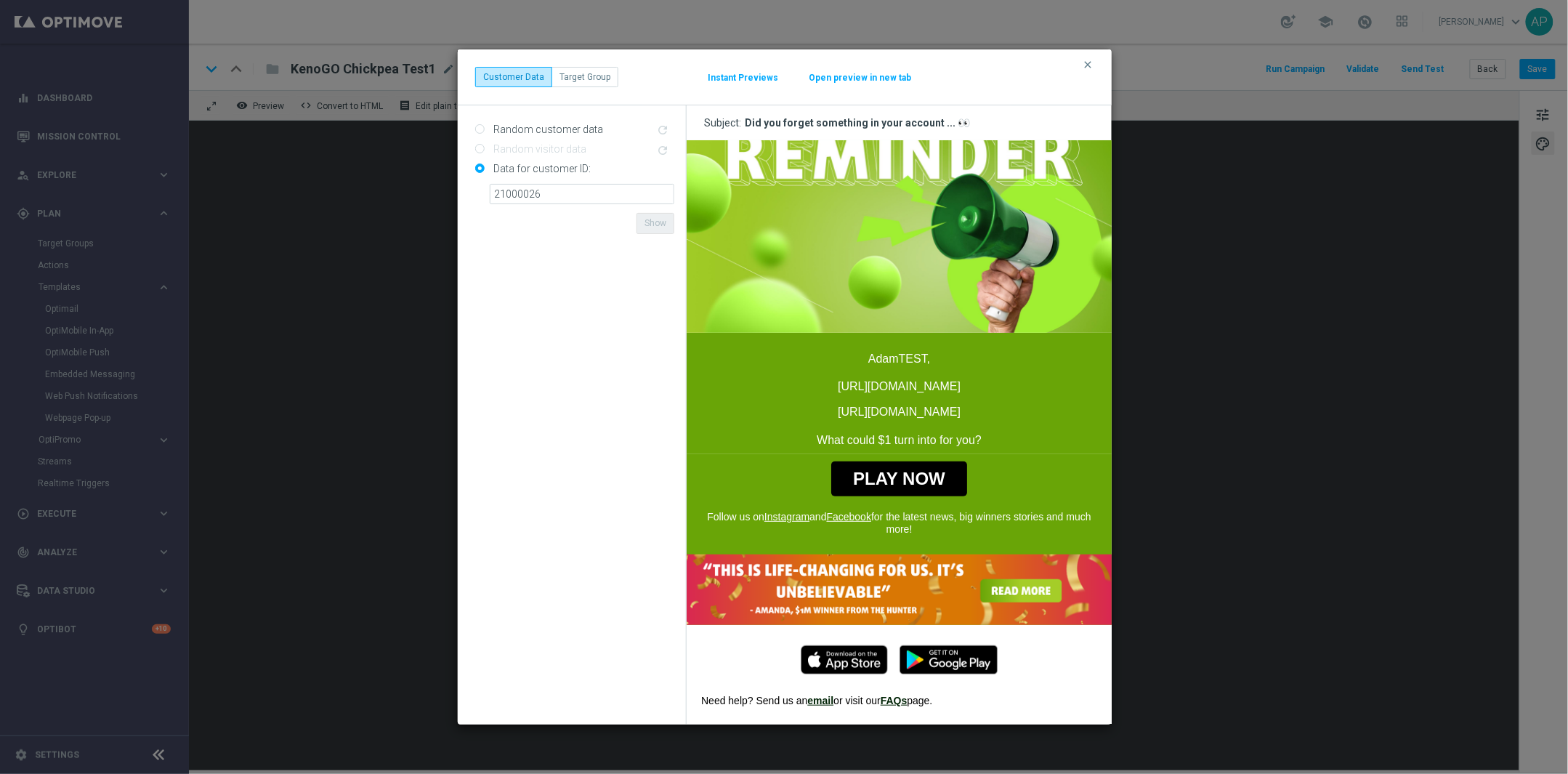
drag, startPoint x: 967, startPoint y: 394, endPoint x: 723, endPoint y: 372, distance: 245.0
click at [723, 372] on p "AdamTEST, [URL][DOMAIN_NAME]" at bounding box center [898, 373] width 411 height 42
drag, startPoint x: 936, startPoint y: 430, endPoint x: 706, endPoint y: 413, distance: 230.6
click at [706, 413] on p "[URL][DOMAIN_NAME] What could $1 turn into for you?" at bounding box center [898, 426] width 411 height 42
click at [971, 361] on p "AdamTEST, [URL][DOMAIN_NAME]" at bounding box center [898, 373] width 411 height 42
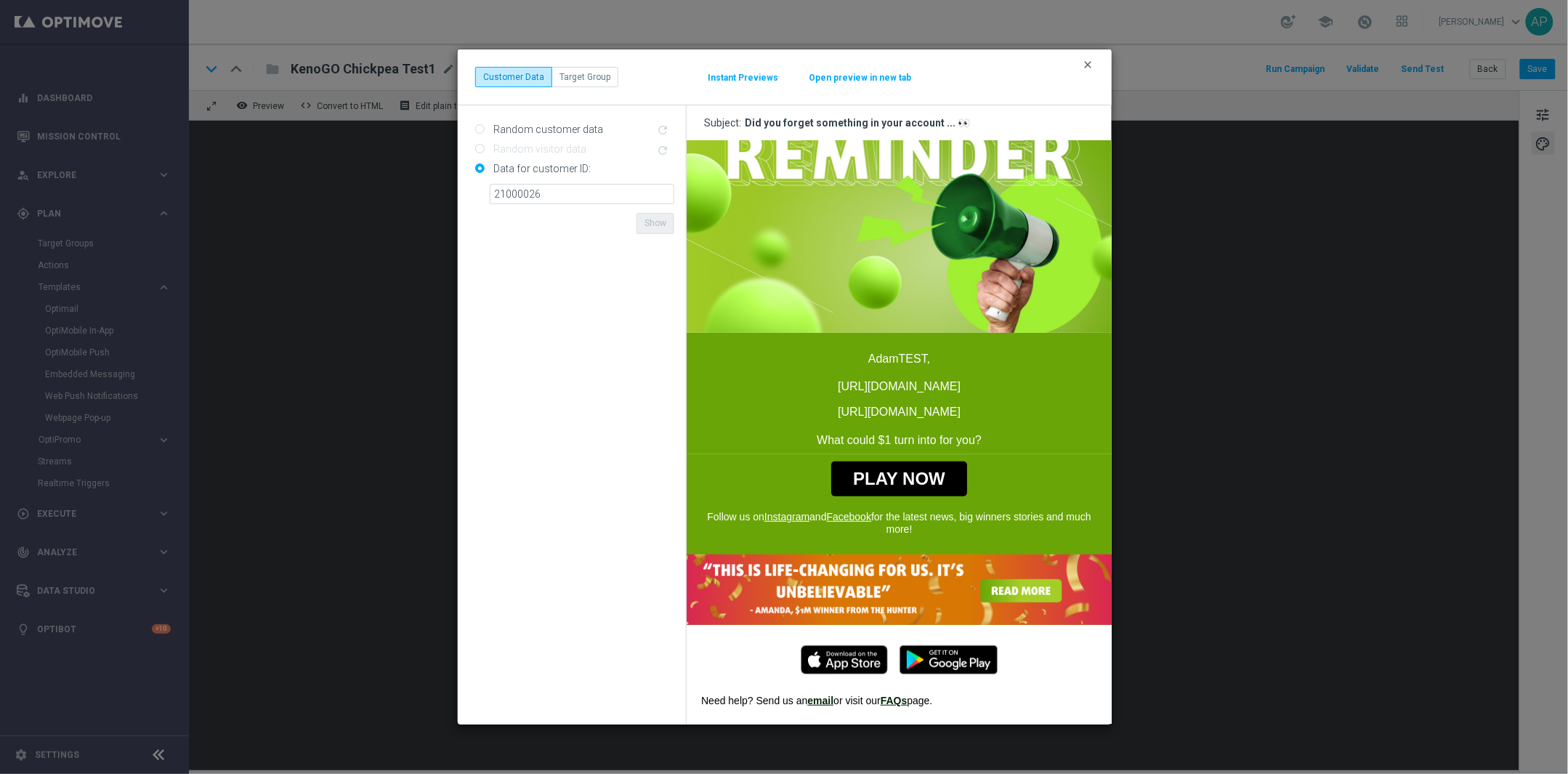
click at [1083, 65] on icon "clear" at bounding box center [1087, 64] width 11 height 11
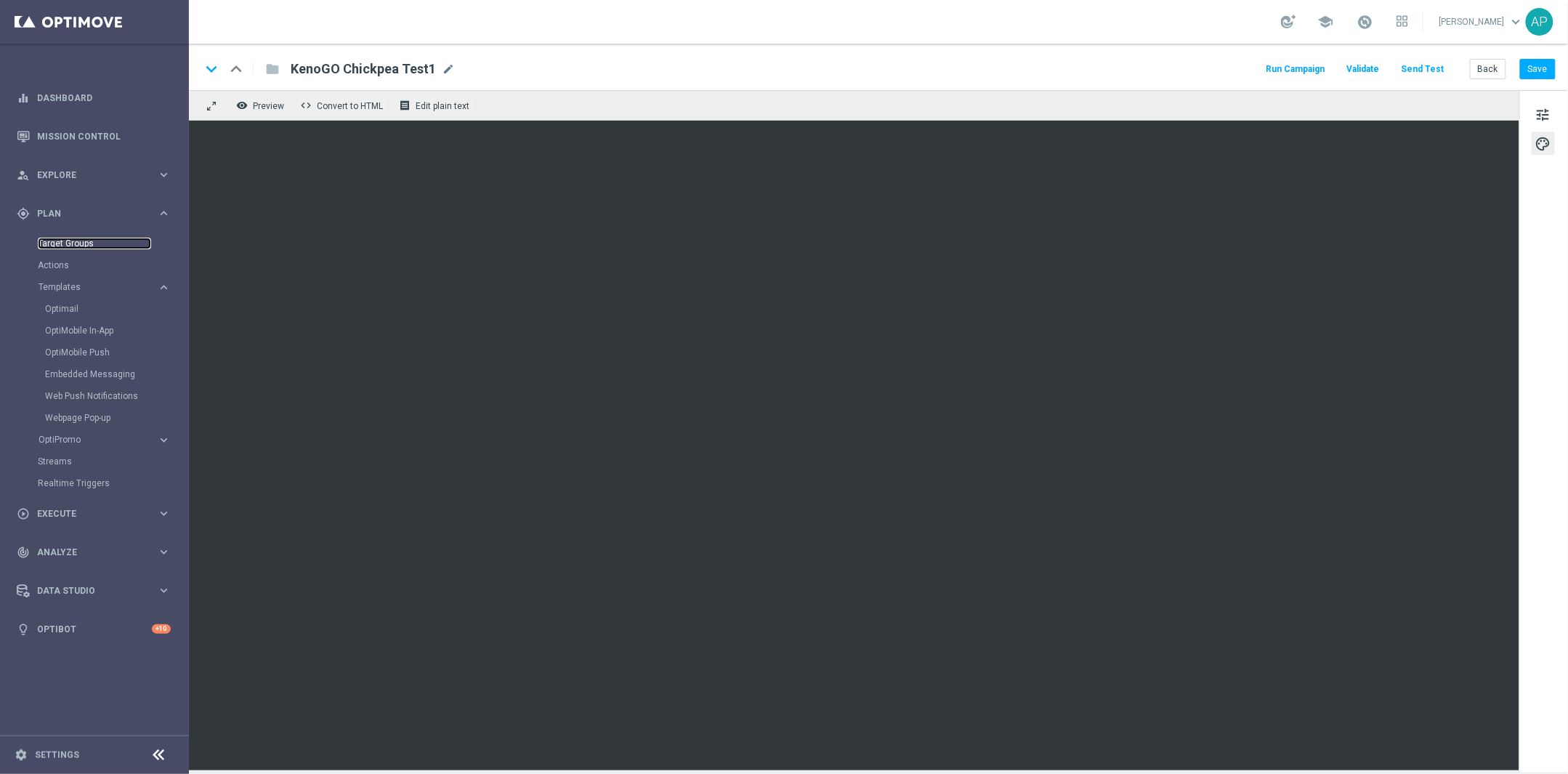
click at [75, 237] on link "Target Groups" at bounding box center [94, 243] width 113 height 11
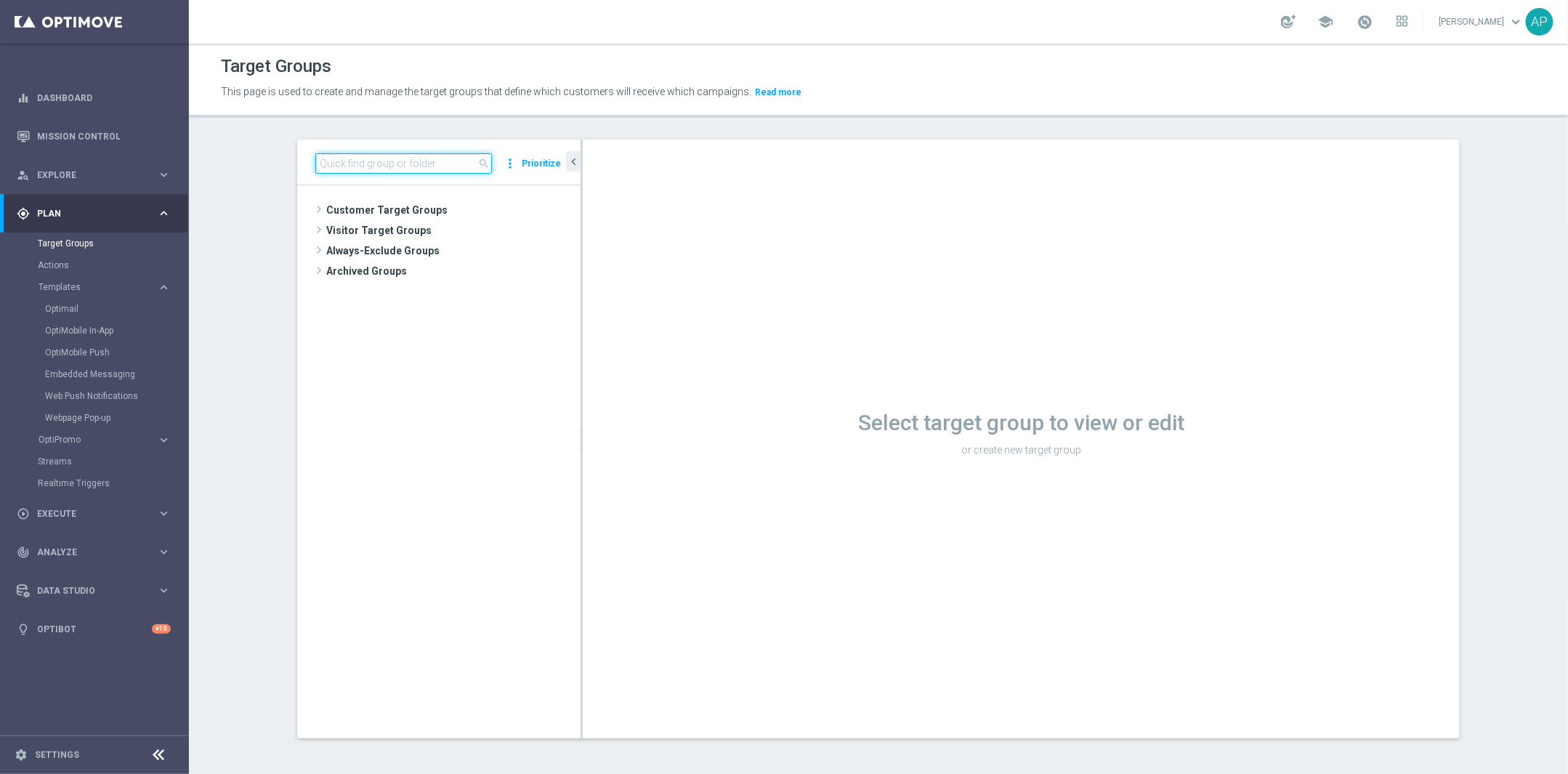
click at [422, 159] on input at bounding box center [404, 163] width 177 height 20
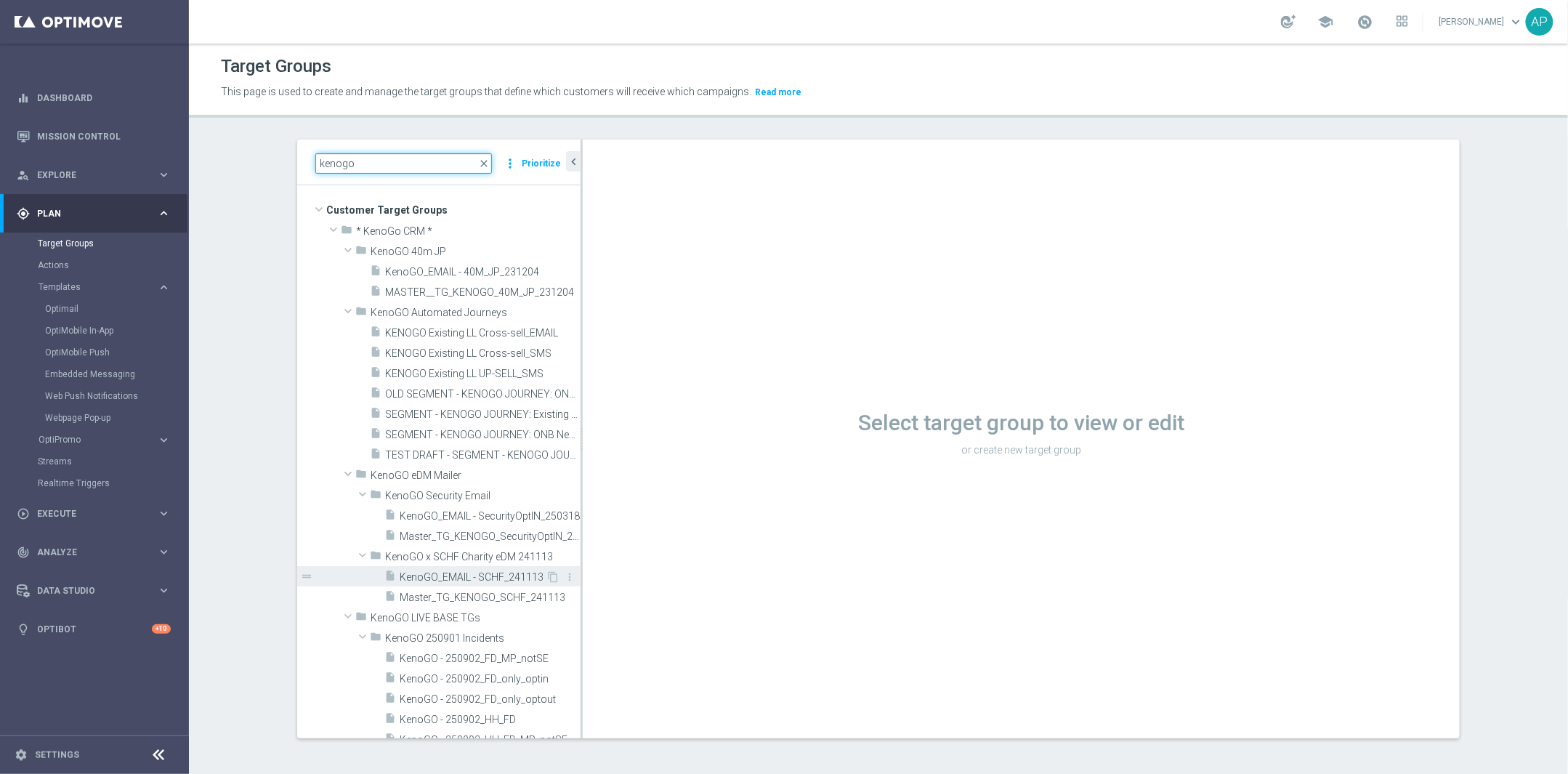
scroll to position [380, 0]
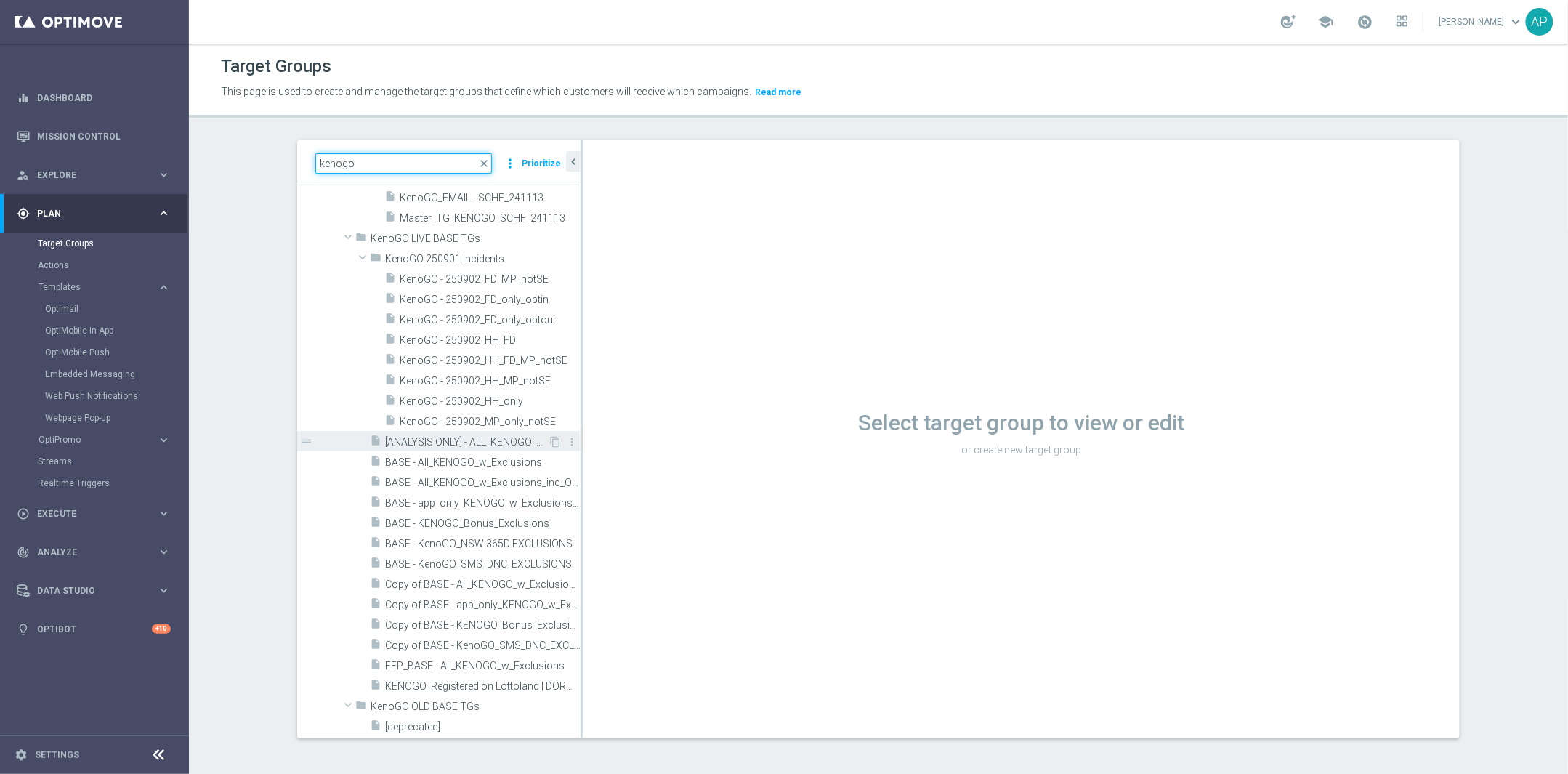
type input "kenogo"
click at [444, 437] on span "[ANALYSIS ONLY] - ALL_KENOGO_PLAYERS_for_analysis" at bounding box center [466, 442] width 163 height 12
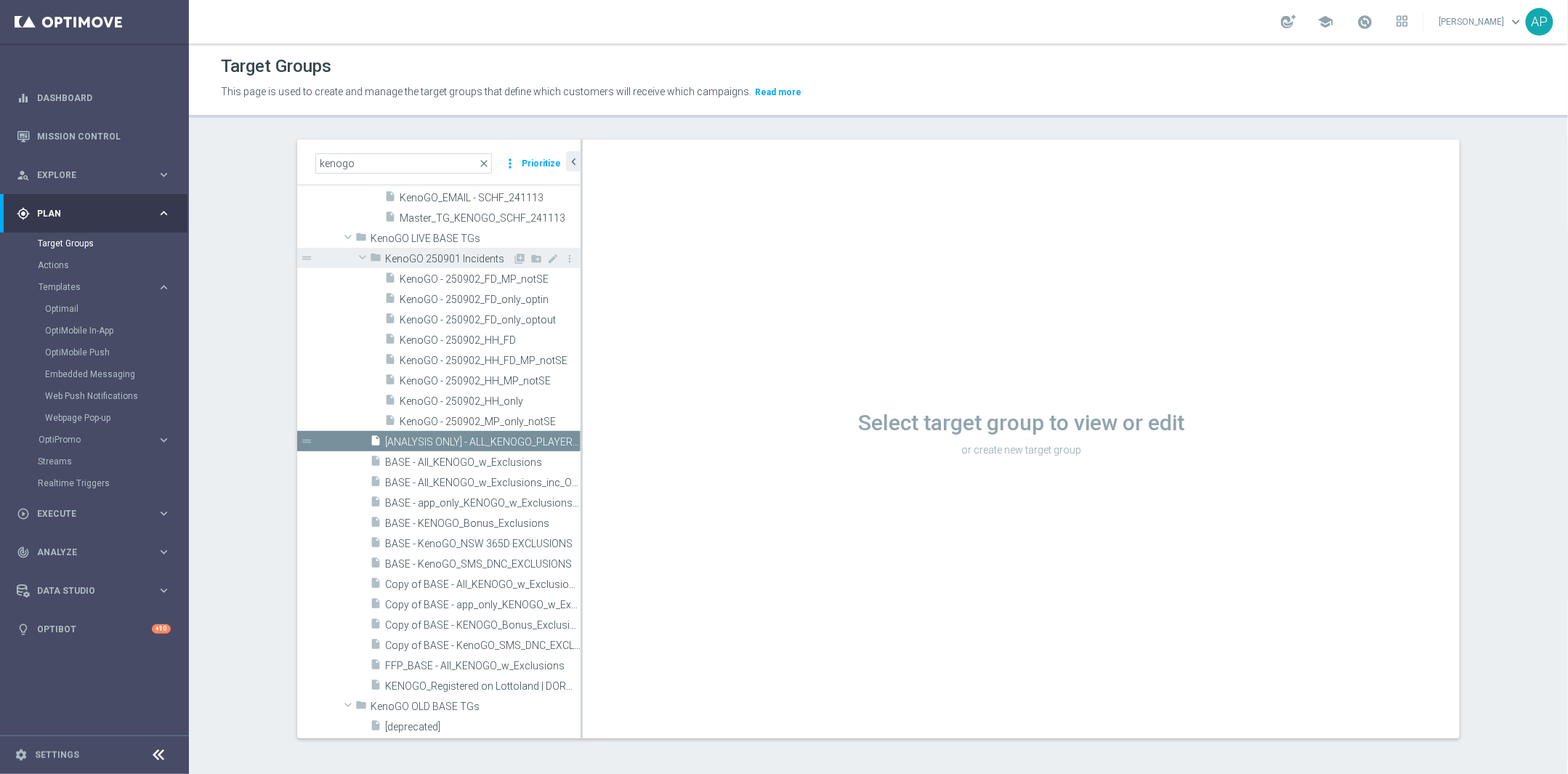
click at [358, 258] on span at bounding box center [362, 257] width 17 height 15
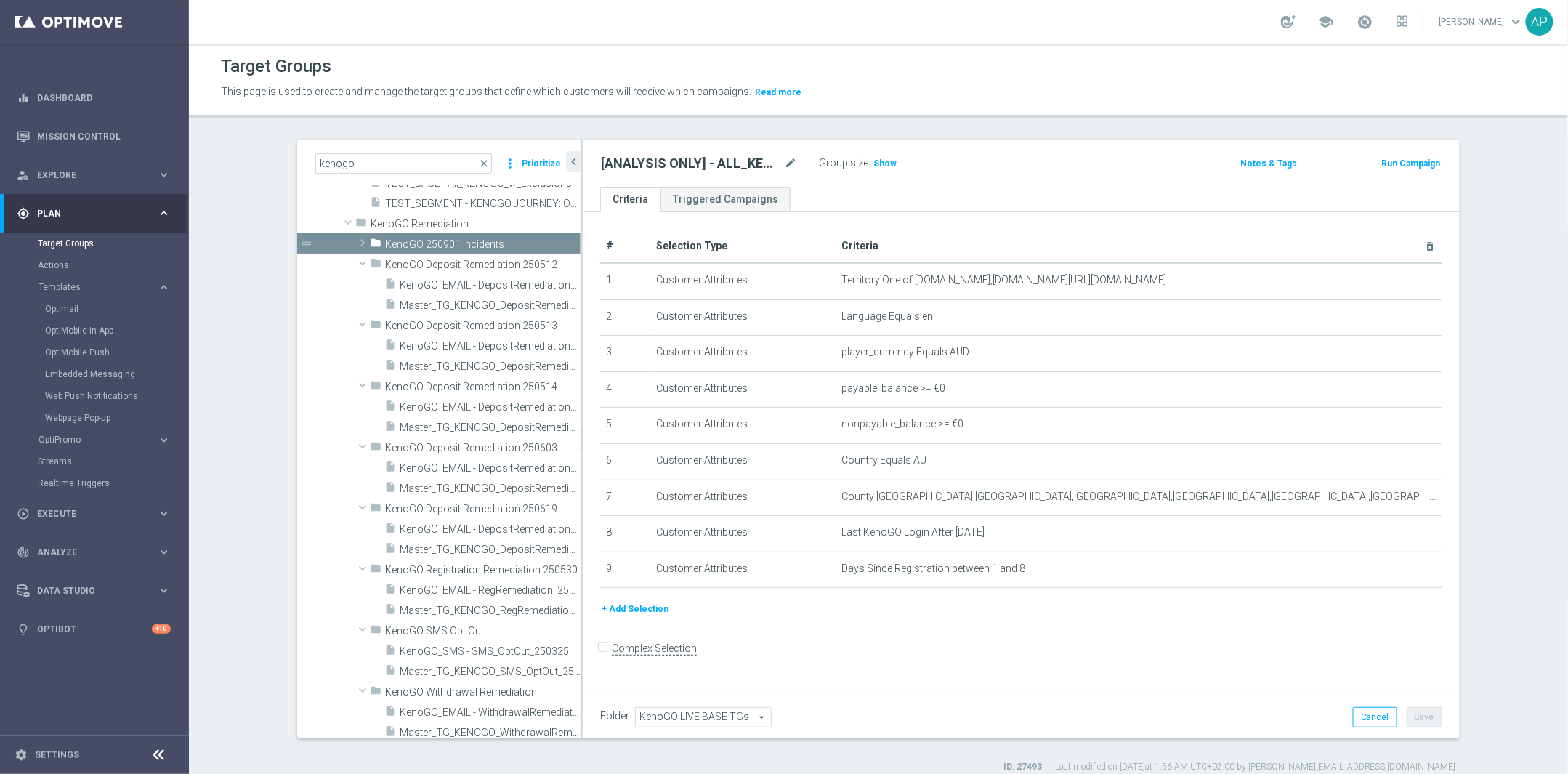
scroll to position [724, 0]
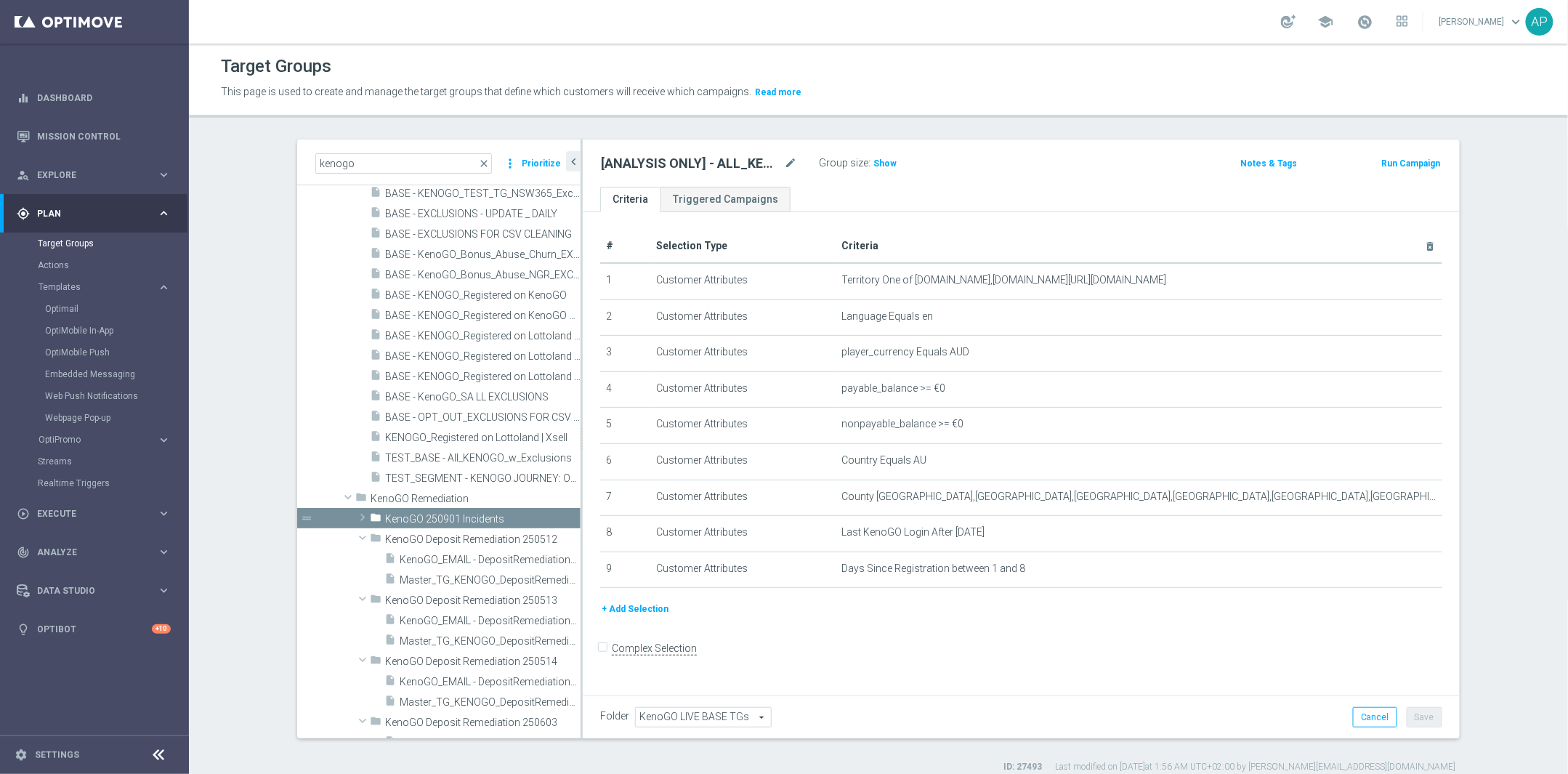
click at [769, 617] on div "+ Add Selection" at bounding box center [1020, 609] width 864 height 16
click at [642, 617] on button "+ Add Selection" at bounding box center [635, 609] width 70 height 16
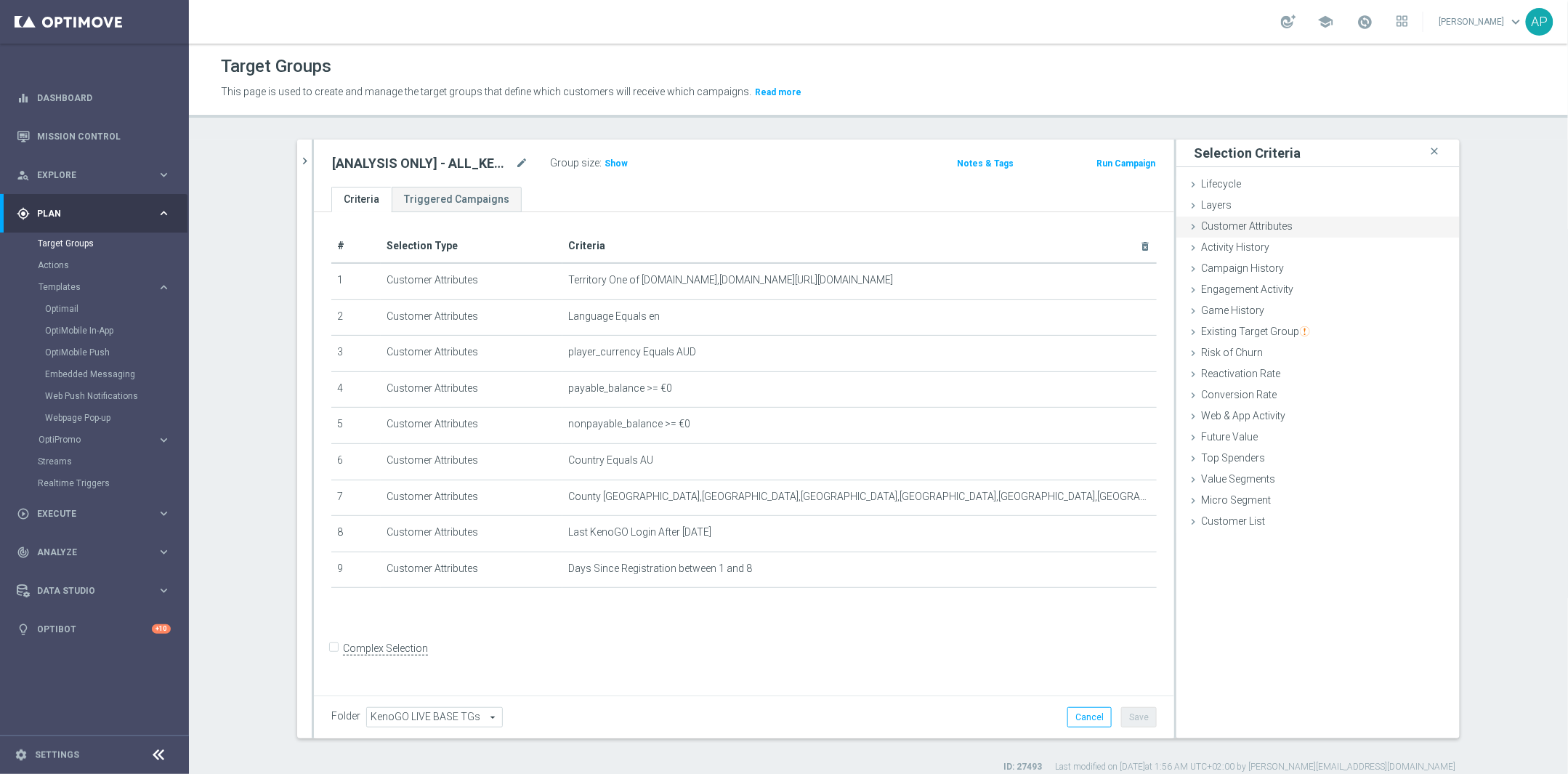
click at [1263, 223] on span "Customer Attributes" at bounding box center [1247, 225] width 92 height 11
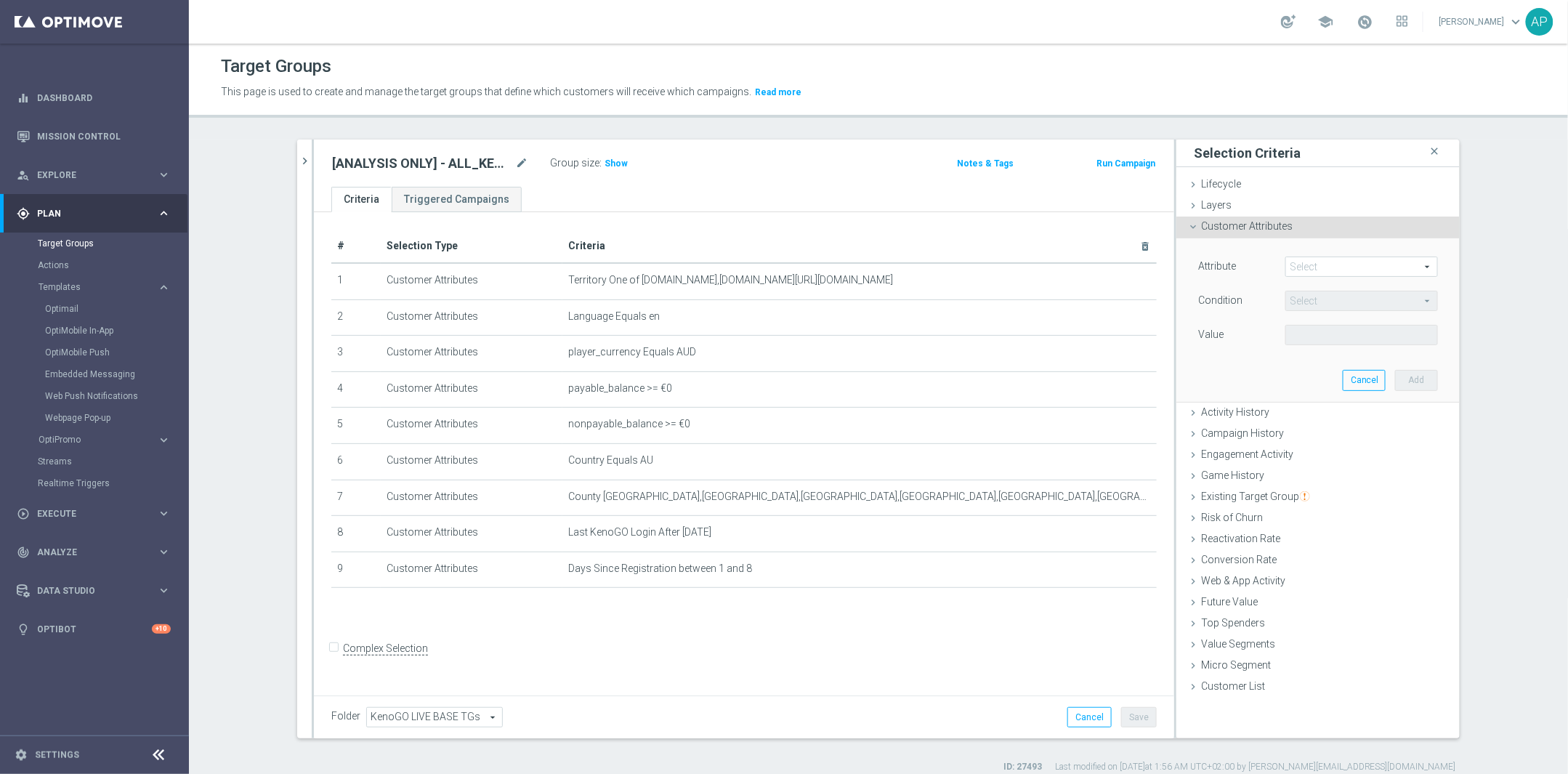
click at [1390, 269] on span at bounding box center [1361, 267] width 151 height 19
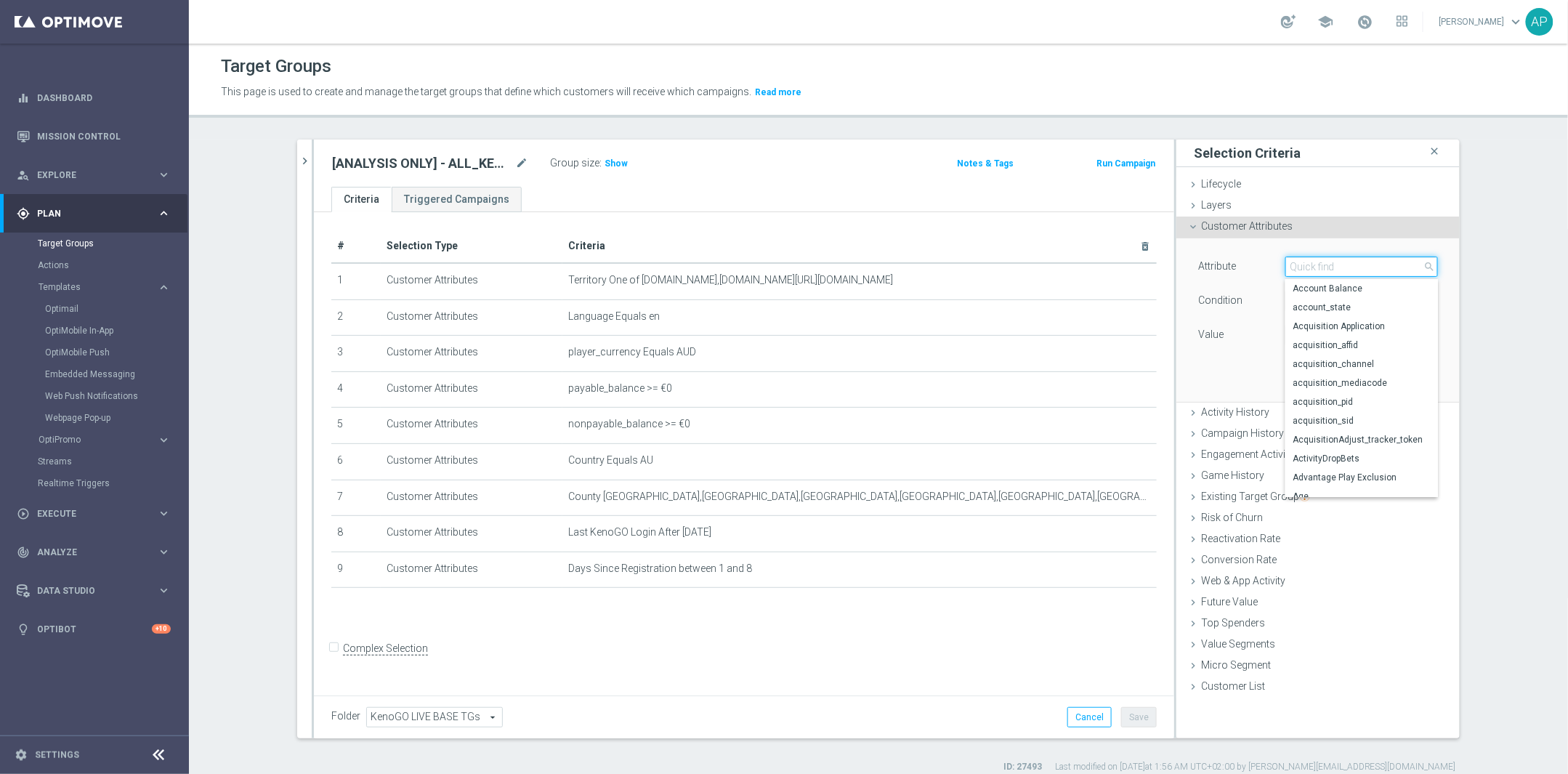
click at [1325, 262] on input "search" at bounding box center [1362, 266] width 152 height 20
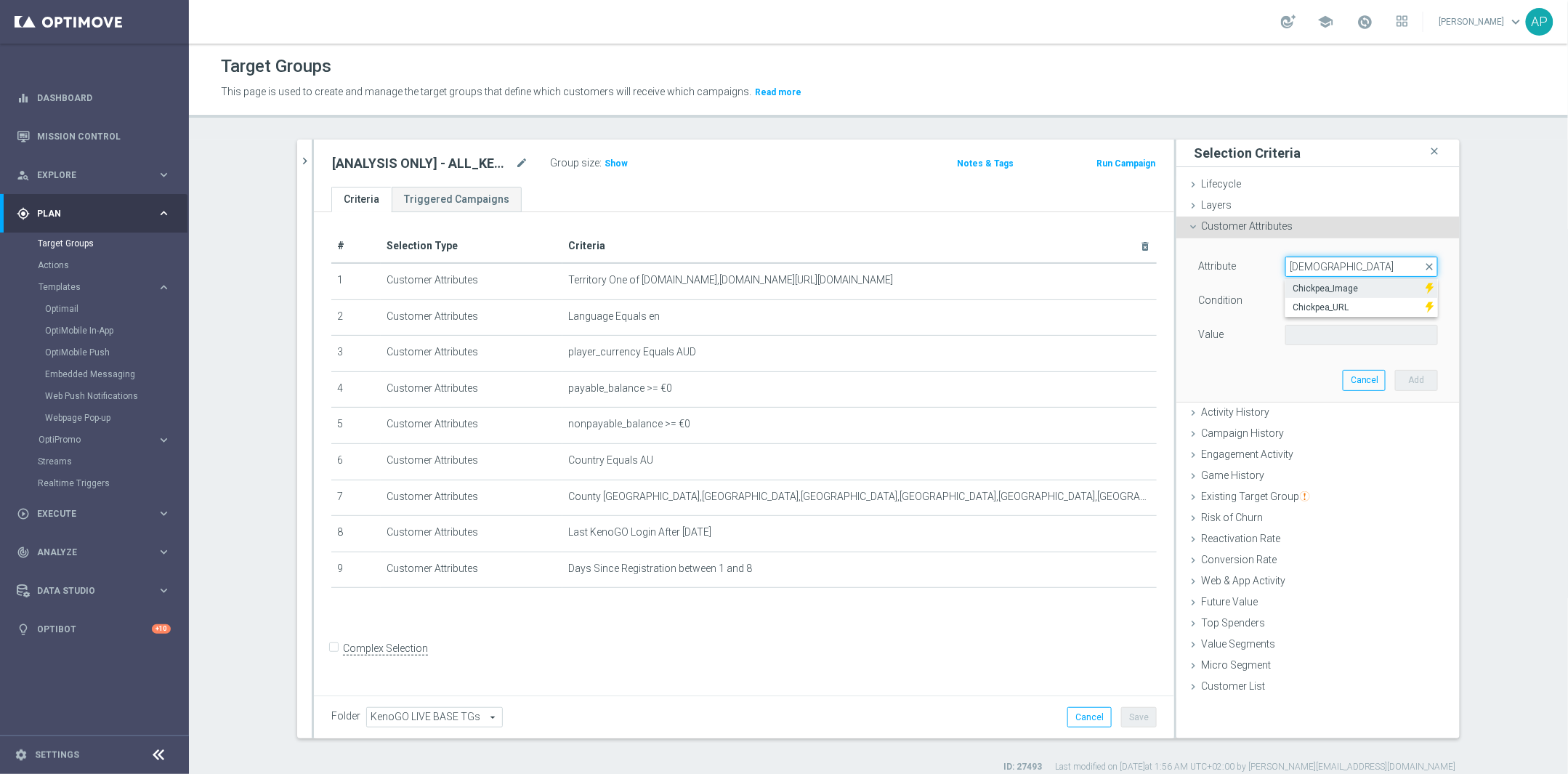
type input "[DEMOGRAPHIC_DATA]"
click at [1324, 283] on span "Chickpea_Image" at bounding box center [1355, 288] width 126 height 11
type input "Chickpea_Image"
type input "Equals"
click at [1337, 300] on span "Equals" at bounding box center [1361, 301] width 151 height 19
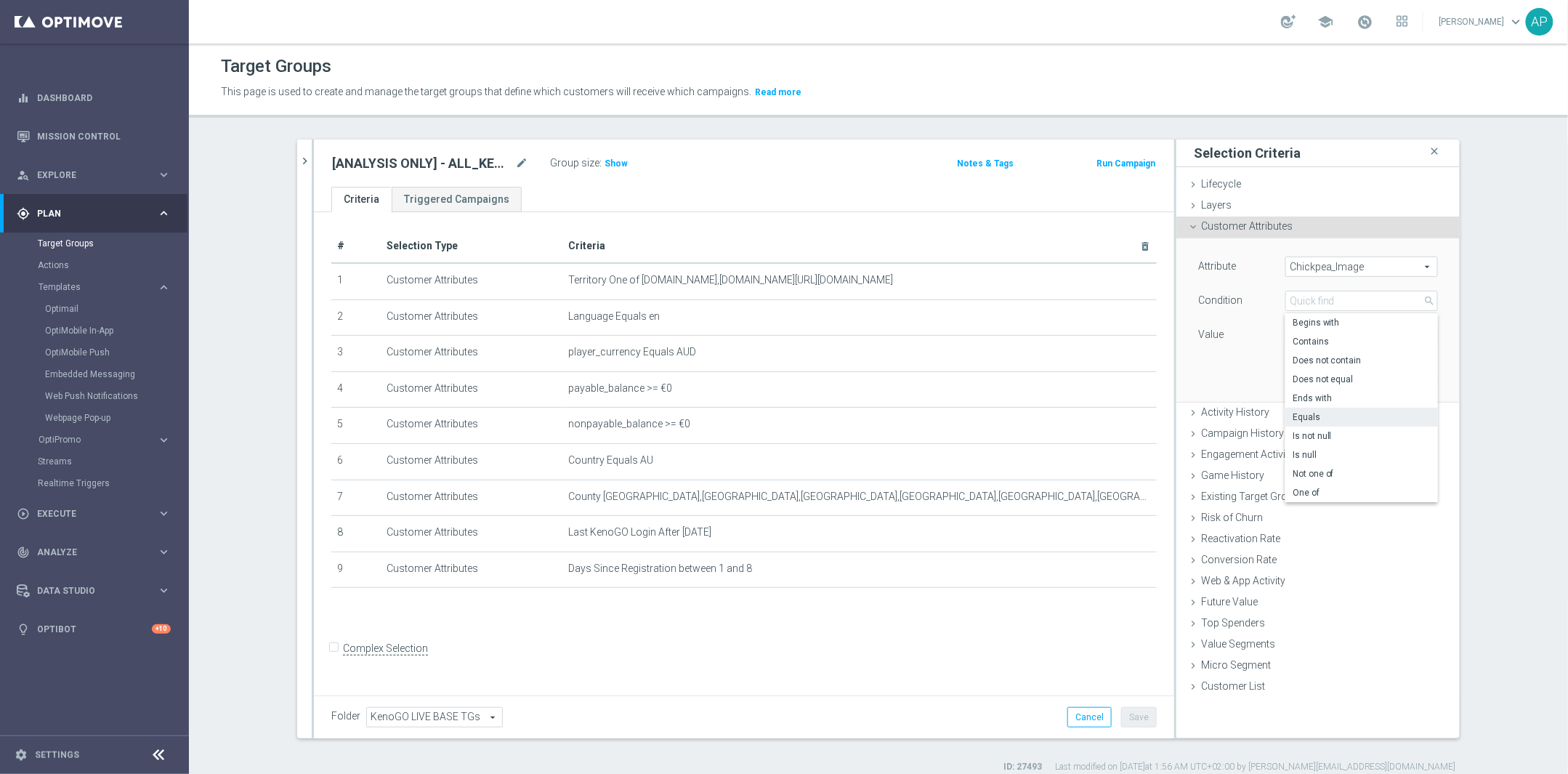
click at [1343, 416] on span "Equals" at bounding box center [1361, 417] width 138 height 11
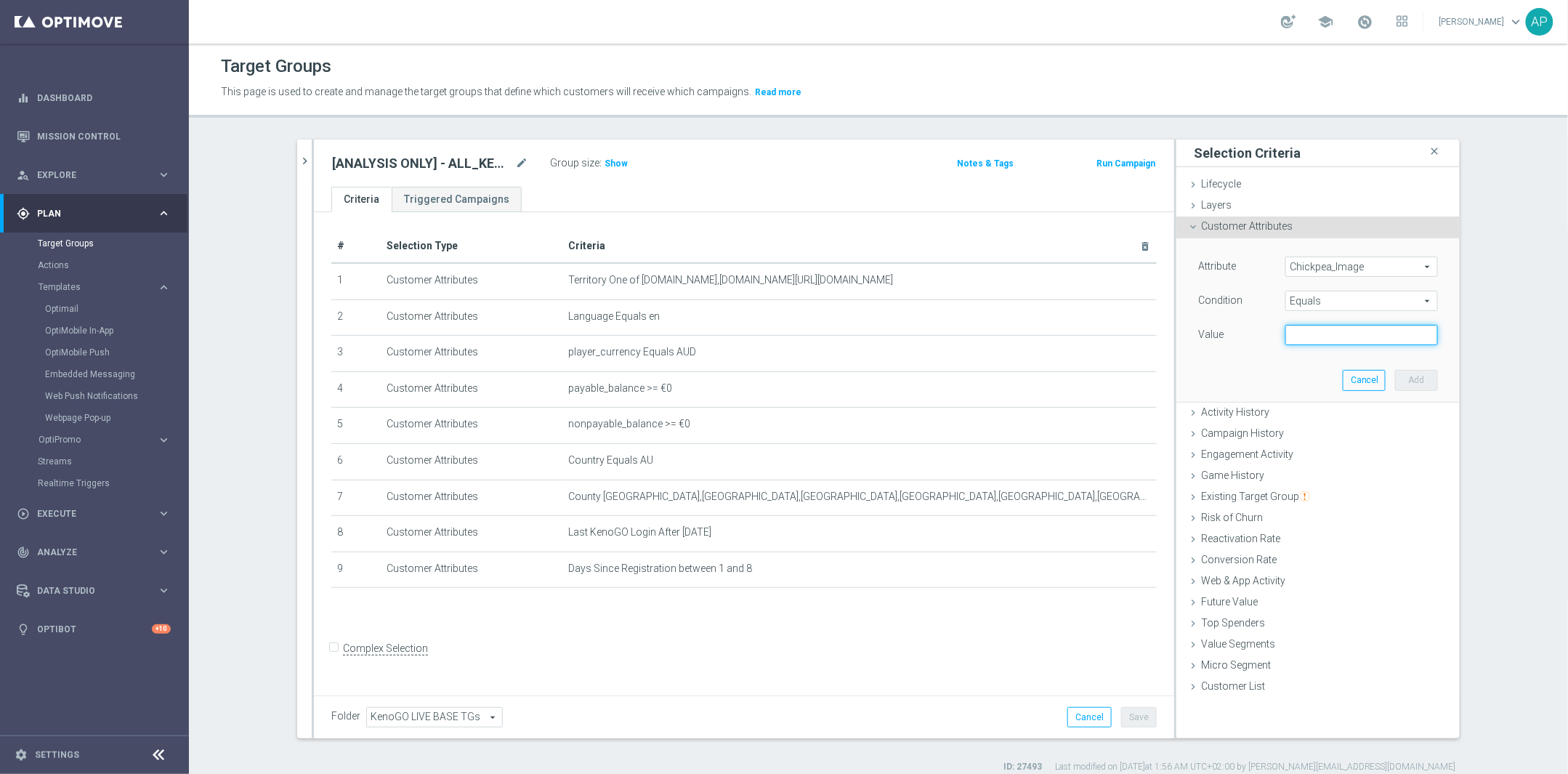
click at [1332, 334] on input "text" at bounding box center [1362, 335] width 152 height 20
click at [1309, 331] on input "text" at bounding box center [1362, 335] width 152 height 20
click at [125, 582] on div "Data Studio keyboard_arrow_right" at bounding box center [94, 590] width 187 height 38
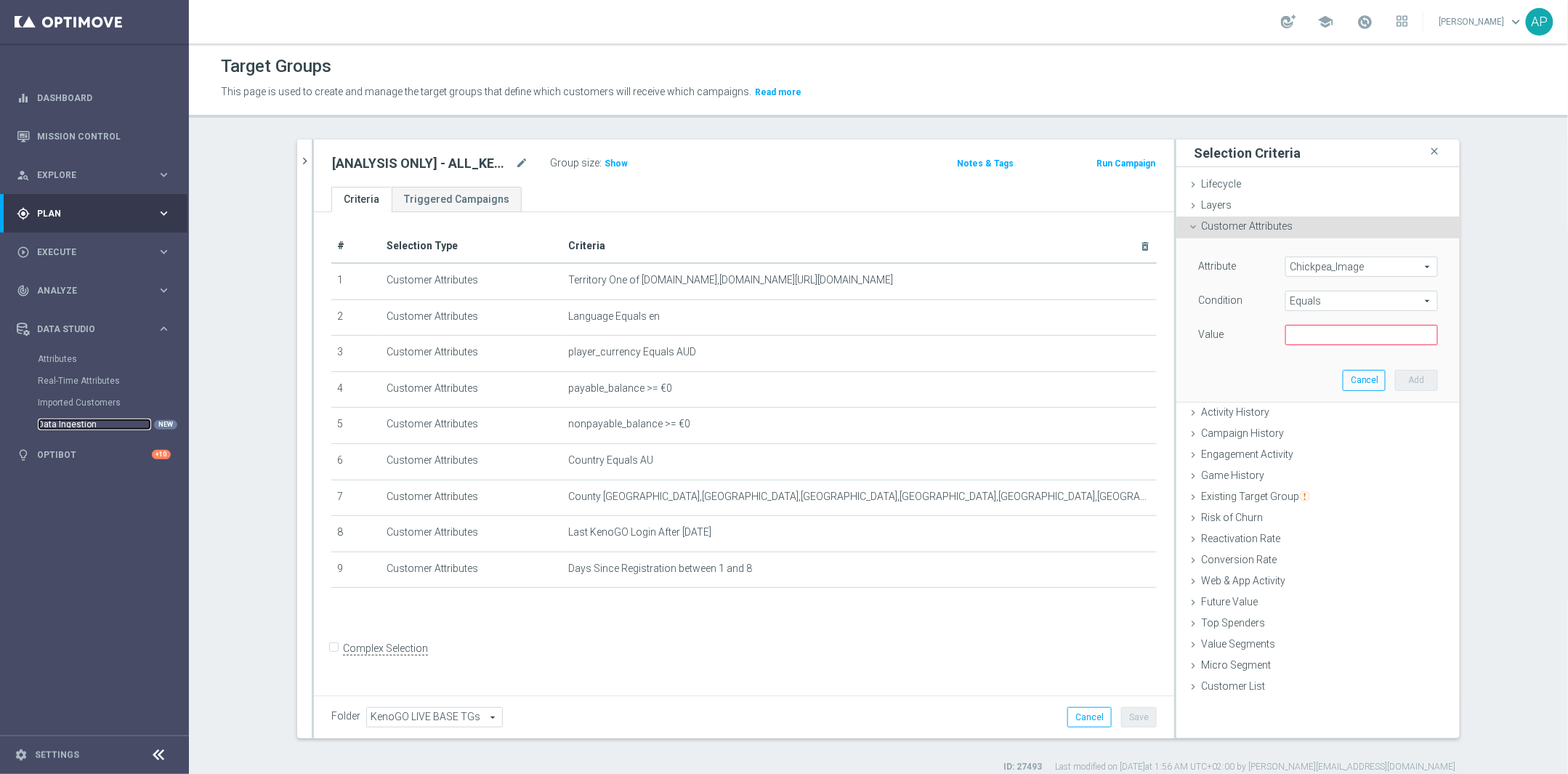
click at [79, 420] on link "Data Ingestion" at bounding box center [94, 424] width 113 height 11
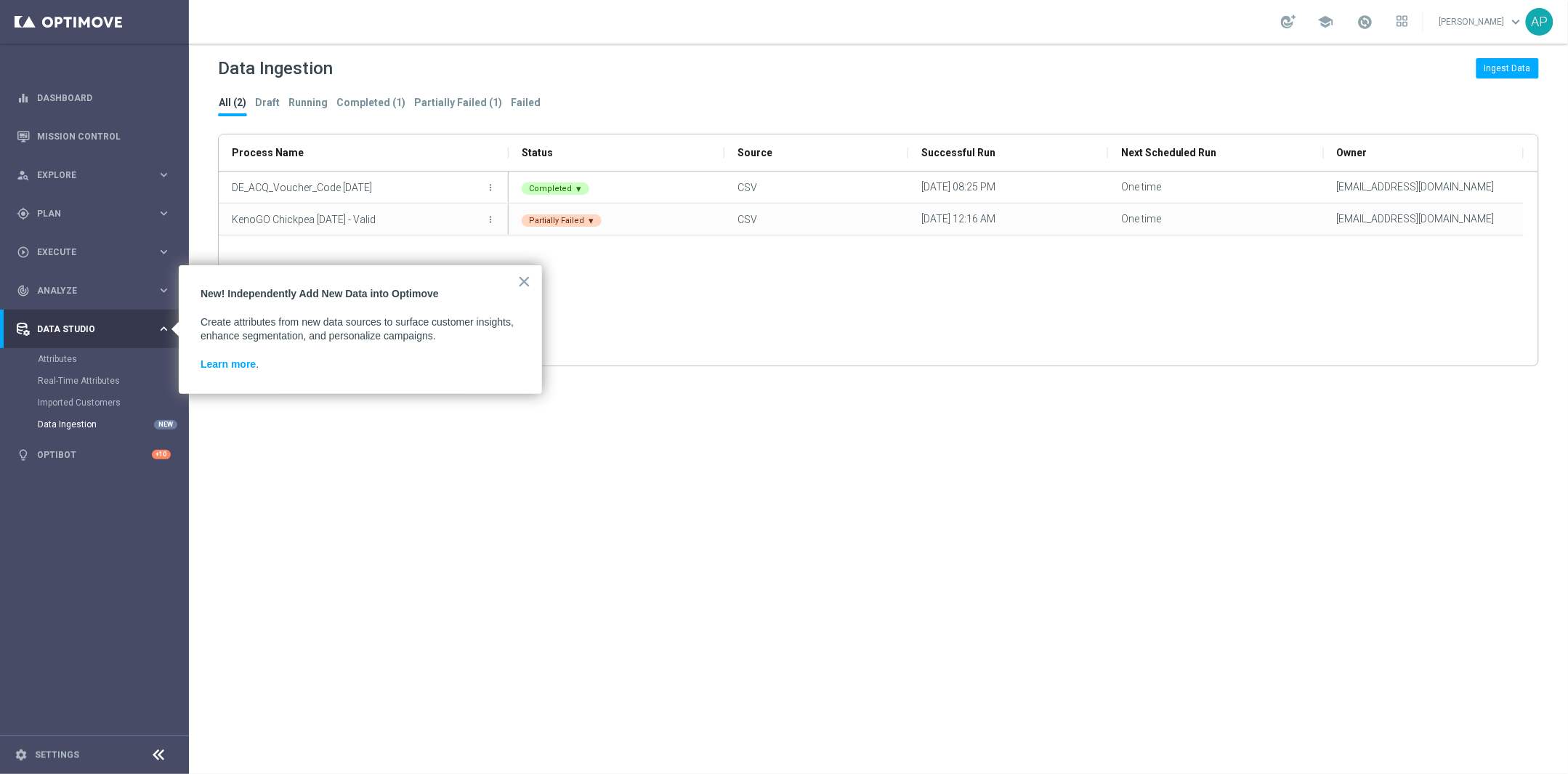
drag, startPoint x: 204, startPoint y: 327, endPoint x: 463, endPoint y: 330, distance: 259.0
click at [463, 330] on p "Create attributes from new data sources to surface customer insights, enhance s…" at bounding box center [360, 329] width 320 height 29
drag, startPoint x: 255, startPoint y: 337, endPoint x: 428, endPoint y: 342, distance: 173.1
click at [387, 342] on p "Create attributes from new data sources to surface customer insights, enhance s…" at bounding box center [360, 329] width 320 height 29
drag, startPoint x: 445, startPoint y: 338, endPoint x: 352, endPoint y: 345, distance: 93.3
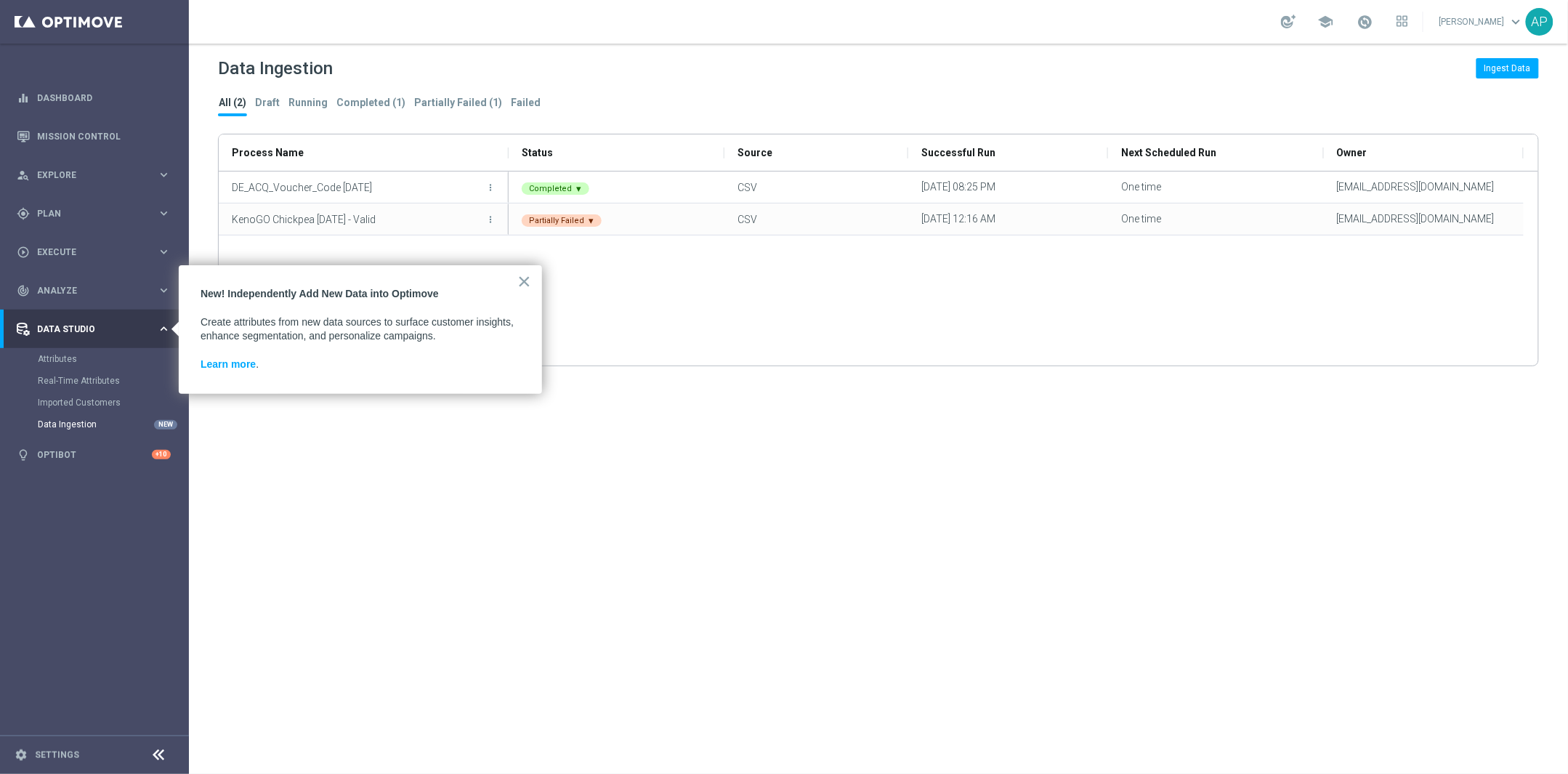
click at [415, 333] on p "Create attributes from new data sources to surface customer insights, enhance s…" at bounding box center [360, 329] width 320 height 29
click at [340, 360] on p "Learn more ." at bounding box center [360, 365] width 320 height 15
click at [248, 370] on p "Learn more ." at bounding box center [360, 365] width 320 height 15
click at [248, 365] on link "Learn more" at bounding box center [228, 363] width 55 height 11
click at [1334, 292] on div "more_vert KenoGO Chickpea [DATE] - Valid Partially Failed ▾ CSV [DATE] 12:16 AM…" at bounding box center [878, 269] width 1319 height 194
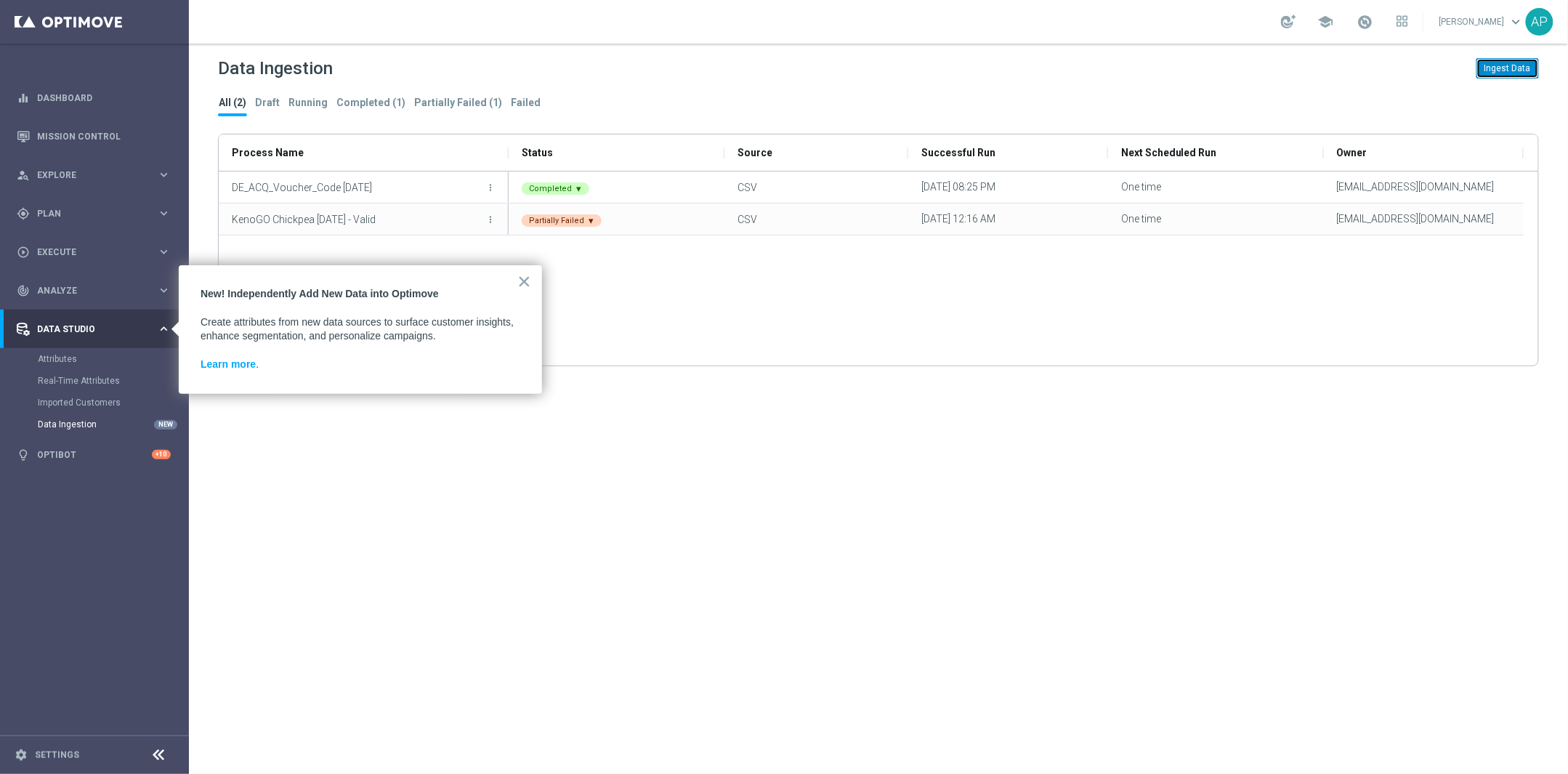
click at [1513, 73] on button "Ingest Data" at bounding box center [1507, 68] width 62 height 20
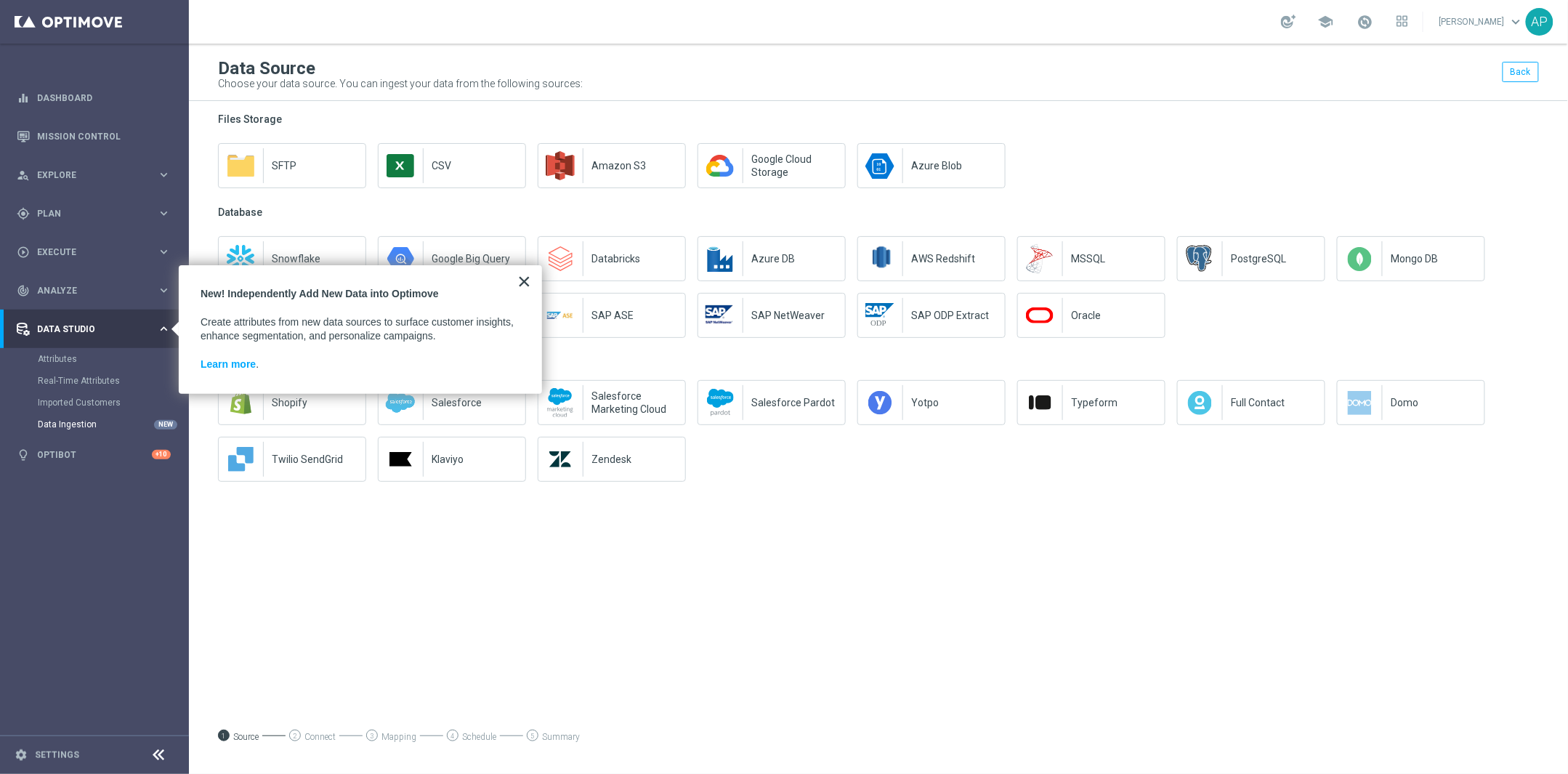
click at [529, 282] on button "×" at bounding box center [524, 281] width 14 height 23
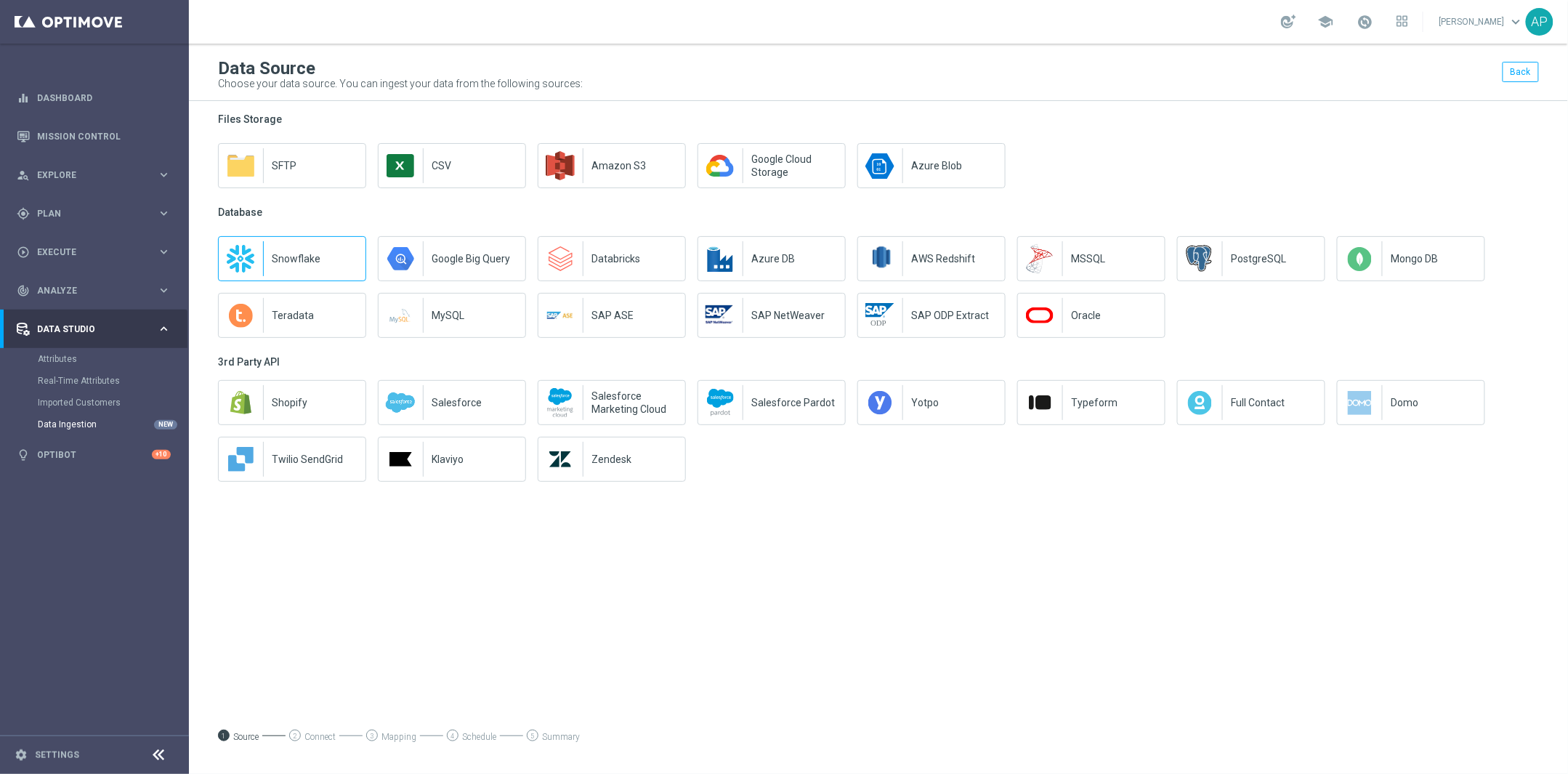
click at [290, 255] on p "Snowflake" at bounding box center [318, 258] width 93 height 13
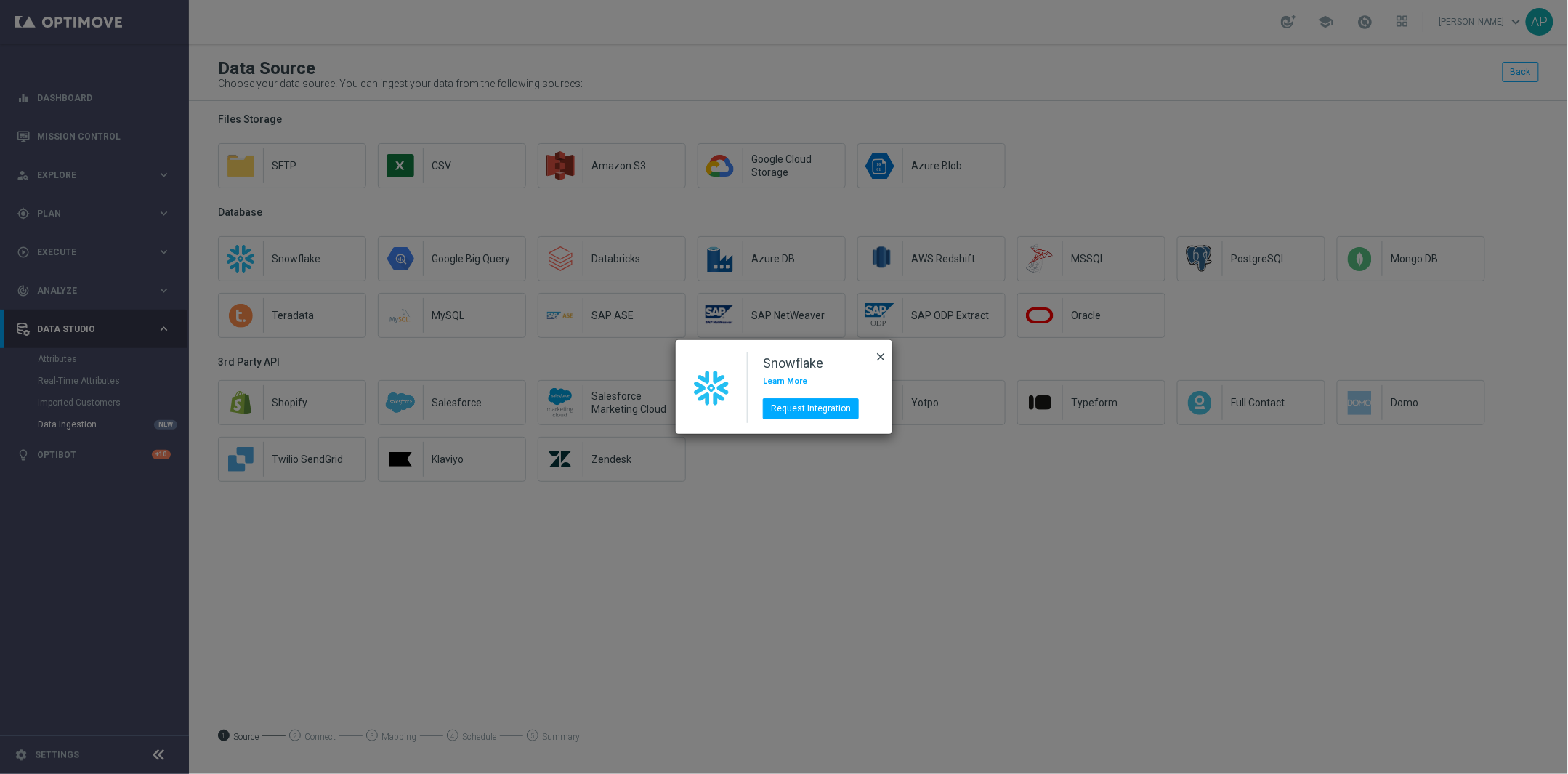
click at [883, 354] on icon "close" at bounding box center [880, 356] width 13 height 13
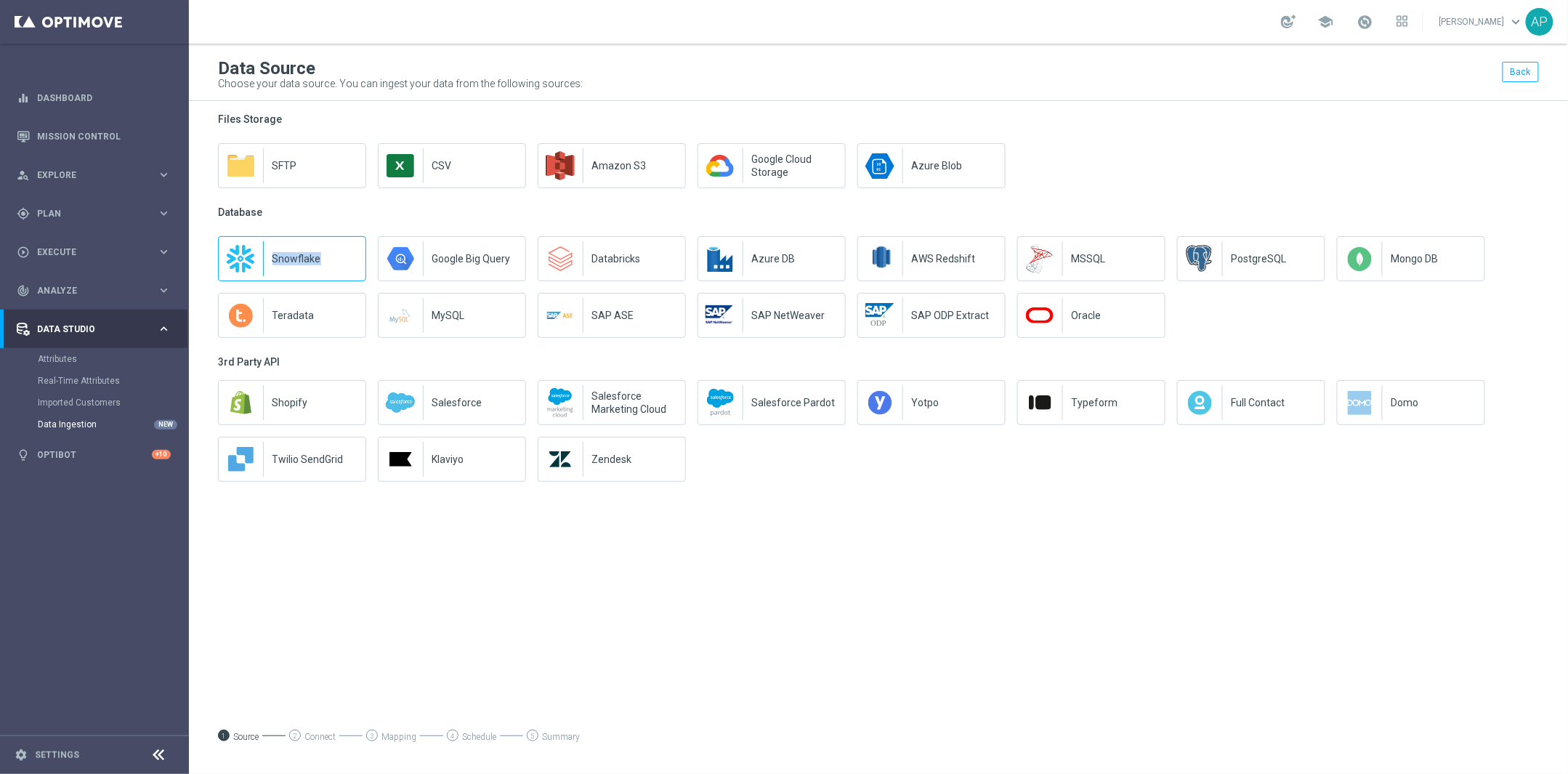
click at [314, 263] on p "Snowflake" at bounding box center [318, 258] width 93 height 13
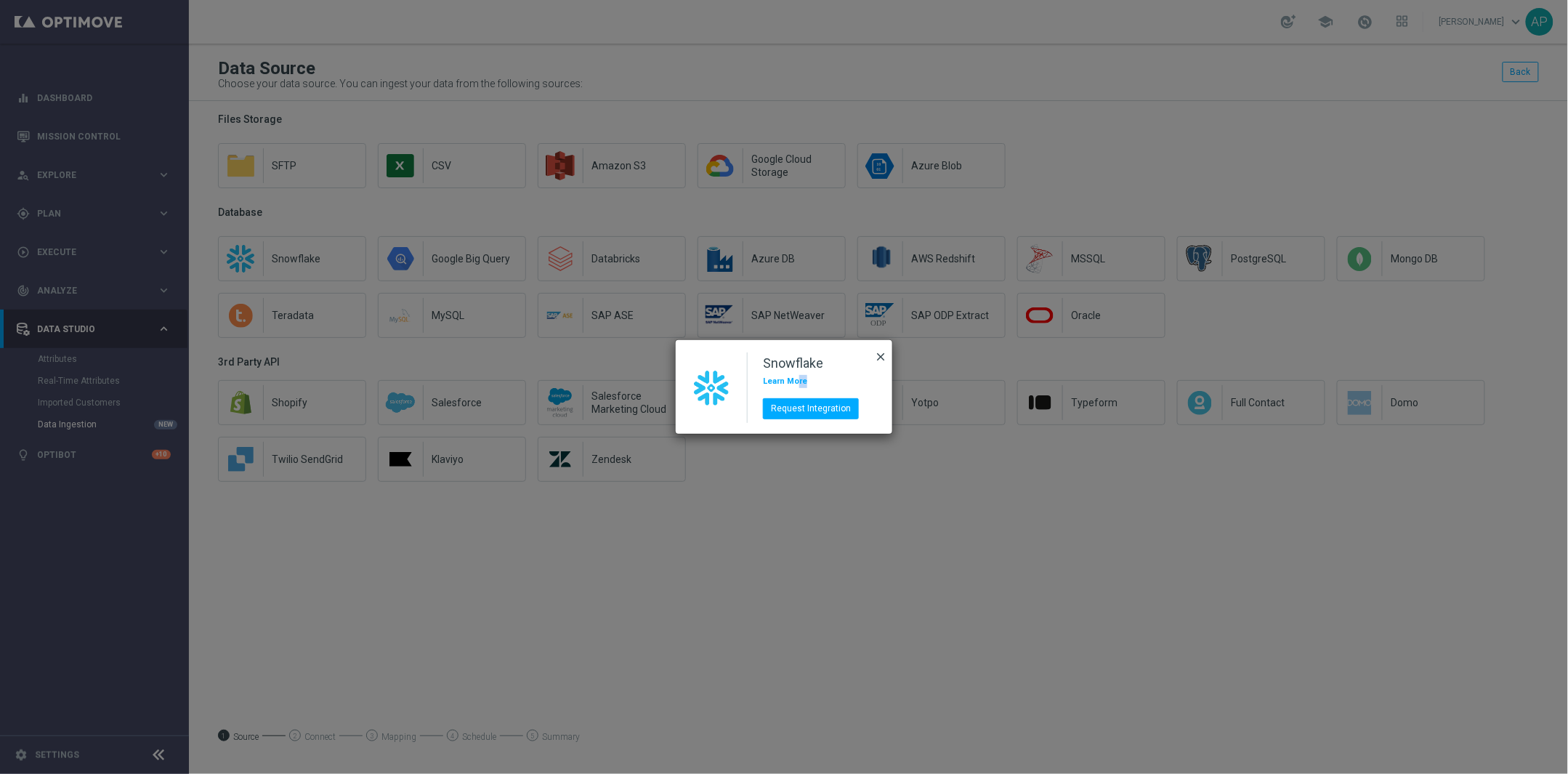
drag, startPoint x: 805, startPoint y: 376, endPoint x: 798, endPoint y: 375, distance: 7.1
click at [798, 375] on p "Learn More" at bounding box center [811, 381] width 96 height 13
click at [1120, 279] on modal-container "Snowflake Learn More Request Integration close" at bounding box center [784, 387] width 1568 height 774
